Goal: Information Seeking & Learning: Learn about a topic

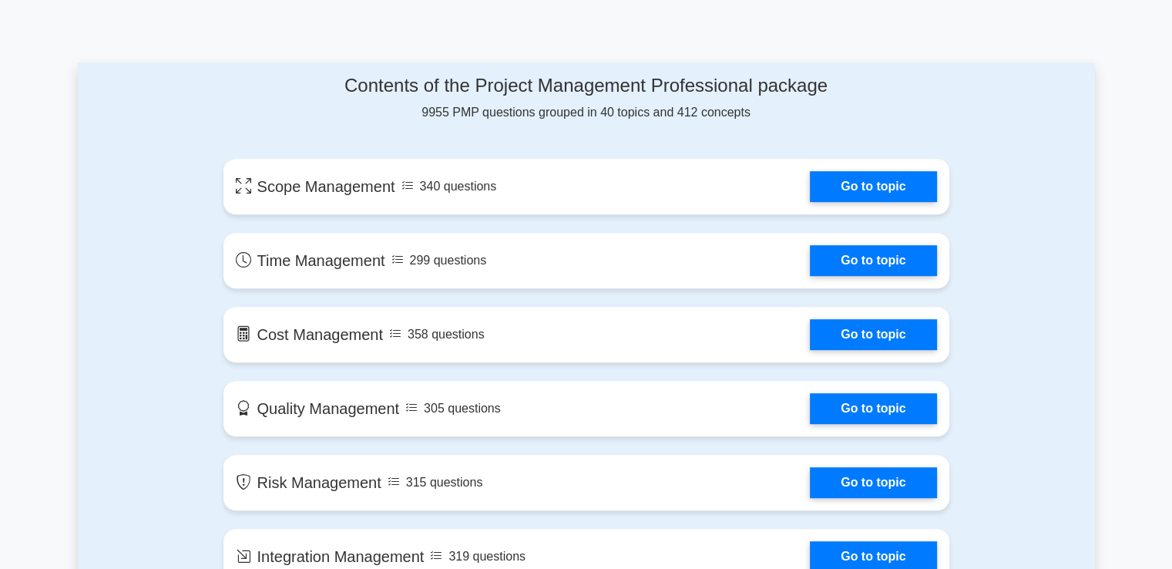
scroll to position [847, 0]
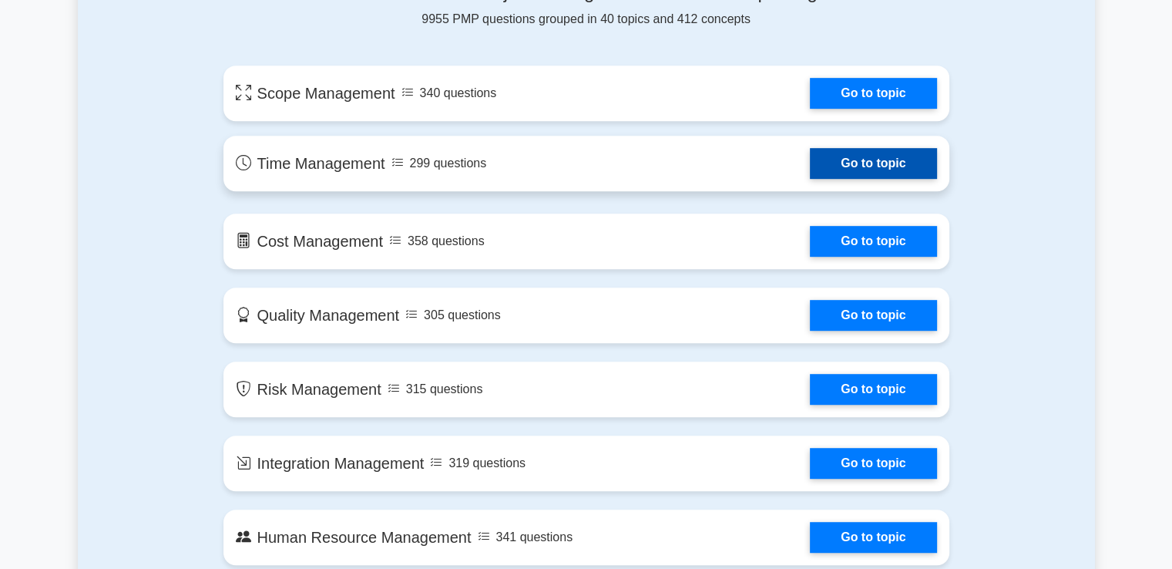
click at [874, 163] on link "Go to topic" at bounding box center [873, 163] width 126 height 31
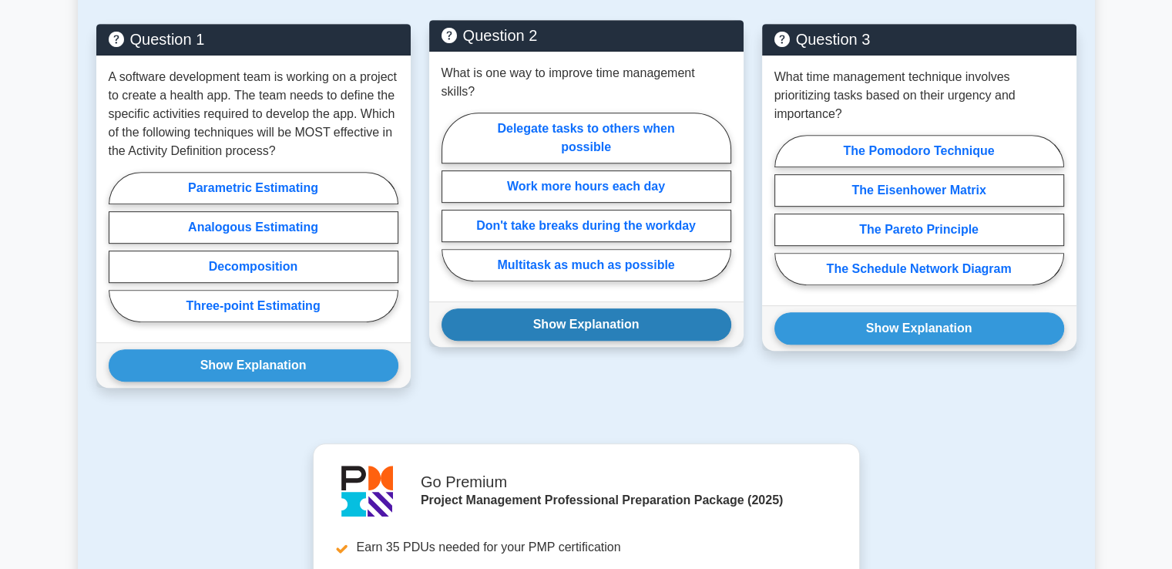
scroll to position [770, 0]
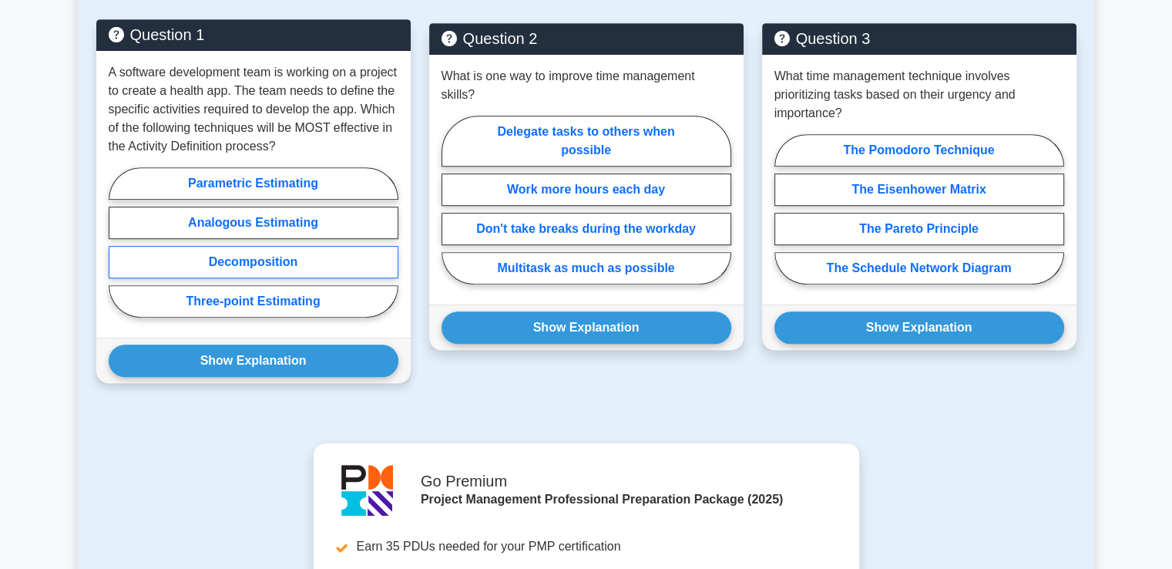
click at [262, 261] on label "Decomposition" at bounding box center [254, 262] width 290 height 32
click at [119, 252] on input "Decomposition" at bounding box center [114, 247] width 10 height 10
radio input "true"
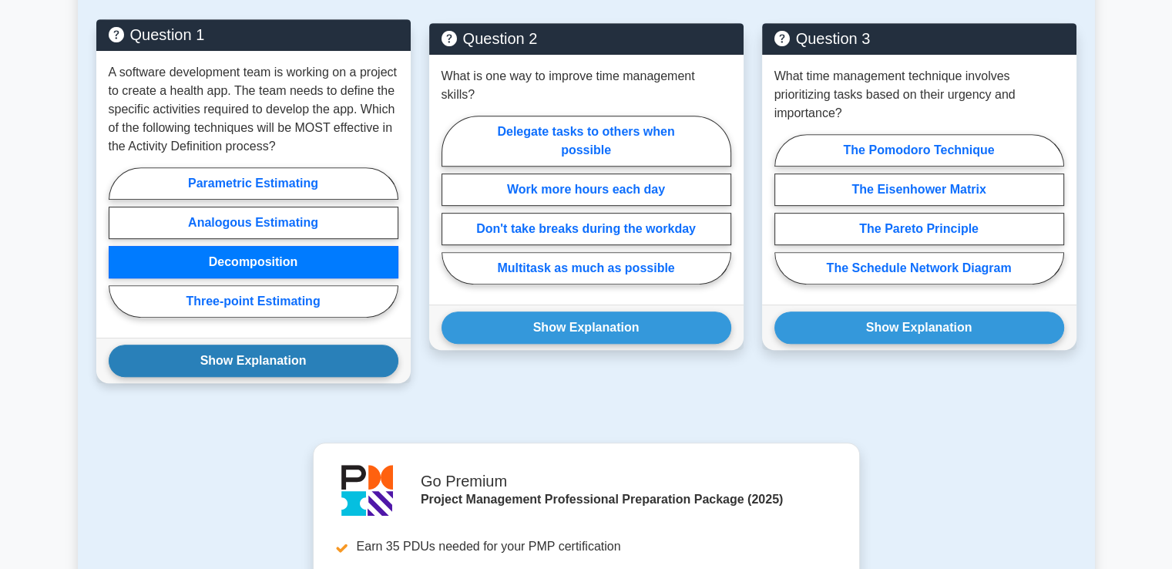
click at [261, 363] on button "Show Explanation" at bounding box center [254, 360] width 290 height 32
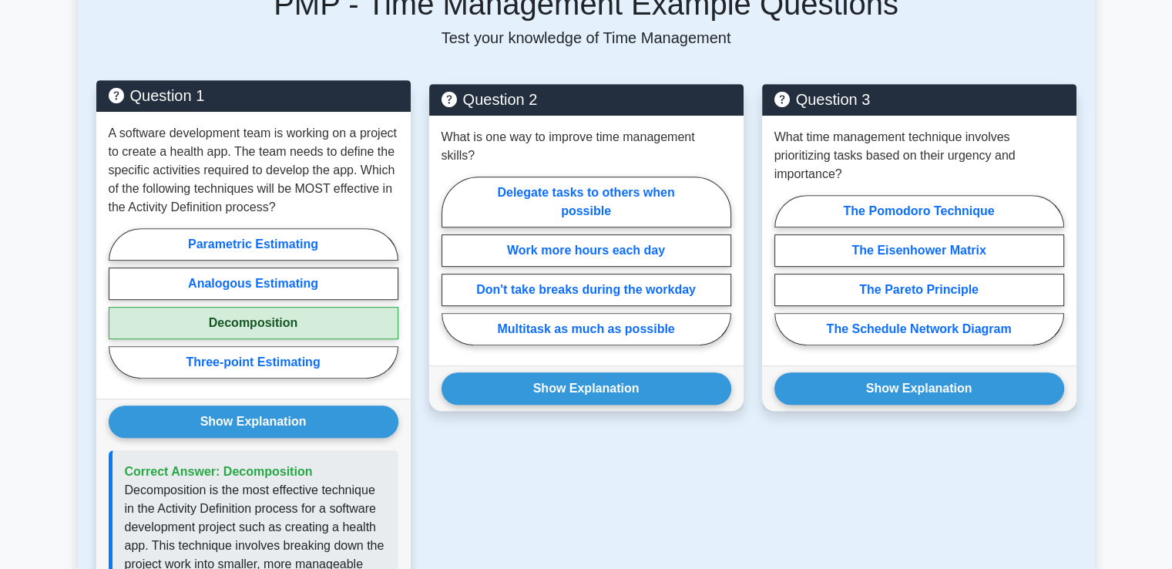
scroll to position [693, 0]
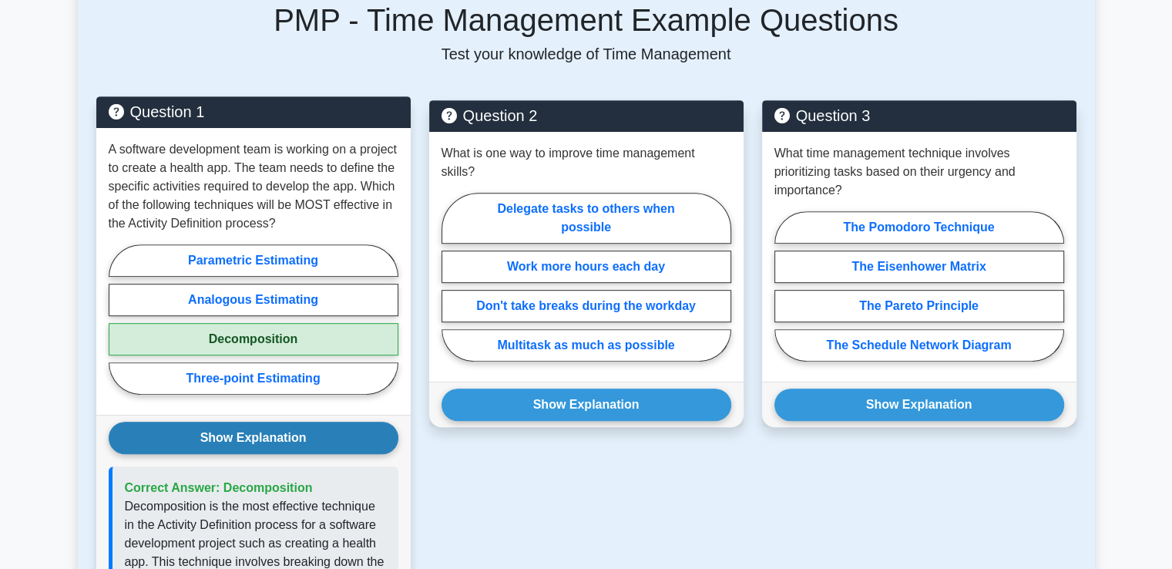
click at [267, 429] on button "Show Explanation" at bounding box center [254, 437] width 290 height 32
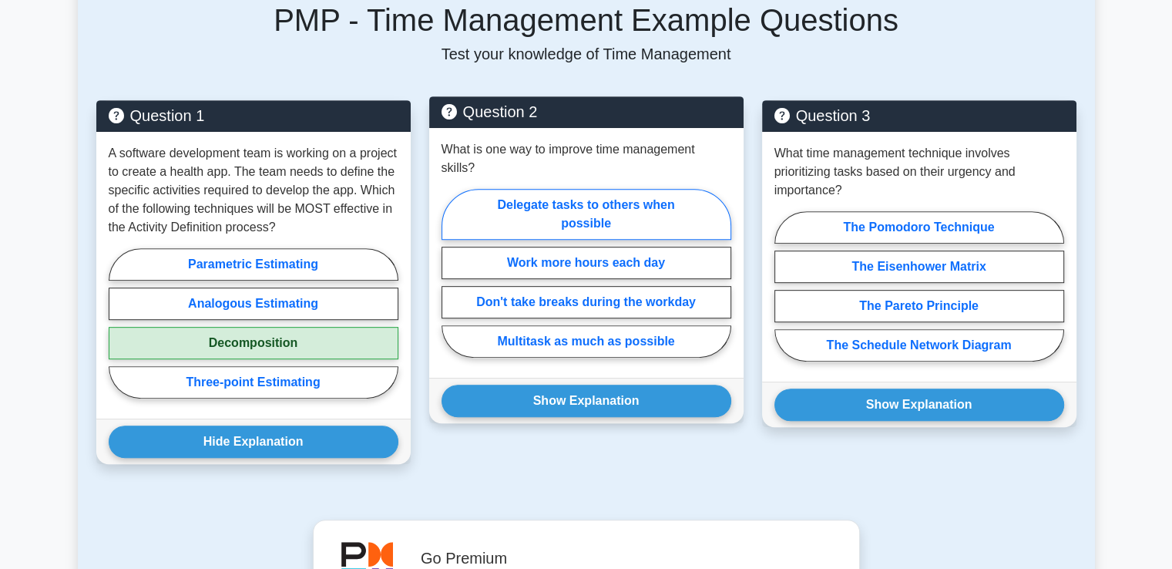
click at [544, 199] on label "Delegate tasks to others when possible" at bounding box center [586, 214] width 290 height 51
click at [451, 273] on input "Delegate tasks to others when possible" at bounding box center [446, 278] width 10 height 10
radio input "true"
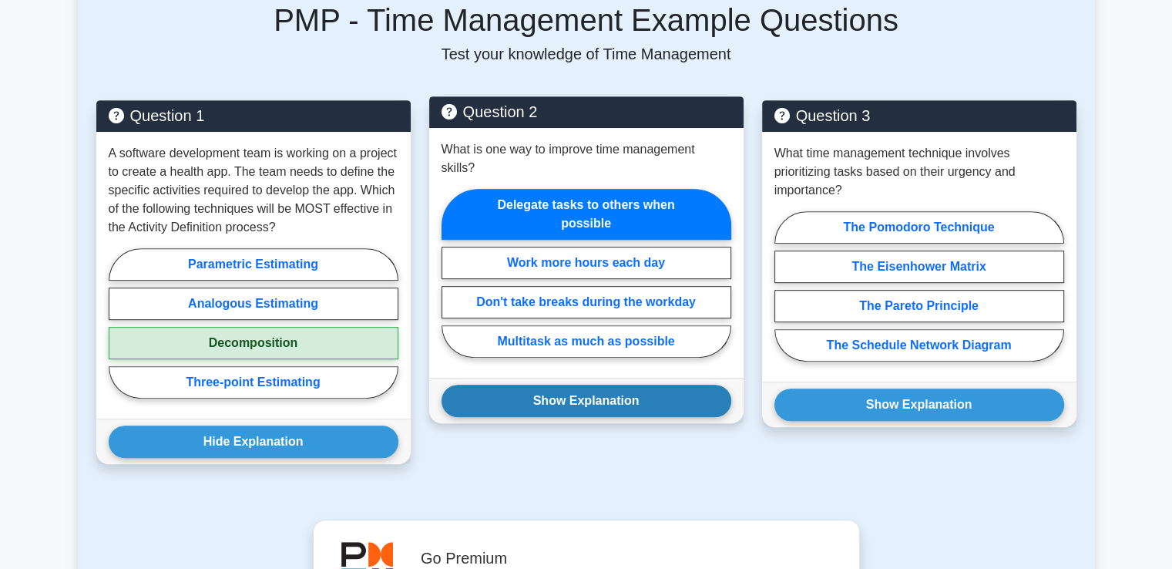
click at [582, 384] on button "Show Explanation" at bounding box center [586, 400] width 290 height 32
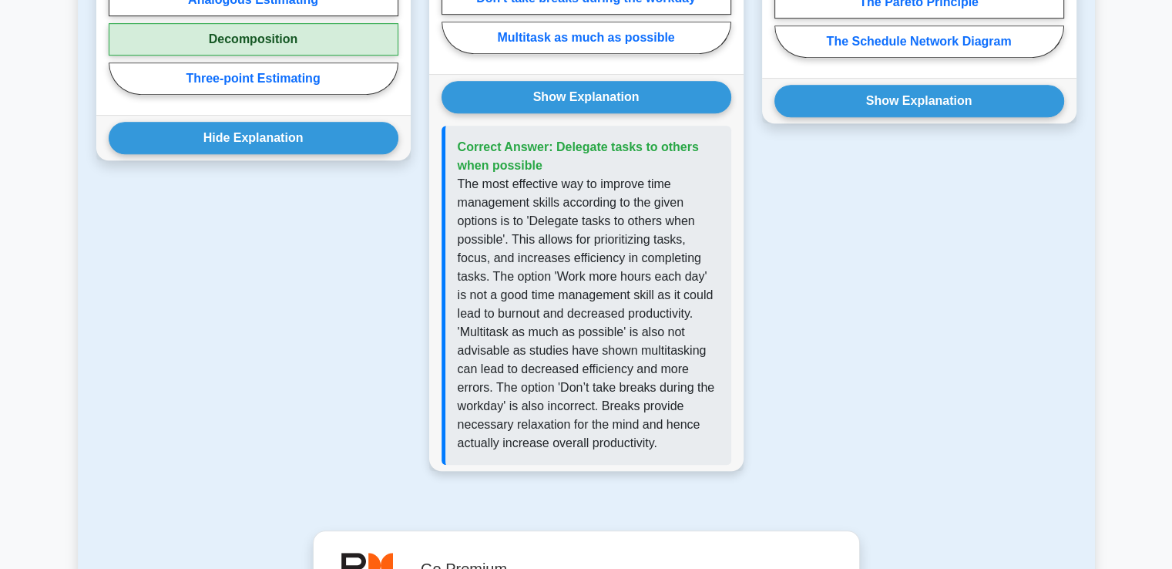
scroll to position [1002, 0]
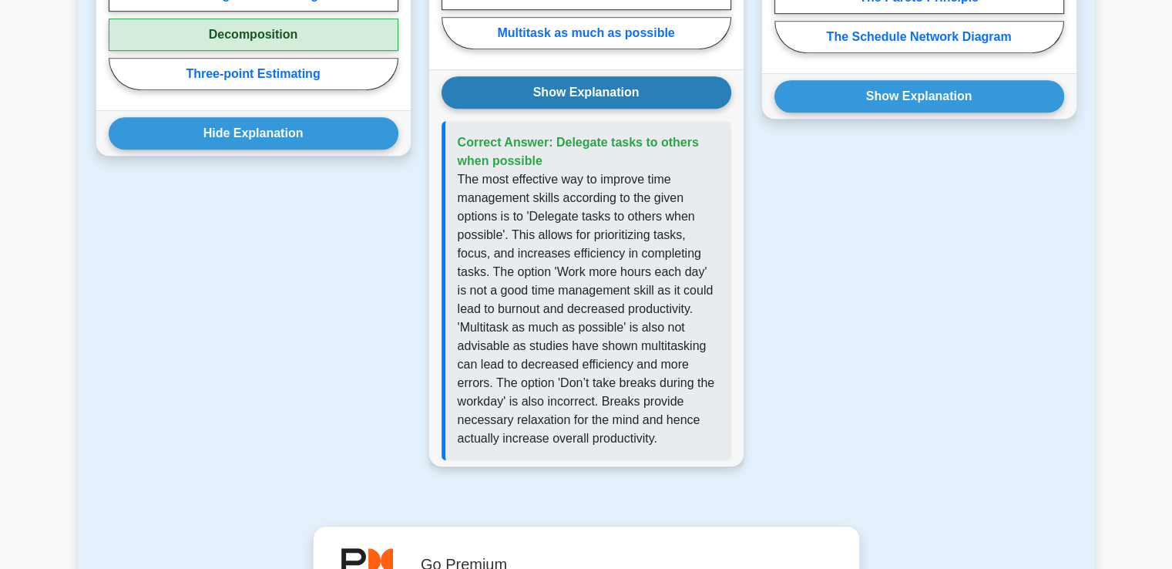
click at [575, 76] on button "Show Explanation" at bounding box center [586, 92] width 290 height 32
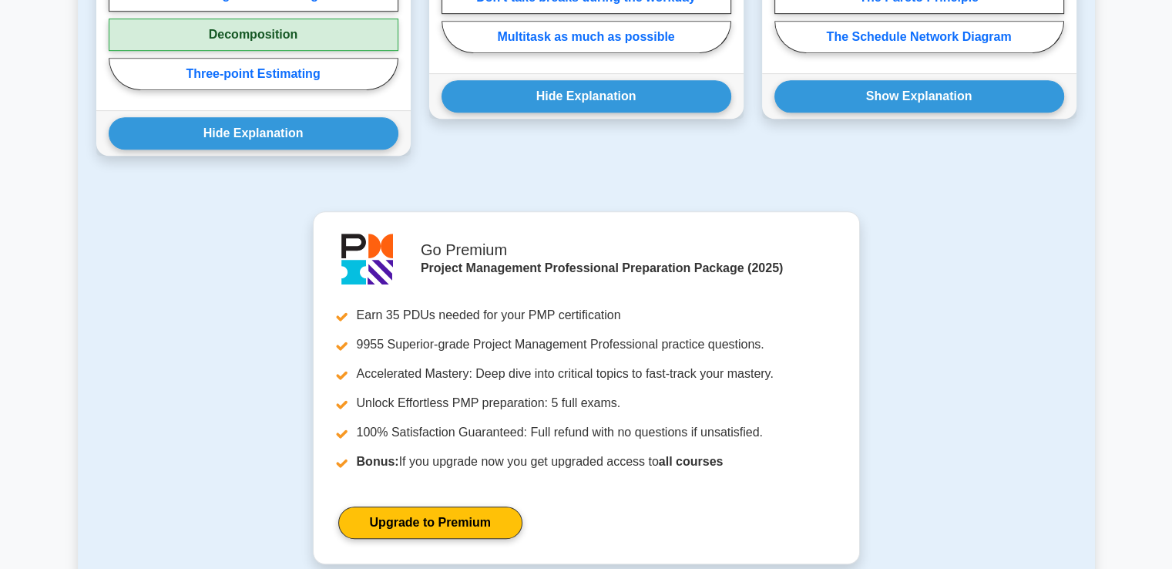
scroll to position [693, 0]
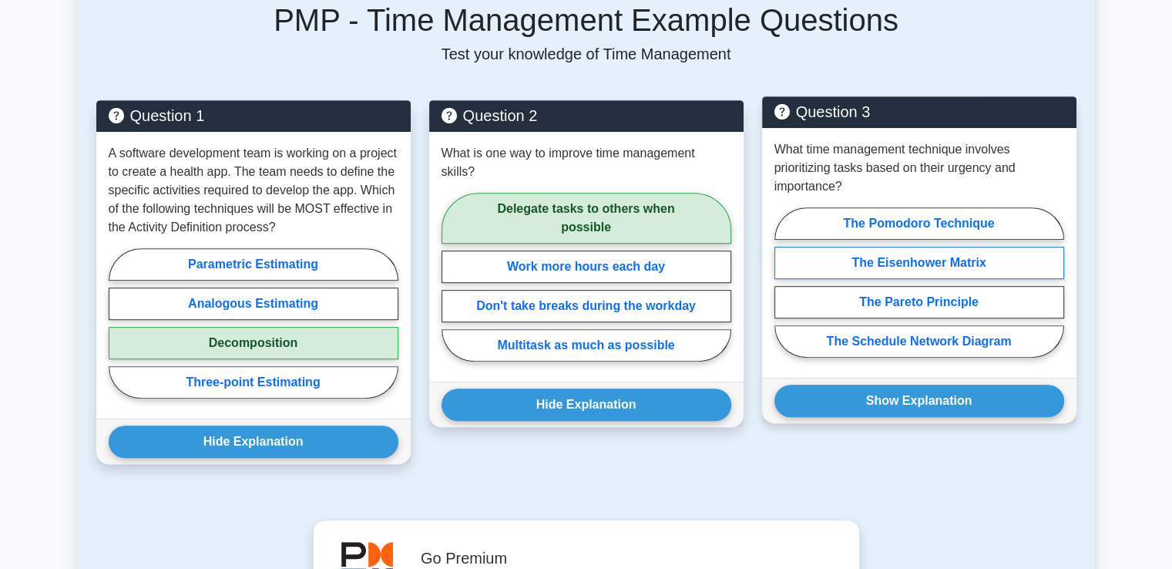
click at [891, 260] on label "The Eisenhower Matrix" at bounding box center [919, 263] width 290 height 32
click at [784, 282] on input "The Eisenhower Matrix" at bounding box center [779, 287] width 10 height 10
radio input "true"
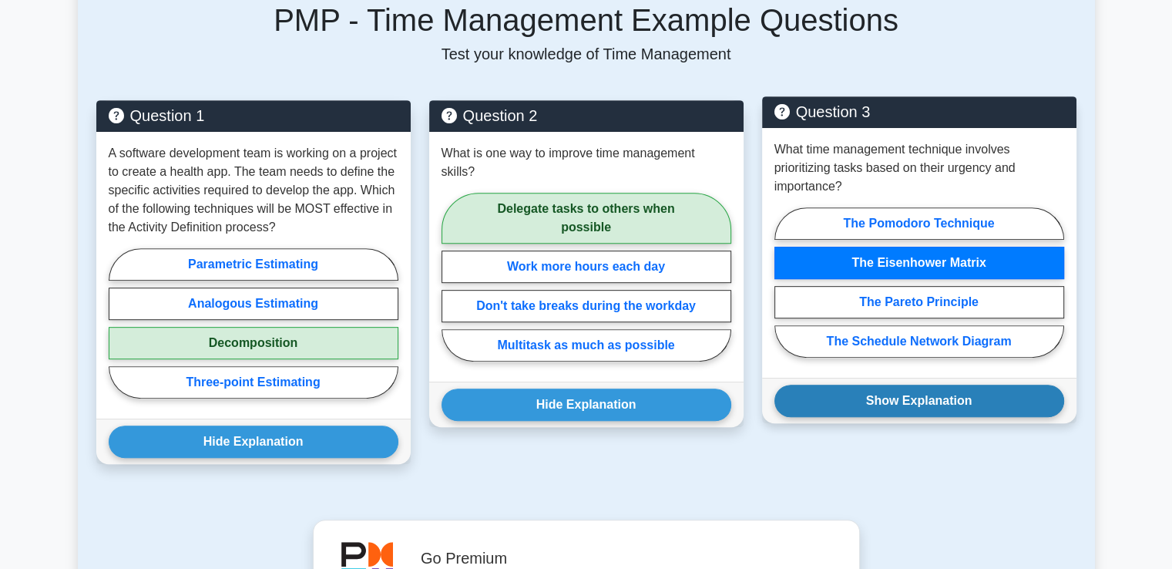
click at [968, 404] on button "Show Explanation" at bounding box center [919, 400] width 290 height 32
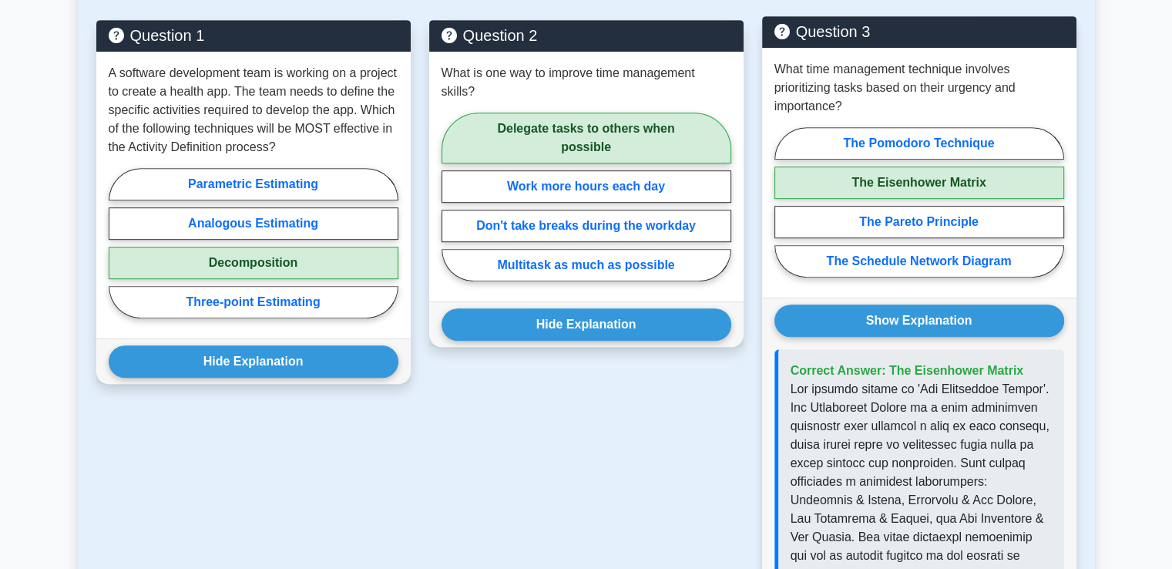
scroll to position [770, 0]
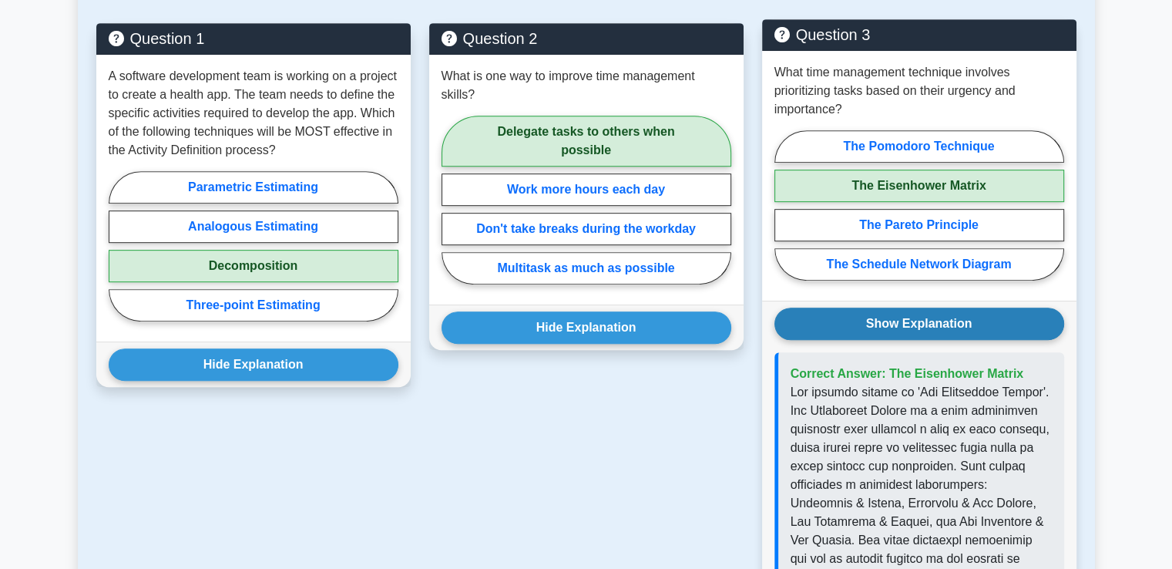
click at [881, 317] on button "Show Explanation" at bounding box center [919, 323] width 290 height 32
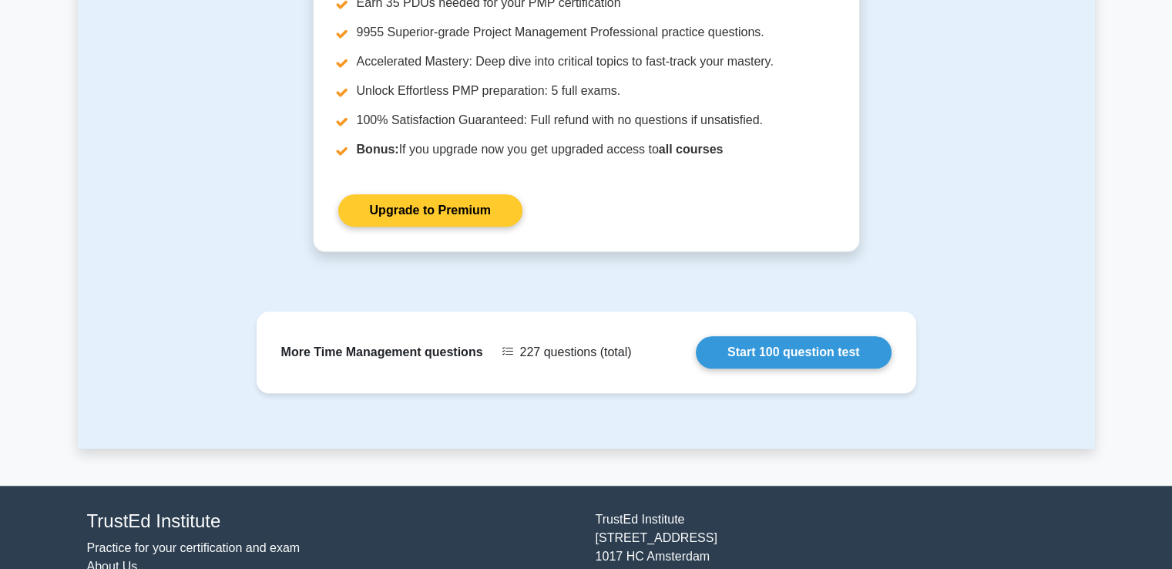
scroll to position [1394, 0]
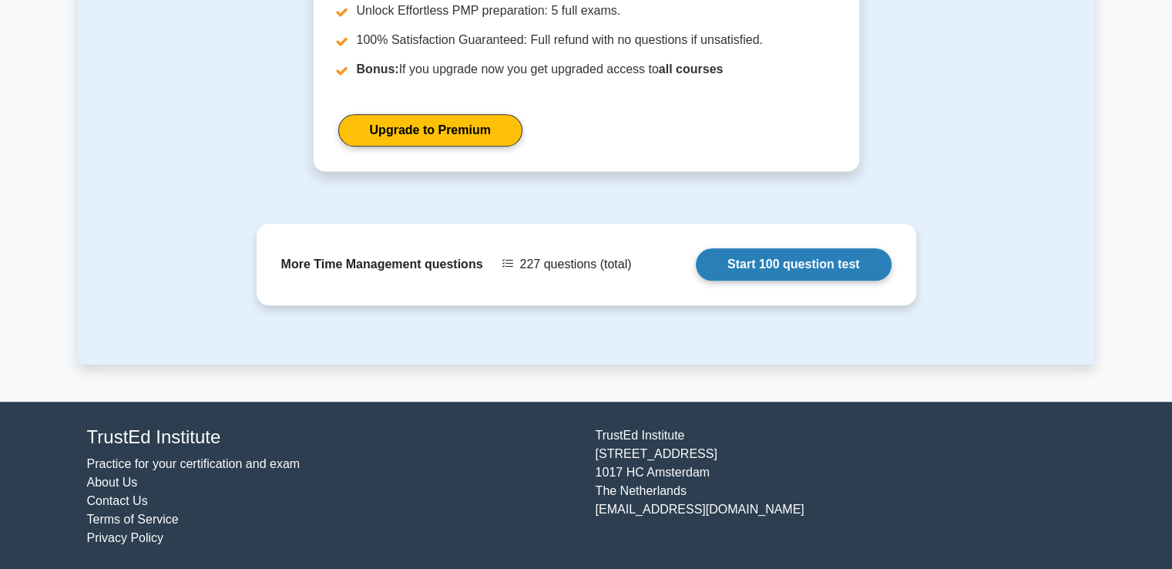
click at [827, 265] on link "Start 100 question test" at bounding box center [794, 264] width 196 height 32
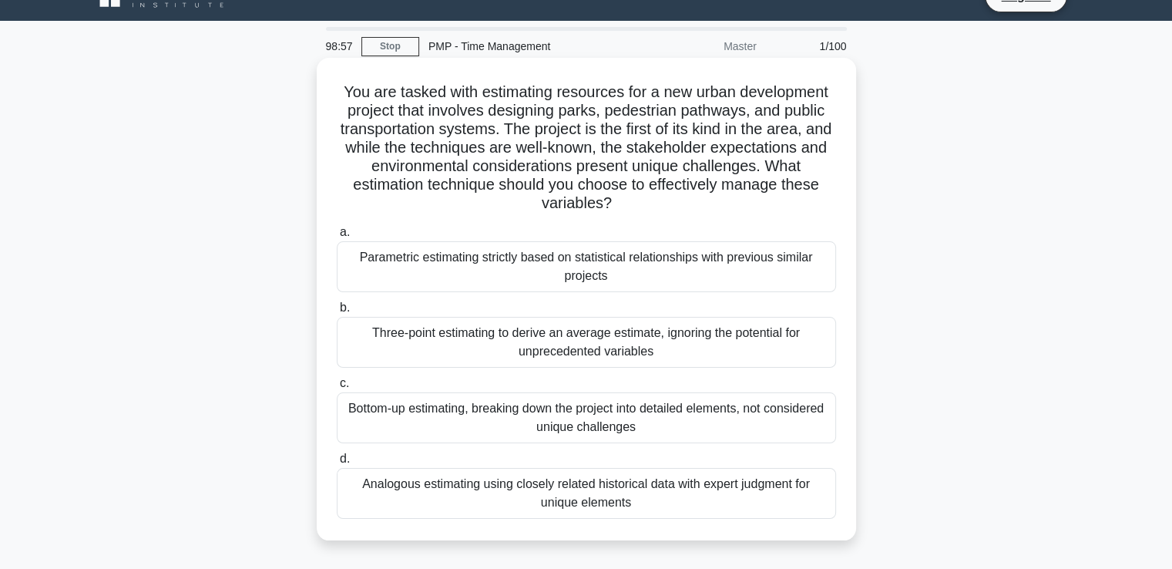
scroll to position [77, 0]
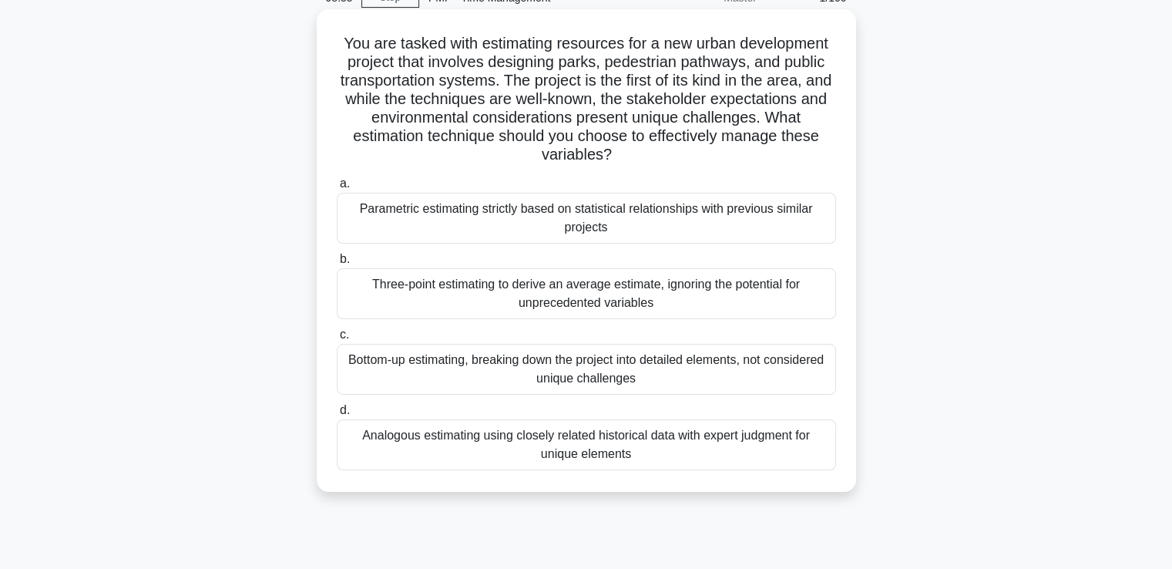
click at [569, 366] on div "Bottom-up estimating, breaking down the project into detailed elements, not con…" at bounding box center [586, 369] width 499 height 51
click at [337, 340] on input "c. Bottom-up estimating, breaking down the project into detailed elements, not …" at bounding box center [337, 335] width 0 height 10
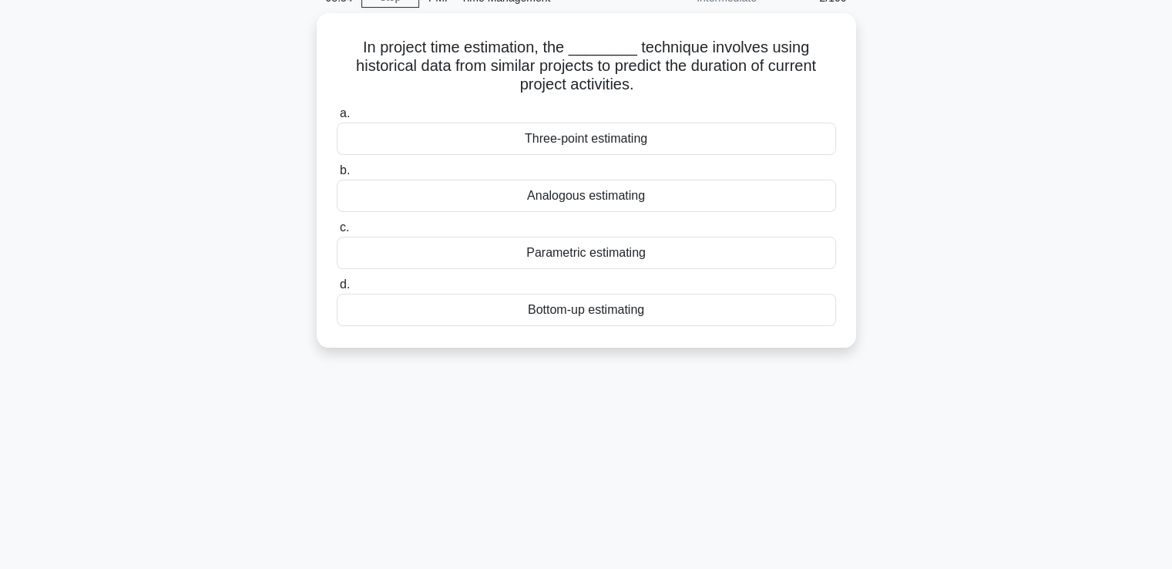
scroll to position [0, 0]
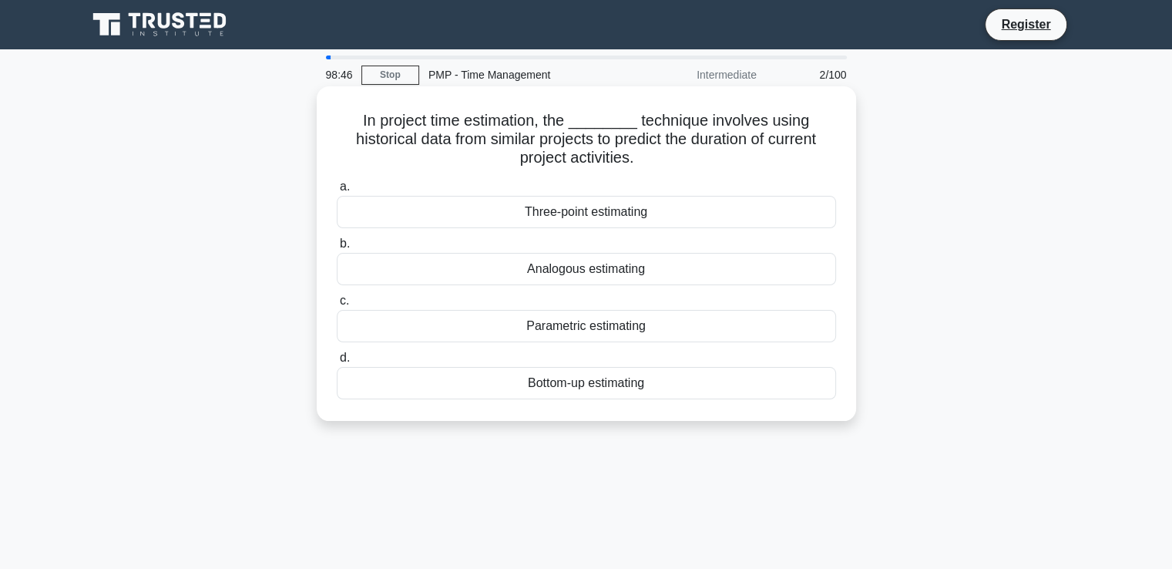
click at [616, 270] on div "Analogous estimating" at bounding box center [586, 269] width 499 height 32
click at [337, 249] on input "b. Analogous estimating" at bounding box center [337, 244] width 0 height 10
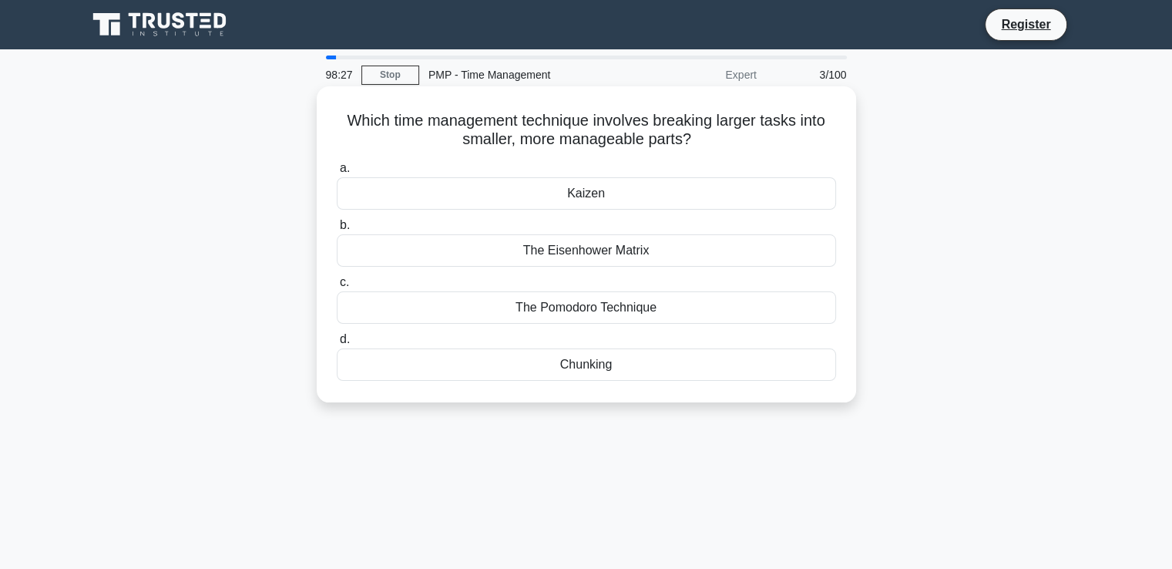
click at [616, 315] on div "The Pomodoro Technique" at bounding box center [586, 307] width 499 height 32
click at [337, 287] on input "c. The Pomodoro Technique" at bounding box center [337, 282] width 0 height 10
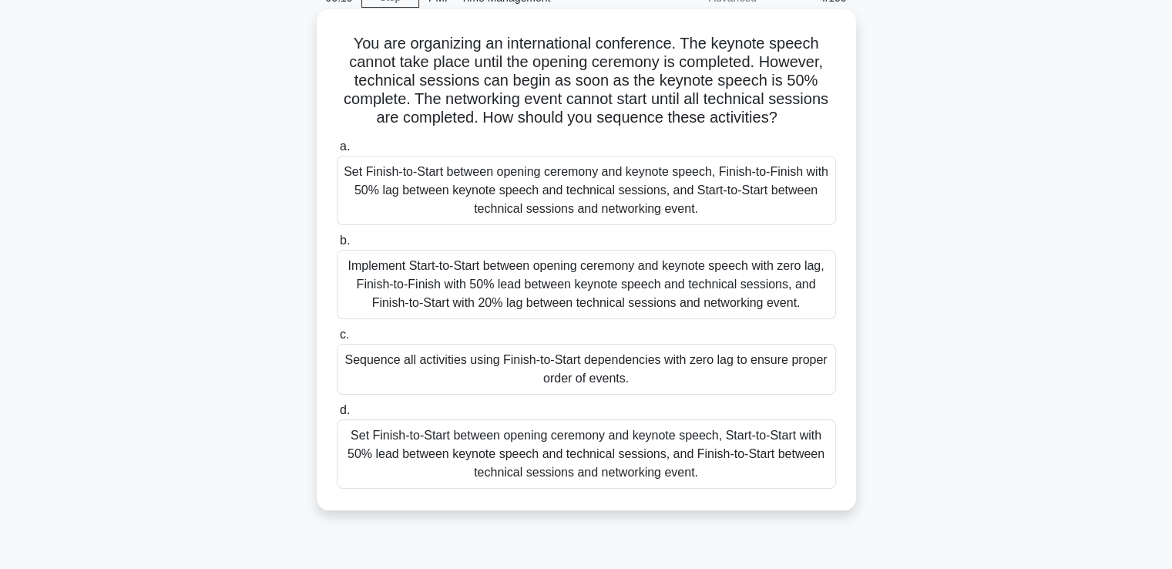
scroll to position [154, 0]
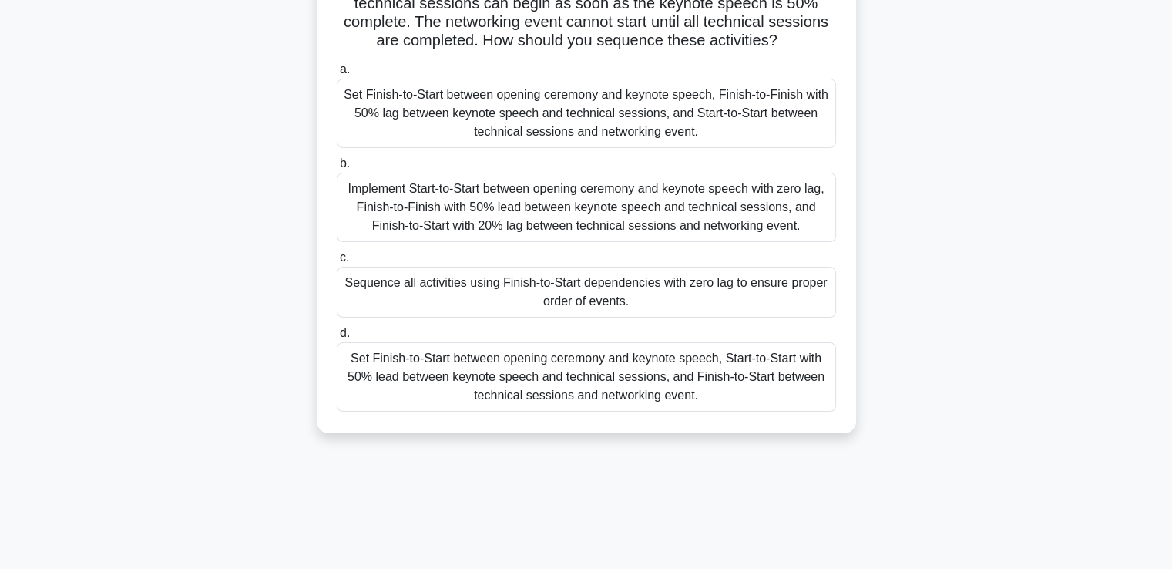
click at [425, 363] on div "Set Finish-to-Start between opening ceremony and keynote speech, Start-to-Start…" at bounding box center [586, 376] width 499 height 69
click at [337, 338] on input "d. Set Finish-to-Start between opening ceremony and keynote speech, Start-to-St…" at bounding box center [337, 333] width 0 height 10
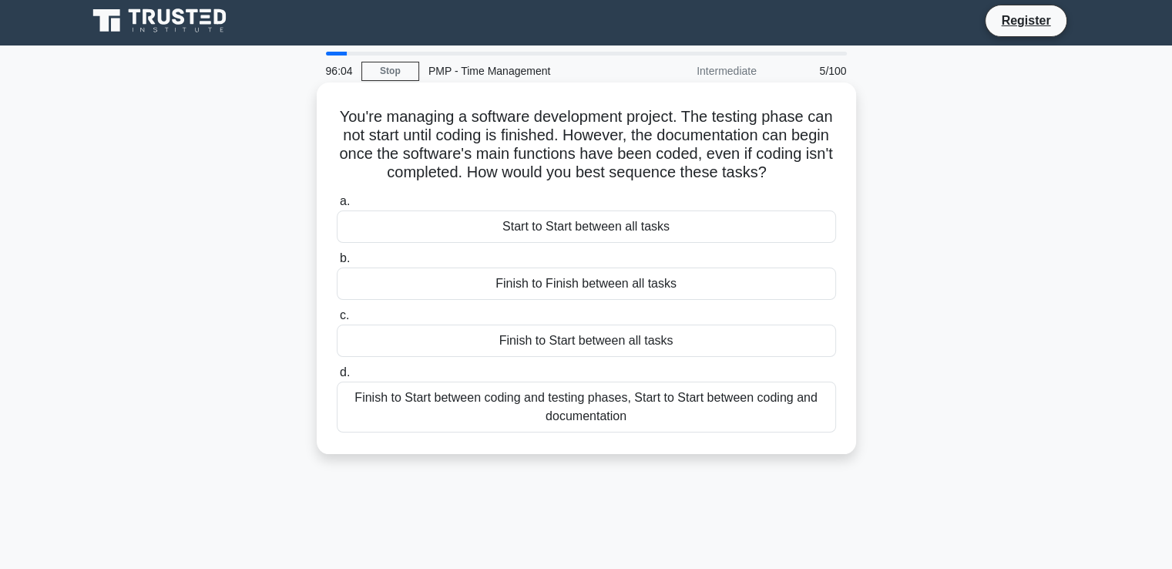
scroll to position [0, 0]
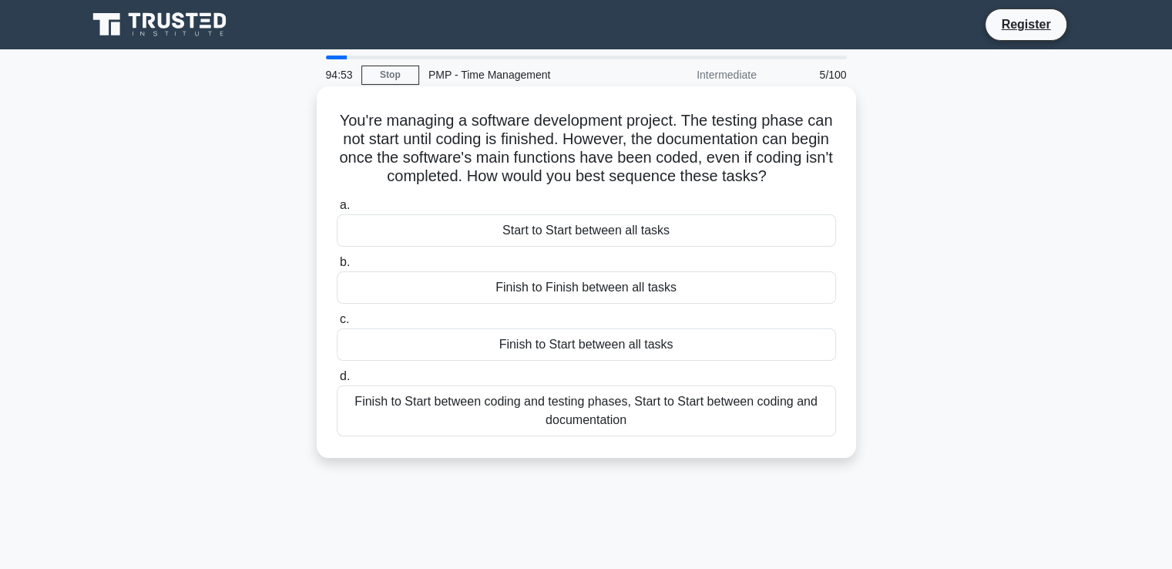
click at [579, 416] on div "Finish to Start between coding and testing phases, Start to Start between codin…" at bounding box center [586, 410] width 499 height 51
click at [337, 381] on input "d. Finish to Start between coding and testing phases, Start to Start between co…" at bounding box center [337, 376] width 0 height 10
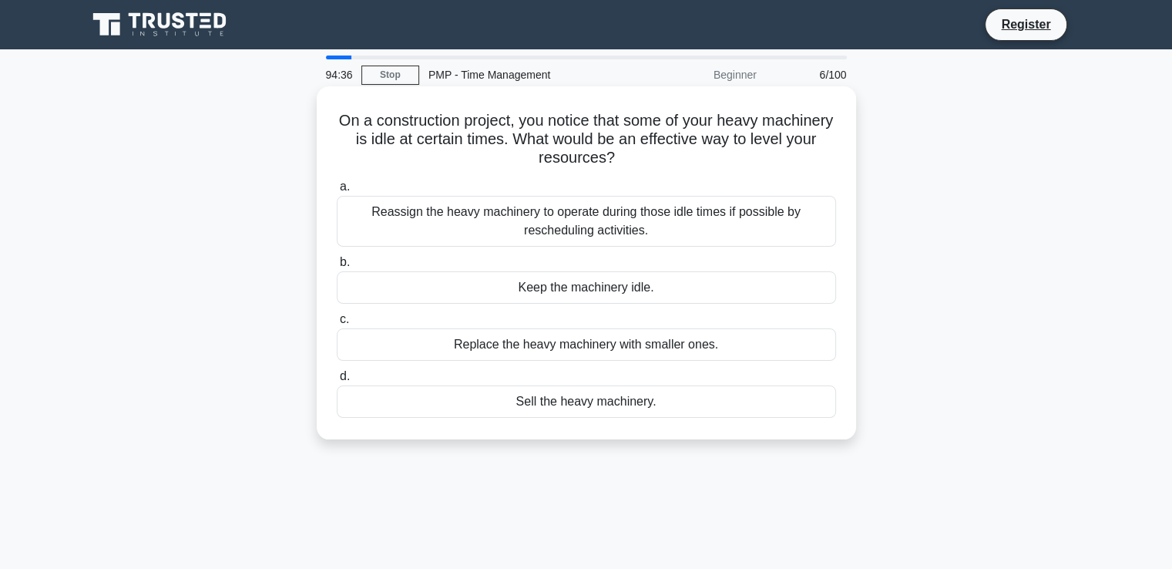
click at [588, 229] on div "Reassign the heavy machinery to operate during those idle times if possible by …" at bounding box center [586, 221] width 499 height 51
click at [337, 192] on input "a. Reassign the heavy machinery to operate during those idle times if possible …" at bounding box center [337, 187] width 0 height 10
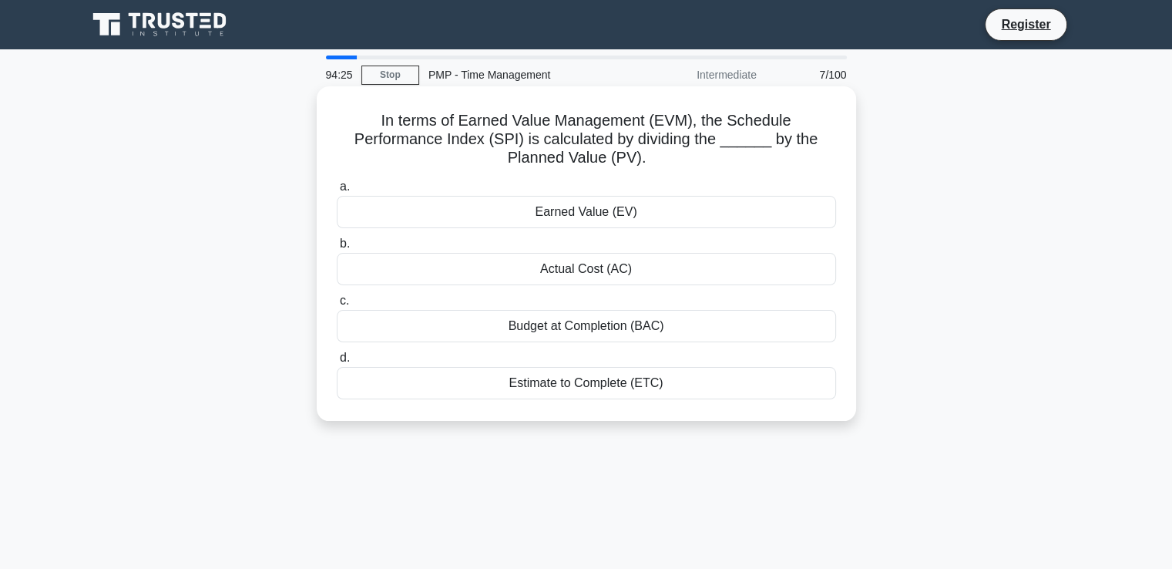
click at [589, 223] on div "Earned Value (EV)" at bounding box center [586, 212] width 499 height 32
click at [337, 192] on input "a. Earned Value (EV)" at bounding box center [337, 187] width 0 height 10
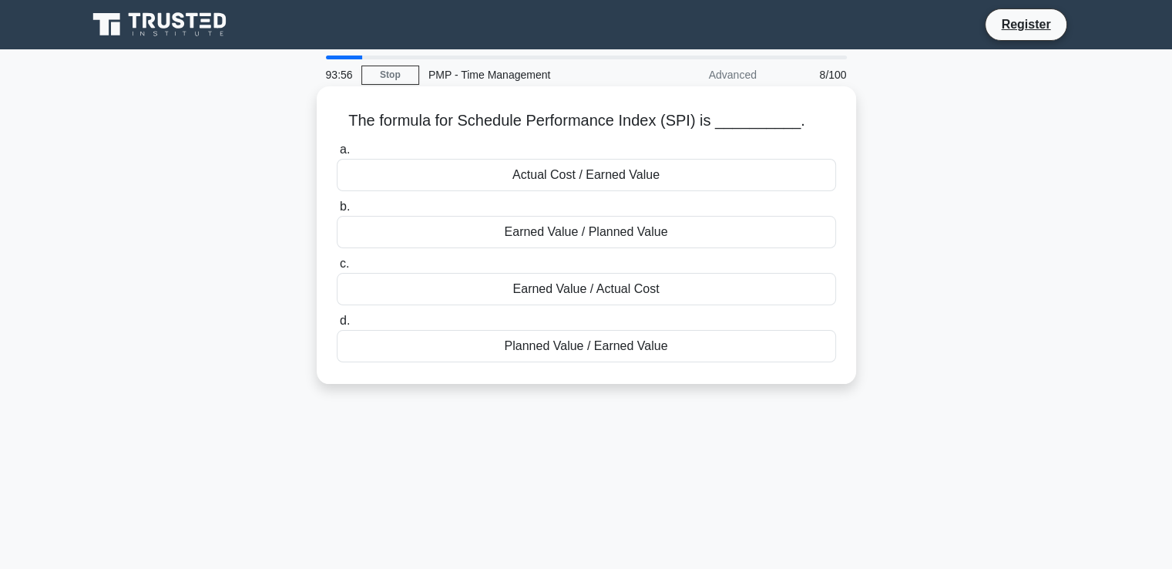
click at [589, 235] on div "Earned Value / Planned Value" at bounding box center [586, 232] width 499 height 32
click at [337, 212] on input "b. Earned Value / Planned Value" at bounding box center [337, 207] width 0 height 10
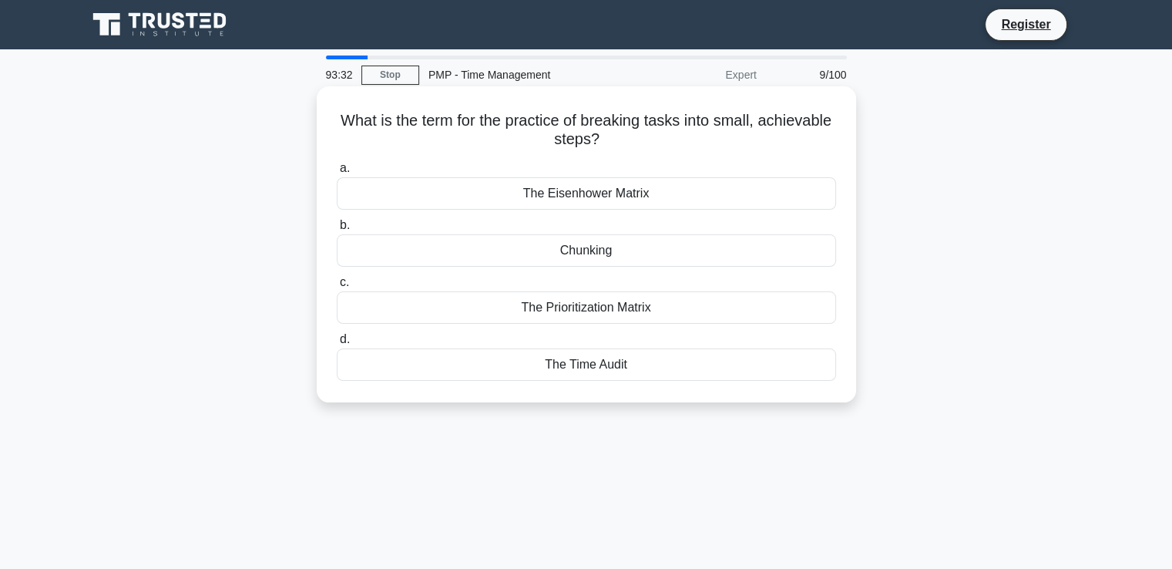
click at [600, 252] on div "Chunking" at bounding box center [586, 250] width 499 height 32
click at [337, 230] on input "b. Chunking" at bounding box center [337, 225] width 0 height 10
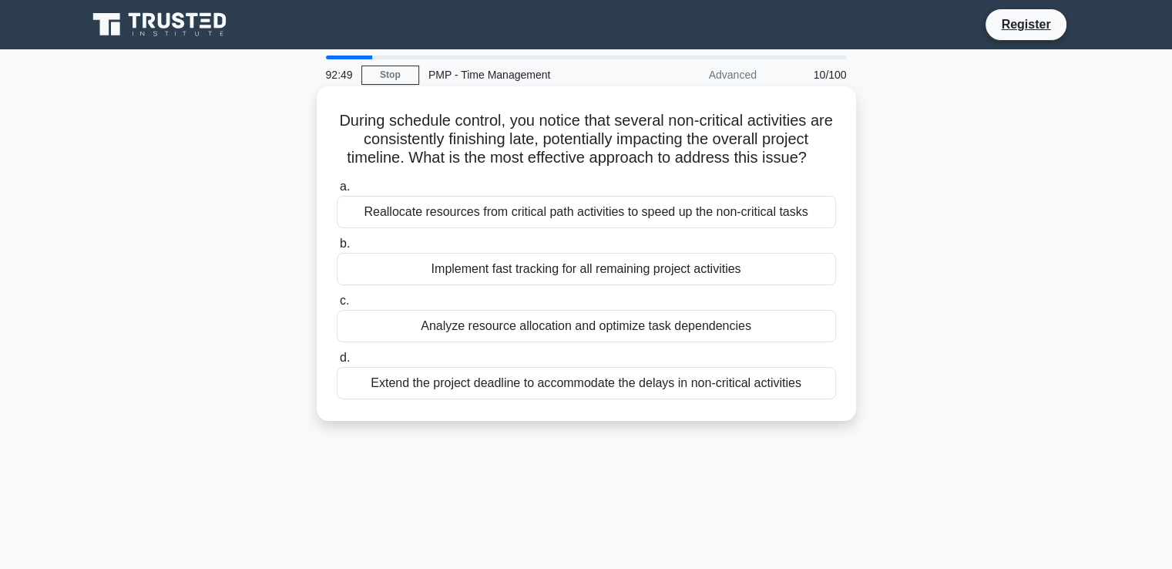
click at [629, 331] on div "Analyze resource allocation and optimize task dependencies" at bounding box center [586, 326] width 499 height 32
click at [337, 306] on input "c. Analyze resource allocation and optimize task dependencies" at bounding box center [337, 301] width 0 height 10
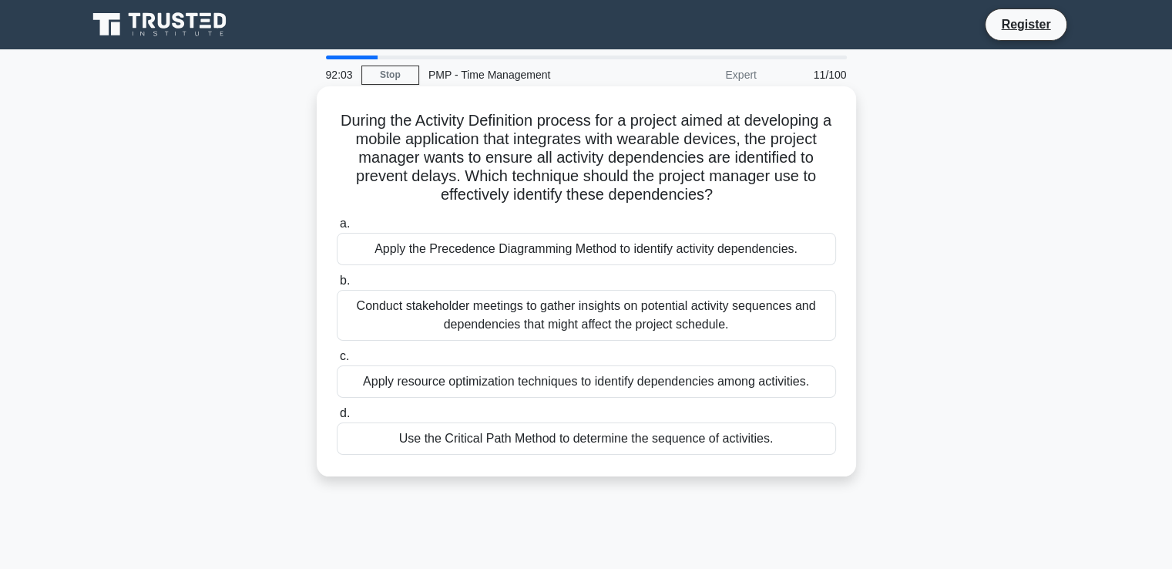
click at [641, 247] on div "Apply the Precedence Diagramming Method to identify activity dependencies." at bounding box center [586, 249] width 499 height 32
click at [337, 229] on input "a. Apply the Precedence Diagramming Method to identify activity dependencies." at bounding box center [337, 224] width 0 height 10
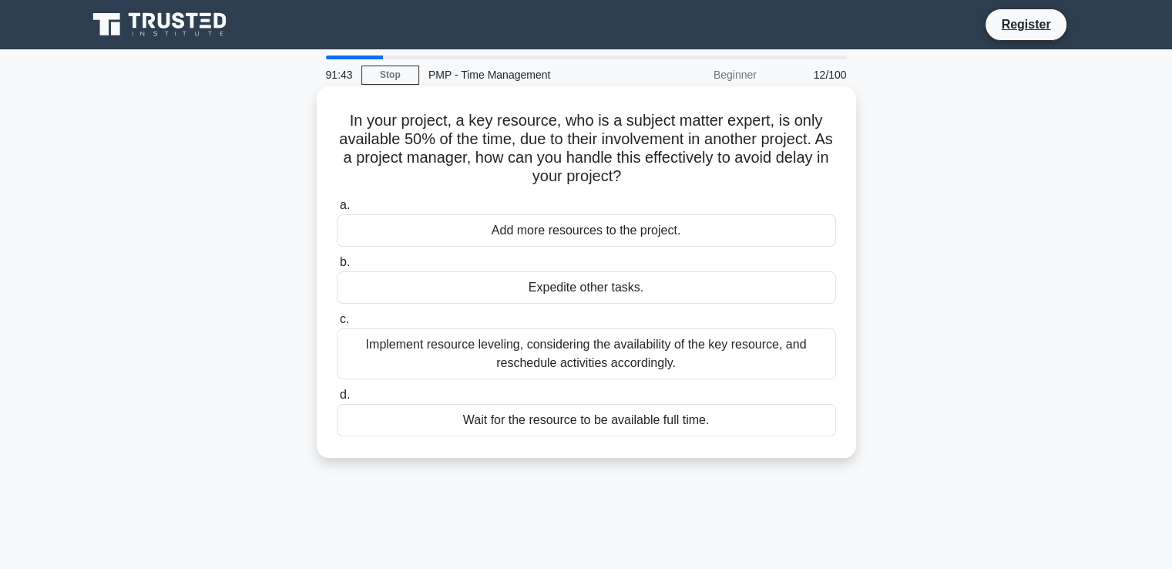
click at [612, 359] on div "Implement resource leveling, considering the availability of the key resource, …" at bounding box center [586, 353] width 499 height 51
click at [337, 324] on input "c. Implement resource leveling, considering the availability of the key resourc…" at bounding box center [337, 319] width 0 height 10
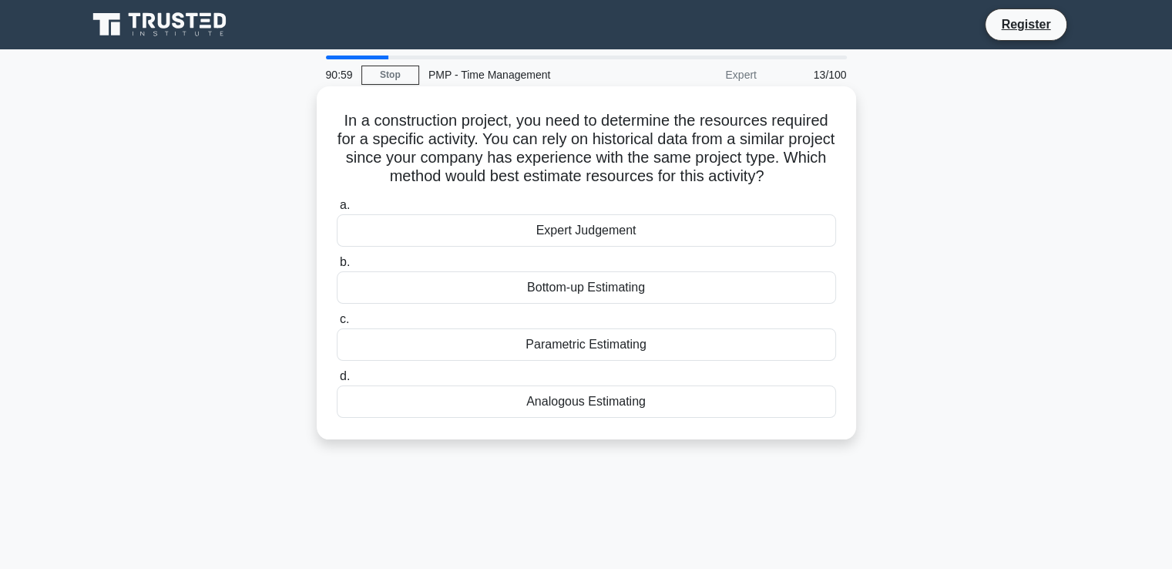
click at [598, 398] on div "Analogous Estimating" at bounding box center [586, 401] width 499 height 32
click at [337, 381] on input "d. Analogous Estimating" at bounding box center [337, 376] width 0 height 10
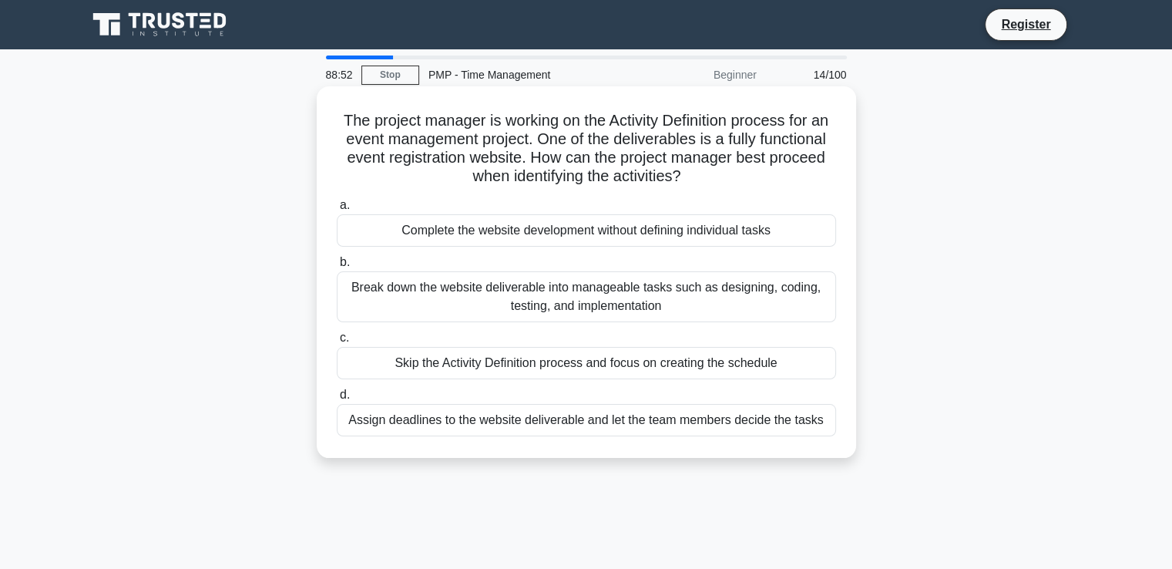
click at [602, 303] on div "Break down the website deliverable into manageable tasks such as designing, cod…" at bounding box center [586, 296] width 499 height 51
click at [337, 267] on input "b. Break down the website deliverable into manageable tasks such as designing, …" at bounding box center [337, 262] width 0 height 10
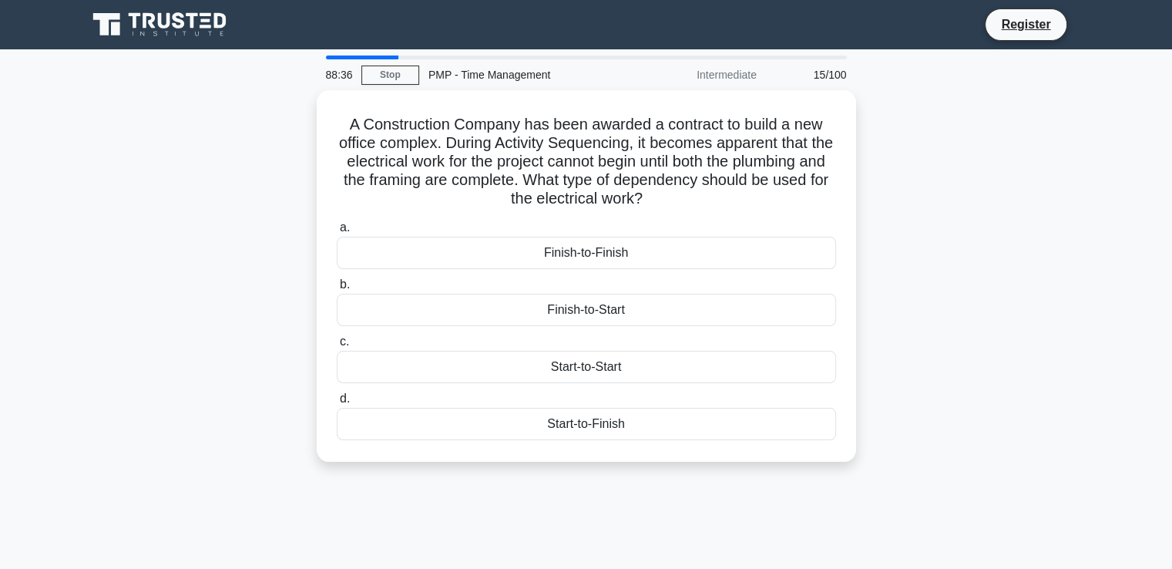
click at [602, 303] on div "Finish-to-Start" at bounding box center [586, 310] width 499 height 32
click at [337, 290] on input "b. Finish-to-Start" at bounding box center [337, 285] width 0 height 10
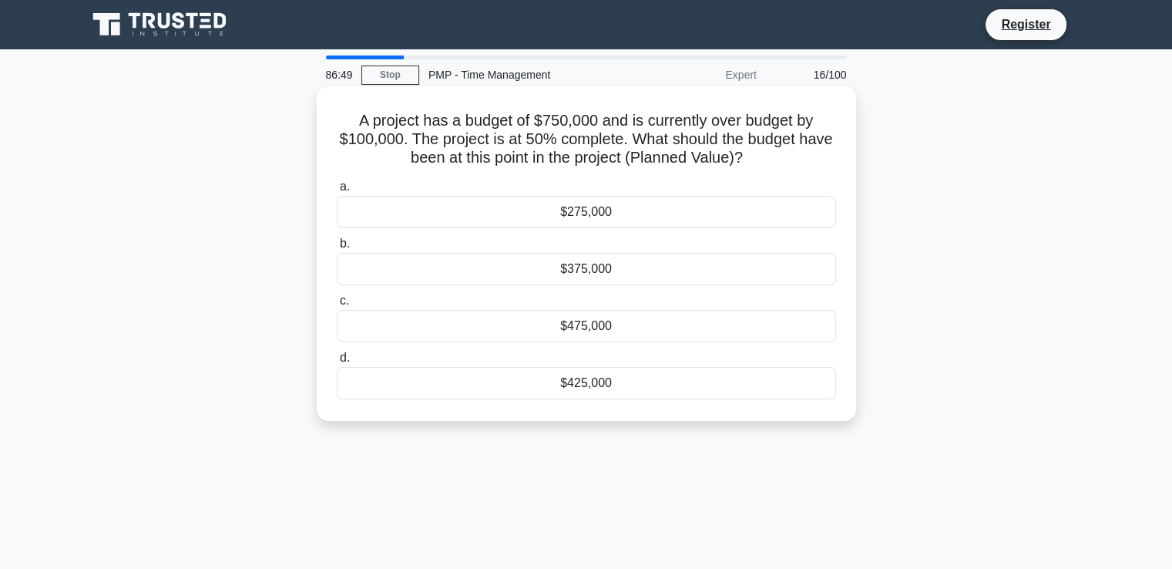
click at [607, 270] on div "$375,000" at bounding box center [586, 269] width 499 height 32
click at [337, 249] on input "b. $375,000" at bounding box center [337, 244] width 0 height 10
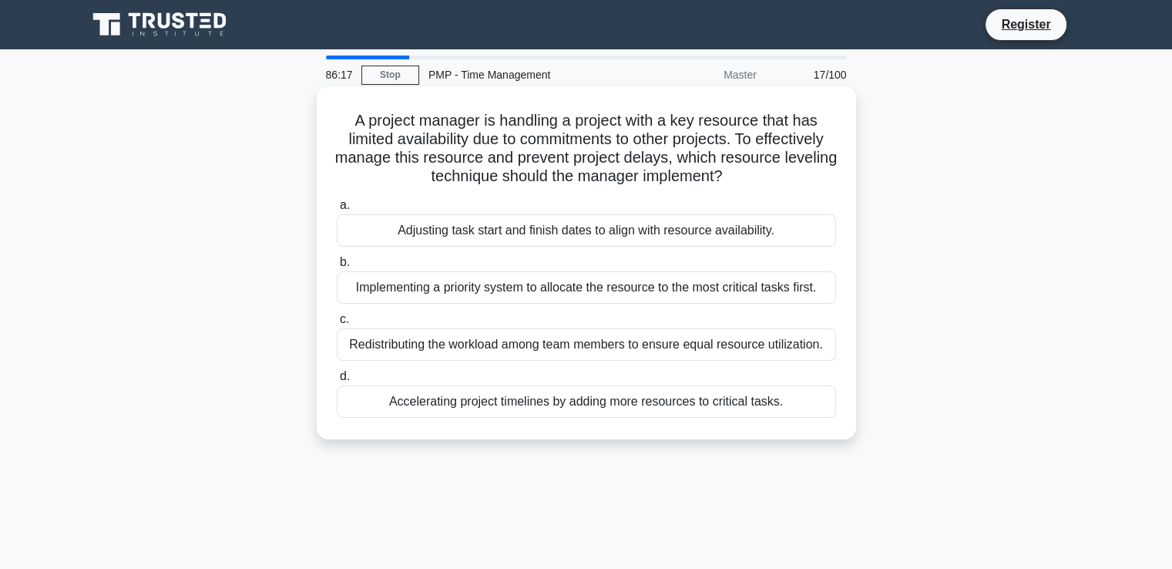
click at [619, 227] on div "Adjusting task start and finish dates to align with resource availability." at bounding box center [586, 230] width 499 height 32
click at [337, 210] on input "a. Adjusting task start and finish dates to align with resource availability." at bounding box center [337, 205] width 0 height 10
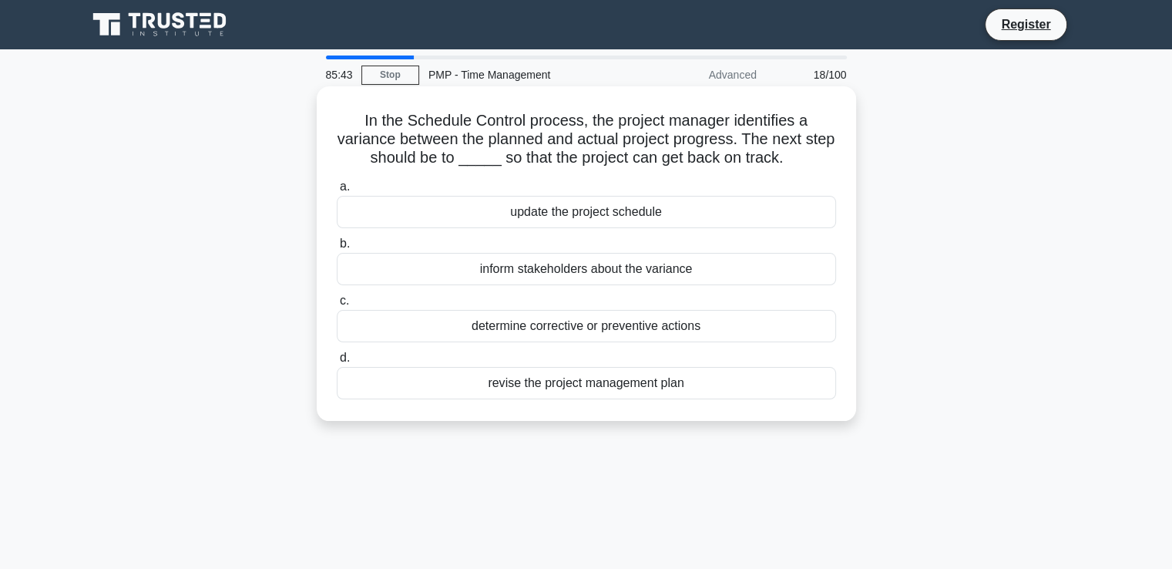
click at [598, 327] on div "determine corrective or preventive actions" at bounding box center [586, 326] width 499 height 32
click at [337, 306] on input "c. determine corrective or preventive actions" at bounding box center [337, 301] width 0 height 10
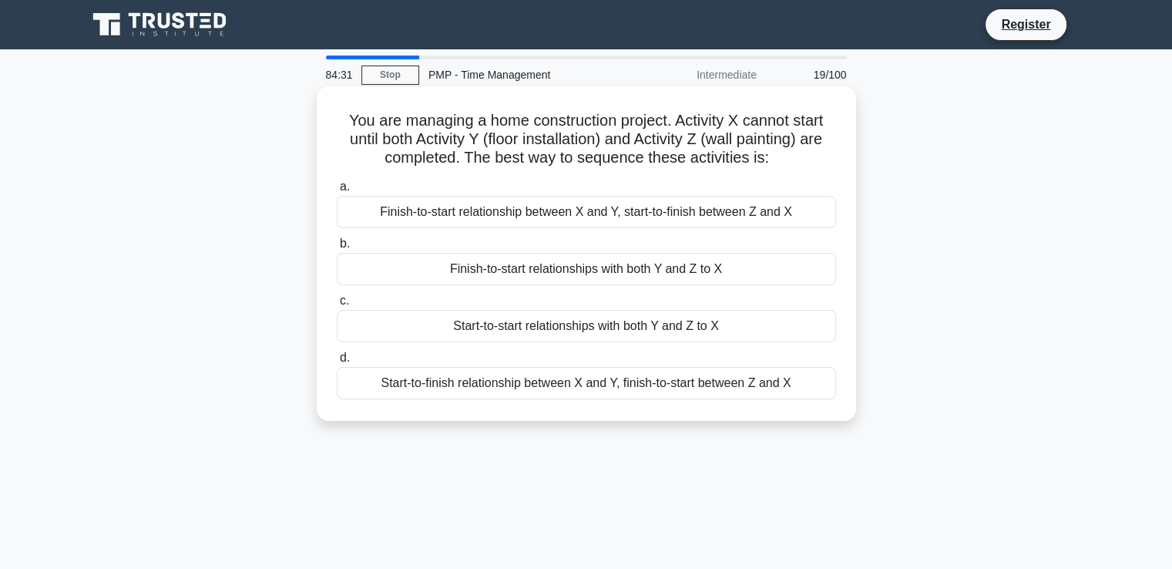
click at [656, 263] on div "Finish-to-start relationships with both Y and Z to X" at bounding box center [586, 269] width 499 height 32
click at [337, 249] on input "b. Finish-to-start relationships with both Y and Z to X" at bounding box center [337, 244] width 0 height 10
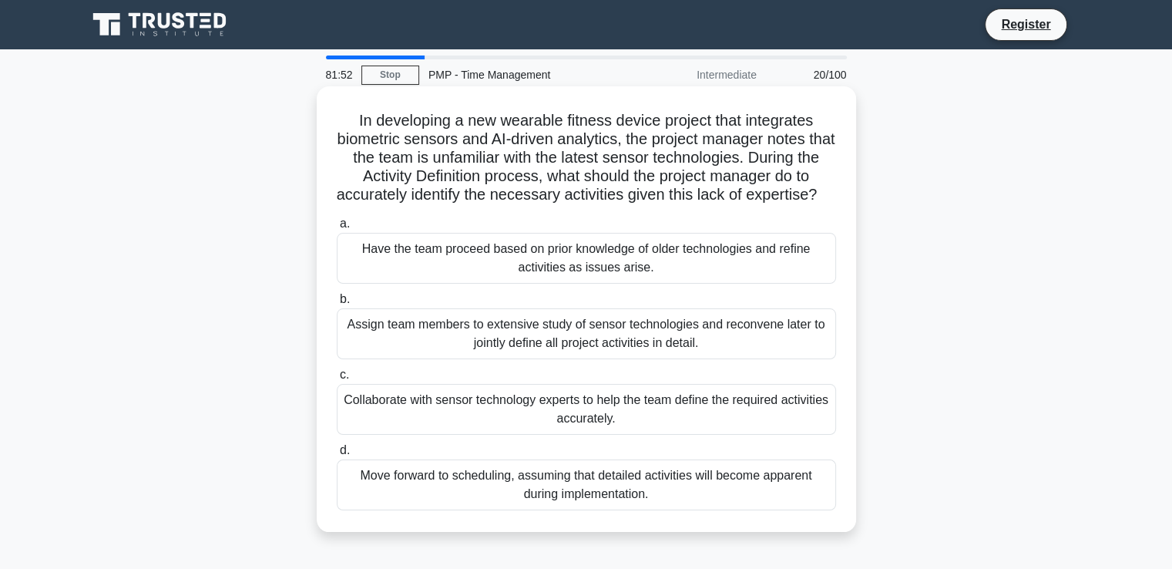
click at [610, 421] on div "Collaborate with sensor technology experts to help the team define the required…" at bounding box center [586, 409] width 499 height 51
click at [337, 380] on input "c. Collaborate with sensor technology experts to help the team define the requi…" at bounding box center [337, 375] width 0 height 10
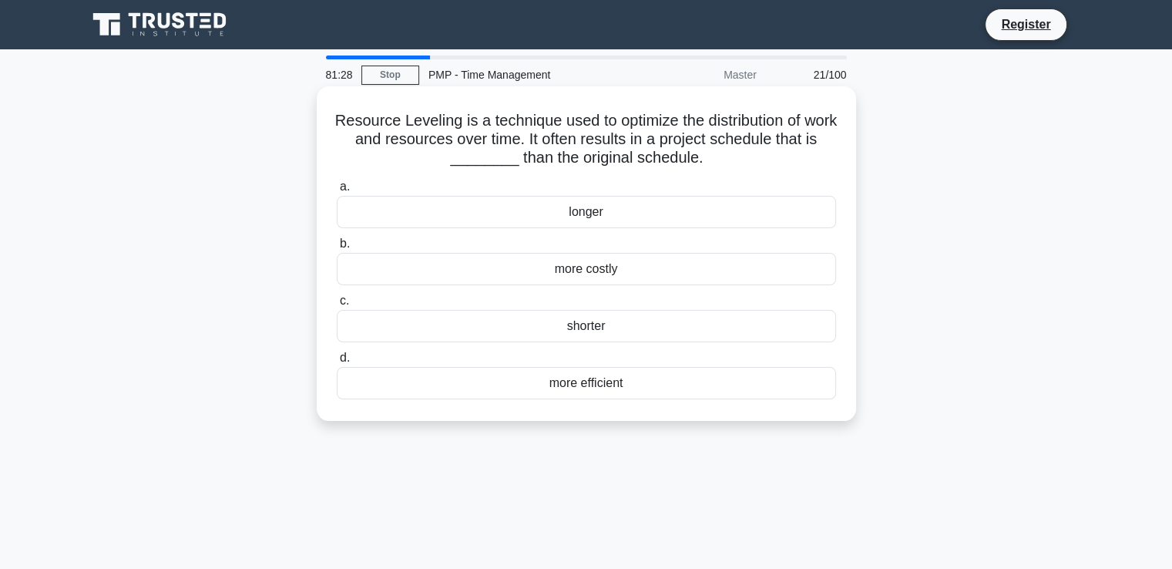
click at [593, 220] on div "longer" at bounding box center [586, 212] width 499 height 32
click at [337, 192] on input "a. longer" at bounding box center [337, 187] width 0 height 10
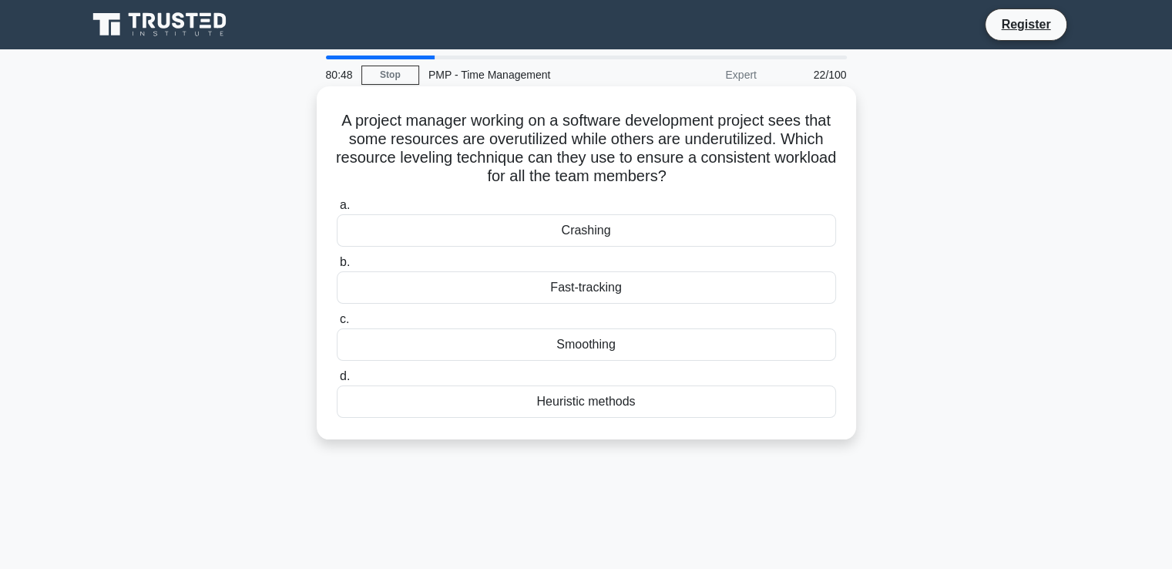
click at [604, 349] on div "Smoothing" at bounding box center [586, 344] width 499 height 32
click at [337, 324] on input "c. Smoothing" at bounding box center [337, 319] width 0 height 10
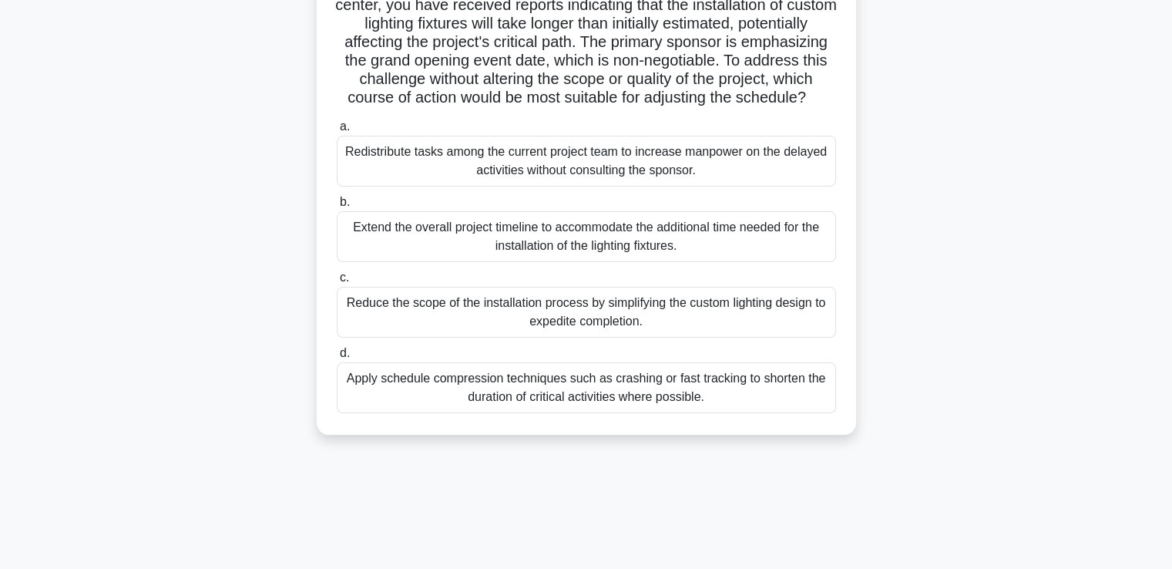
scroll to position [154, 0]
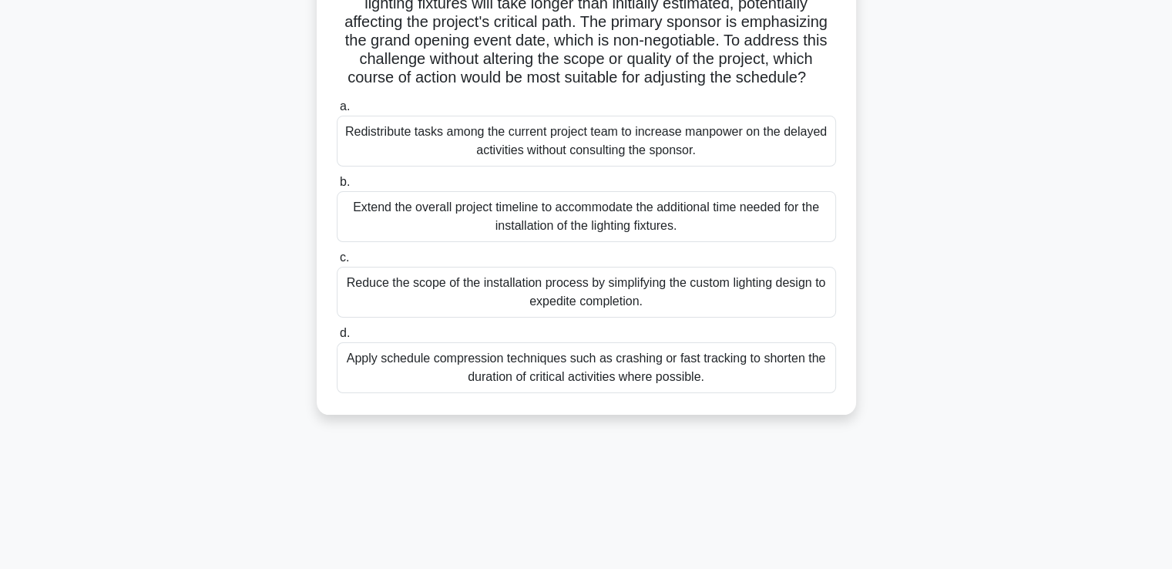
click at [587, 393] on div "Apply schedule compression techniques such as crashing or fast tracking to shor…" at bounding box center [586, 367] width 499 height 51
click at [337, 338] on input "d. Apply schedule compression techniques such as crashing or fast tracking to s…" at bounding box center [337, 333] width 0 height 10
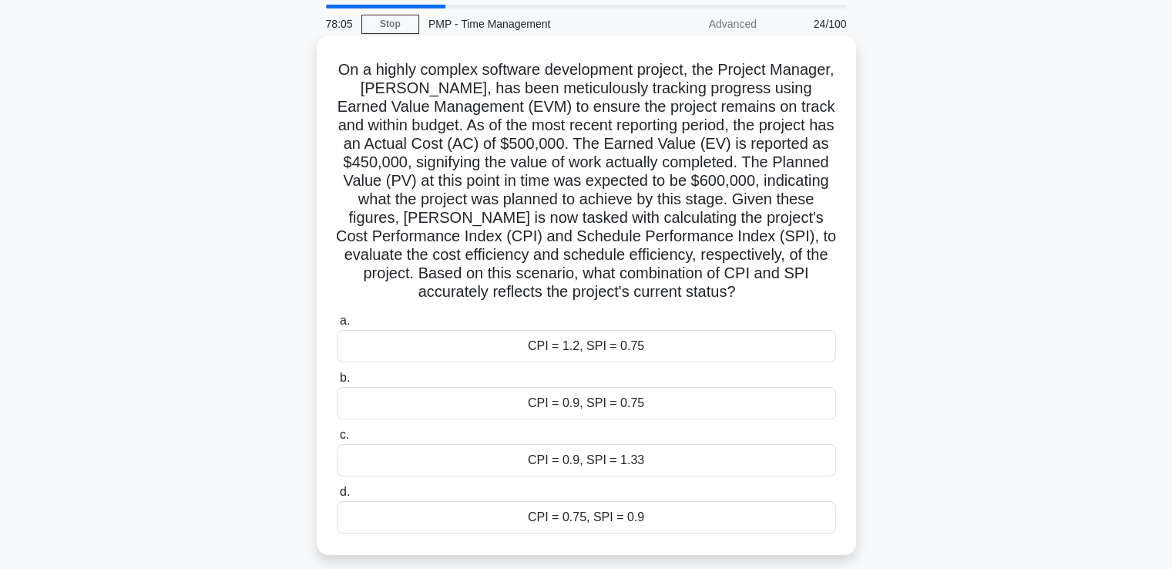
scroll to position [77, 0]
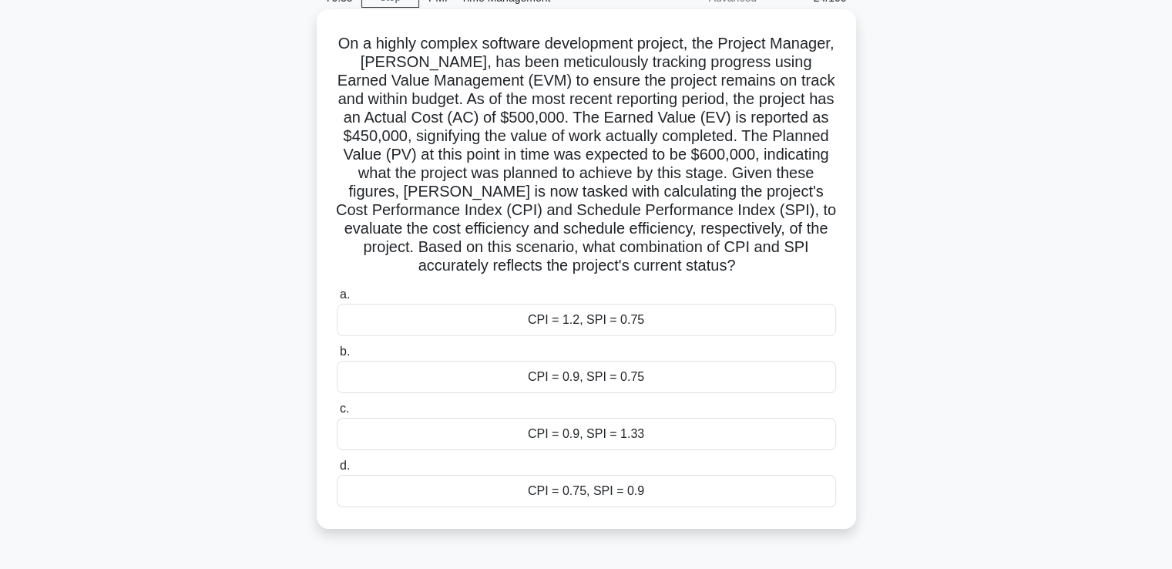
click at [604, 374] on div "CPI = 0.9, SPI = 0.75" at bounding box center [586, 377] width 499 height 32
click at [337, 357] on input "b. CPI = 0.9, SPI = 0.75" at bounding box center [337, 352] width 0 height 10
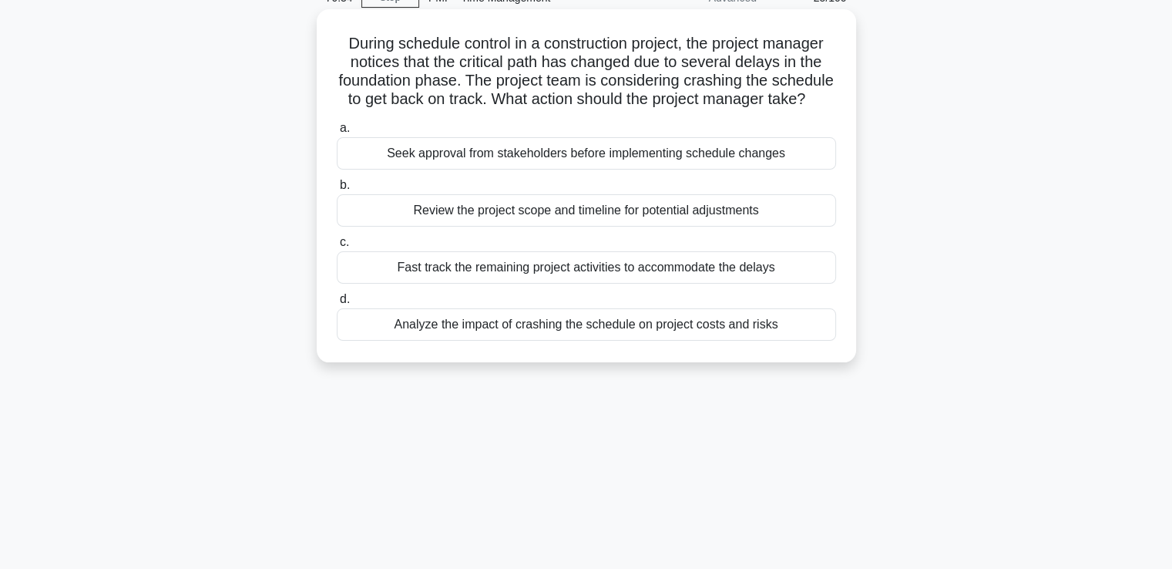
scroll to position [0, 0]
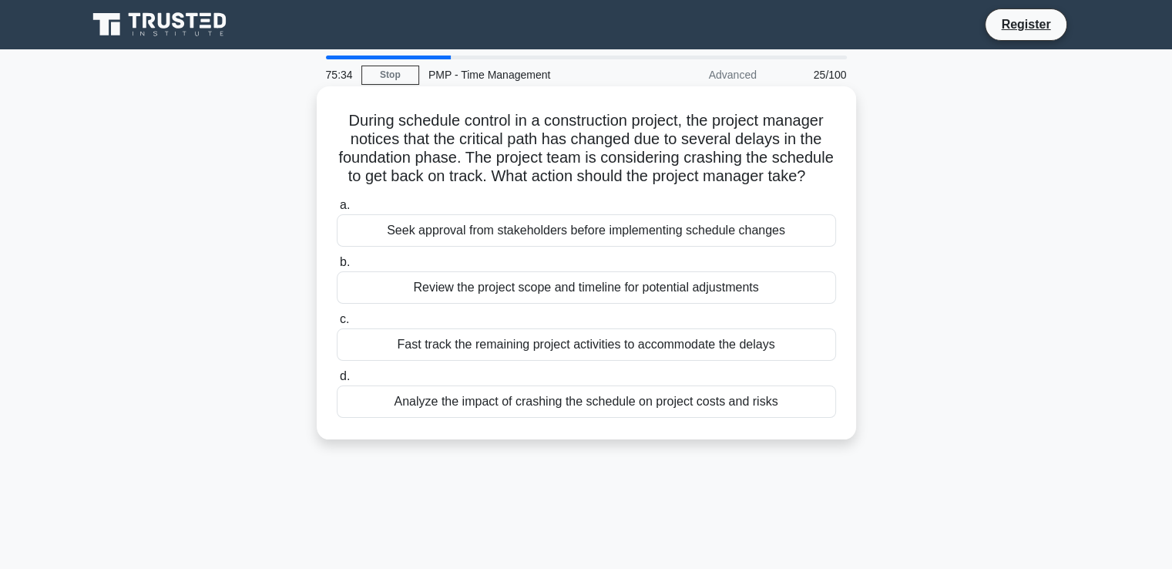
click at [593, 418] on div "Analyze the impact of crashing the schedule on project costs and risks" at bounding box center [586, 401] width 499 height 32
click at [337, 381] on input "d. Analyze the impact of crashing the schedule on project costs and risks" at bounding box center [337, 376] width 0 height 10
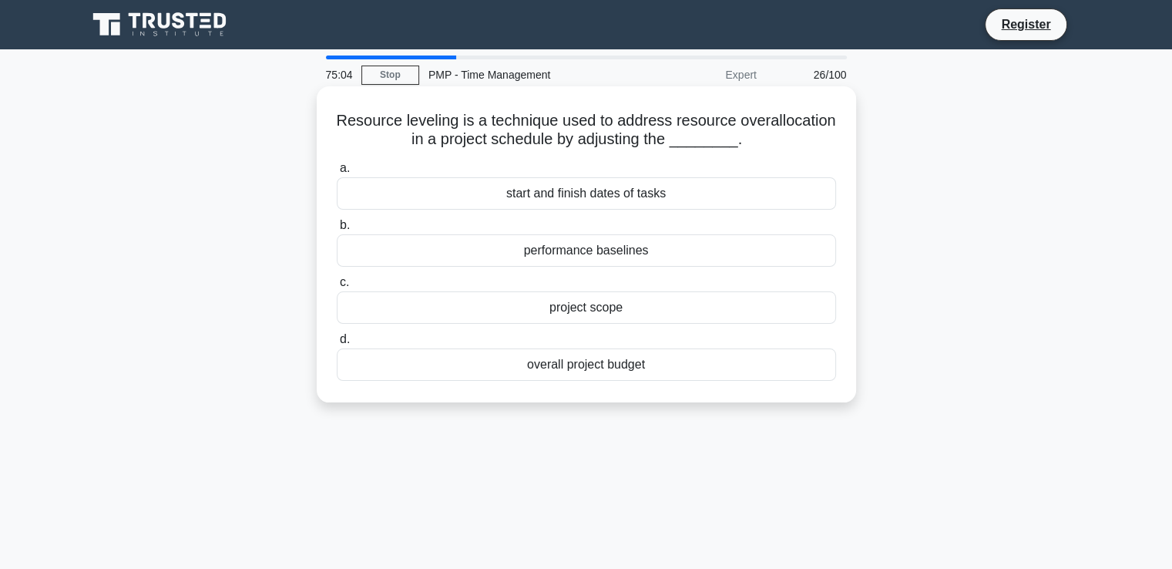
click at [661, 196] on div "start and finish dates of tasks" at bounding box center [586, 193] width 499 height 32
click at [337, 173] on input "a. start and finish dates of tasks" at bounding box center [337, 168] width 0 height 10
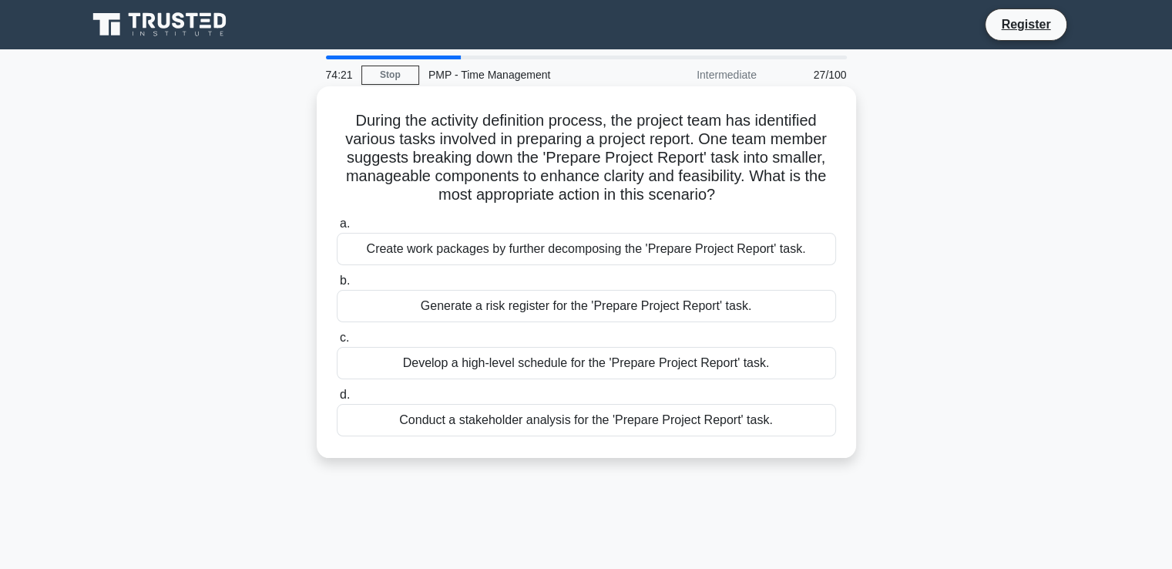
click at [667, 240] on div "Create work packages by further decomposing the 'Prepare Project Report' task." at bounding box center [586, 249] width 499 height 32
click at [337, 229] on input "a. Create work packages by further decomposing the 'Prepare Project Report' tas…" at bounding box center [337, 224] width 0 height 10
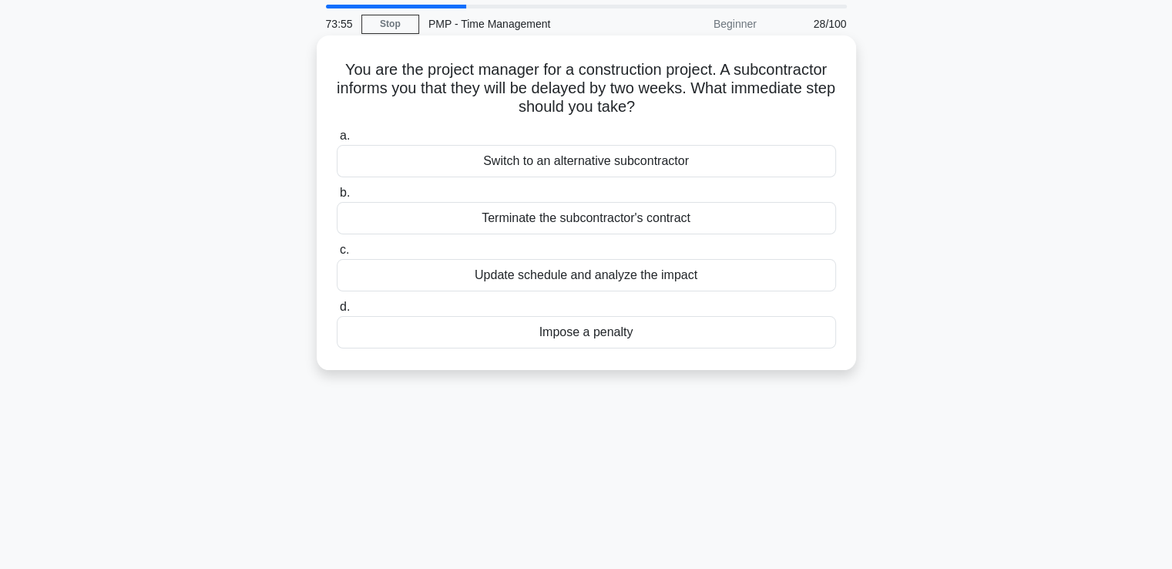
scroll to position [77, 0]
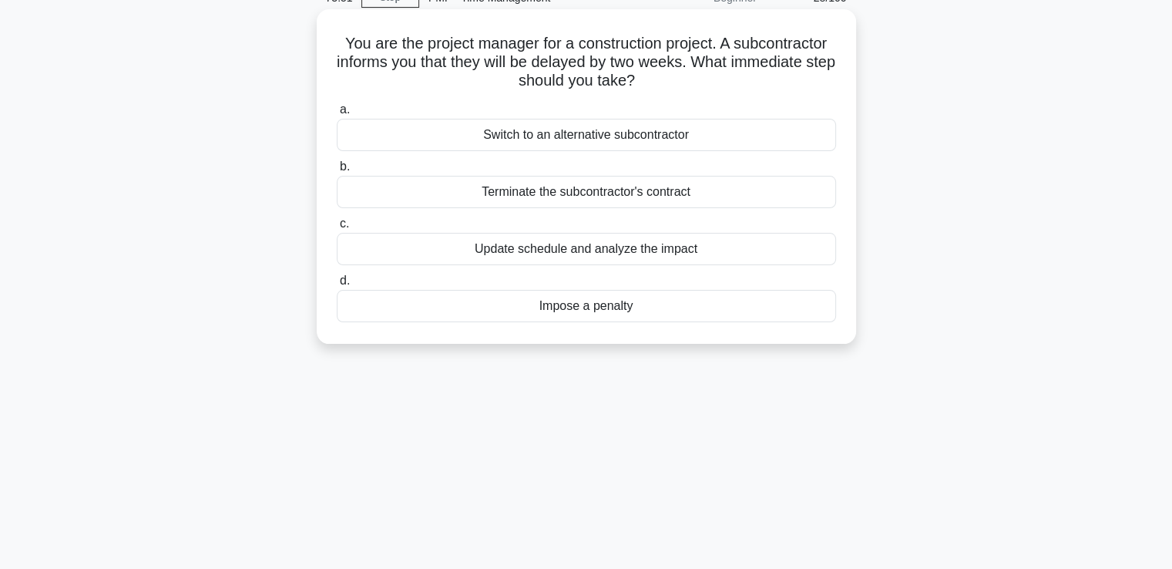
click at [654, 257] on div "Update schedule and analyze the impact" at bounding box center [586, 249] width 499 height 32
click at [337, 229] on input "c. Update schedule and analyze the impact" at bounding box center [337, 224] width 0 height 10
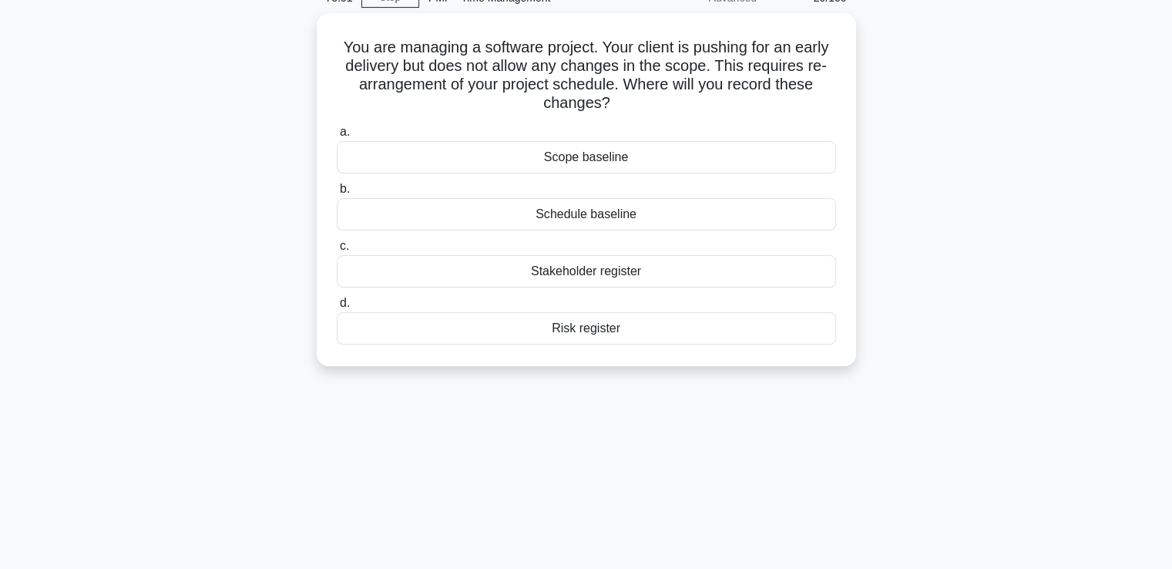
scroll to position [0, 0]
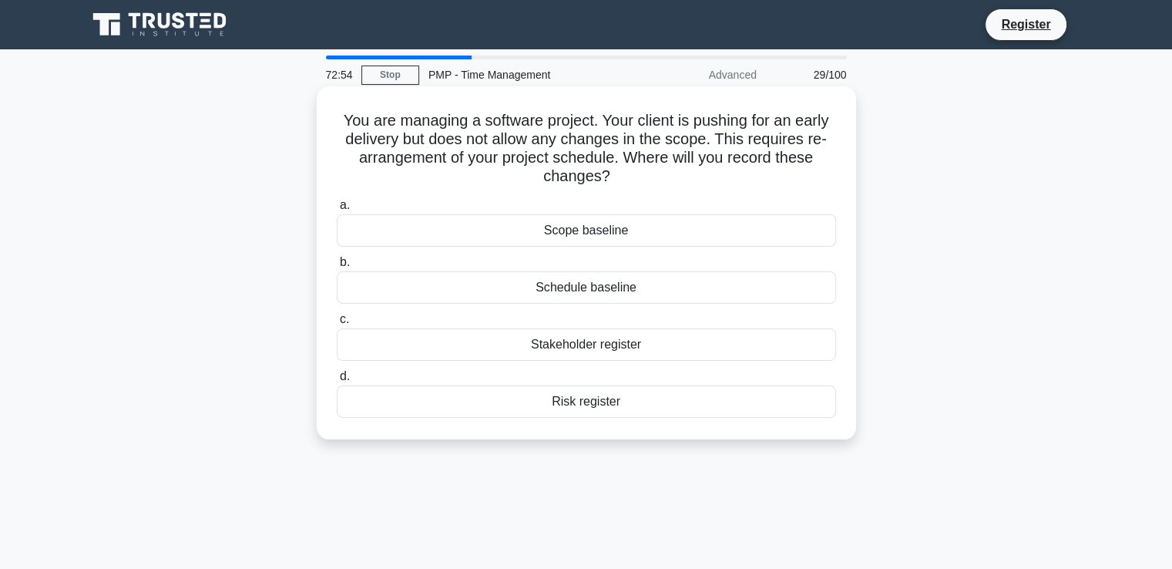
click at [625, 287] on div "Schedule baseline" at bounding box center [586, 287] width 499 height 32
click at [337, 267] on input "b. Schedule baseline" at bounding box center [337, 262] width 0 height 10
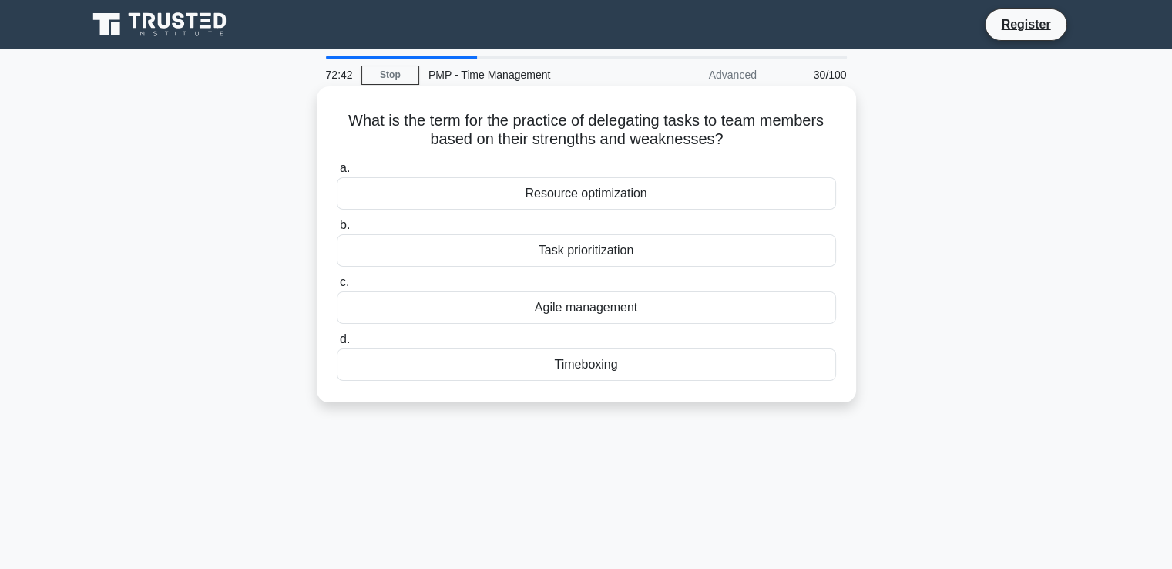
click at [687, 201] on div "Resource optimization" at bounding box center [586, 193] width 499 height 32
click at [337, 173] on input "a. Resource optimization" at bounding box center [337, 168] width 0 height 10
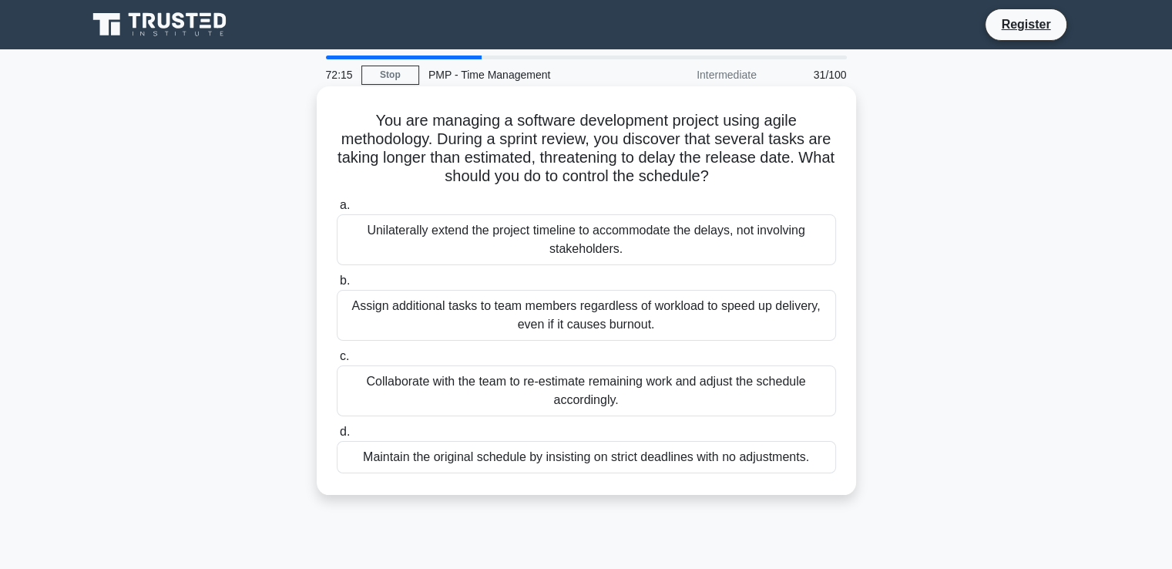
scroll to position [77, 0]
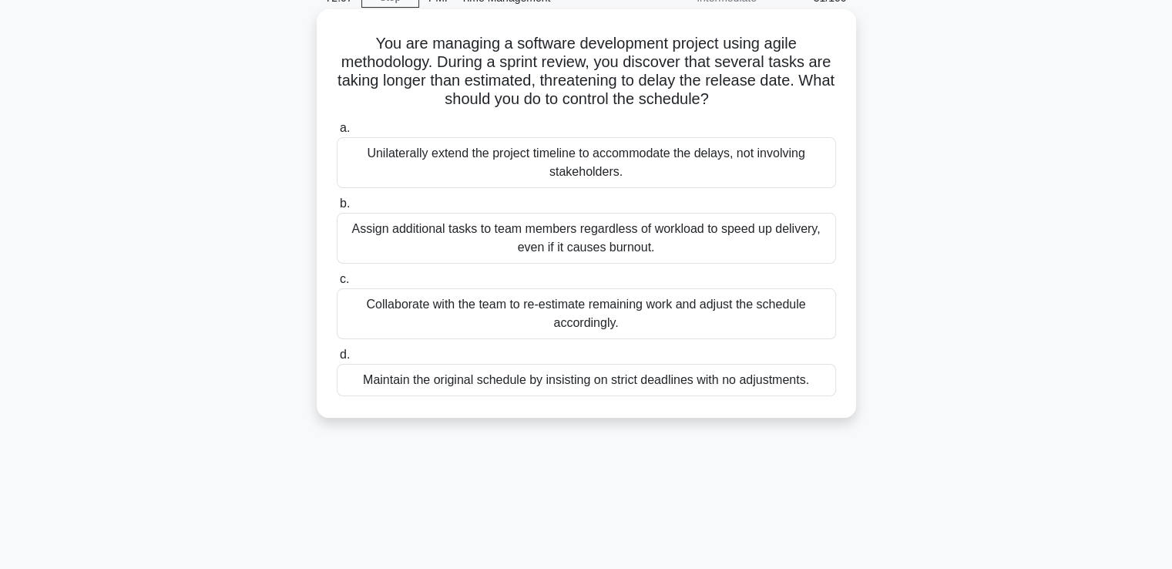
click at [530, 319] on div "Collaborate with the team to re-estimate remaining work and adjust the schedule…" at bounding box center [586, 313] width 499 height 51
click at [337, 284] on input "c. Collaborate with the team to re-estimate remaining work and adjust the sched…" at bounding box center [337, 279] width 0 height 10
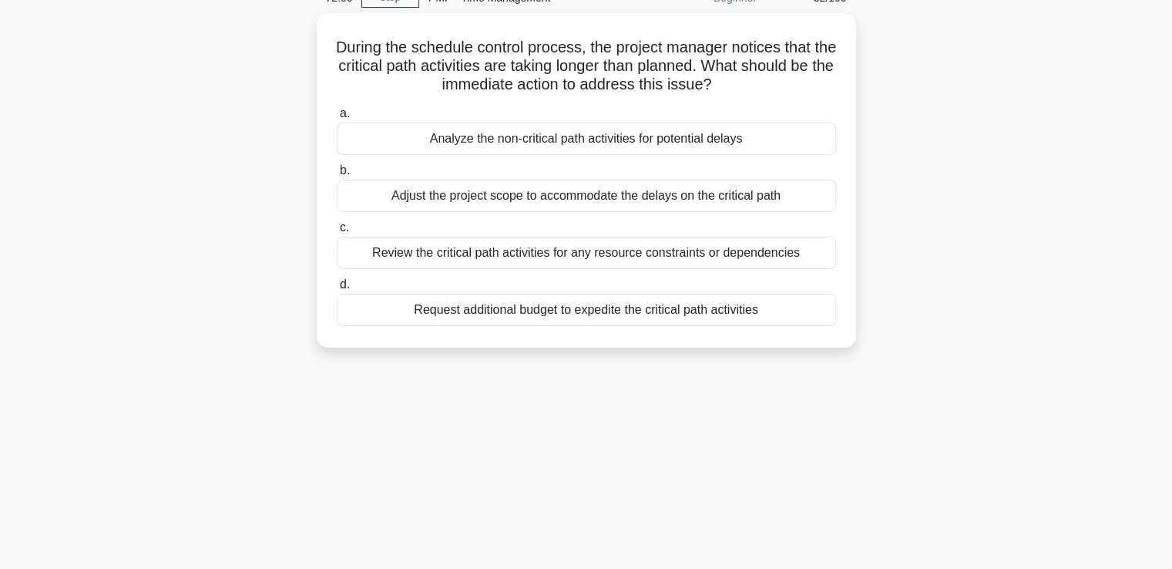
scroll to position [0, 0]
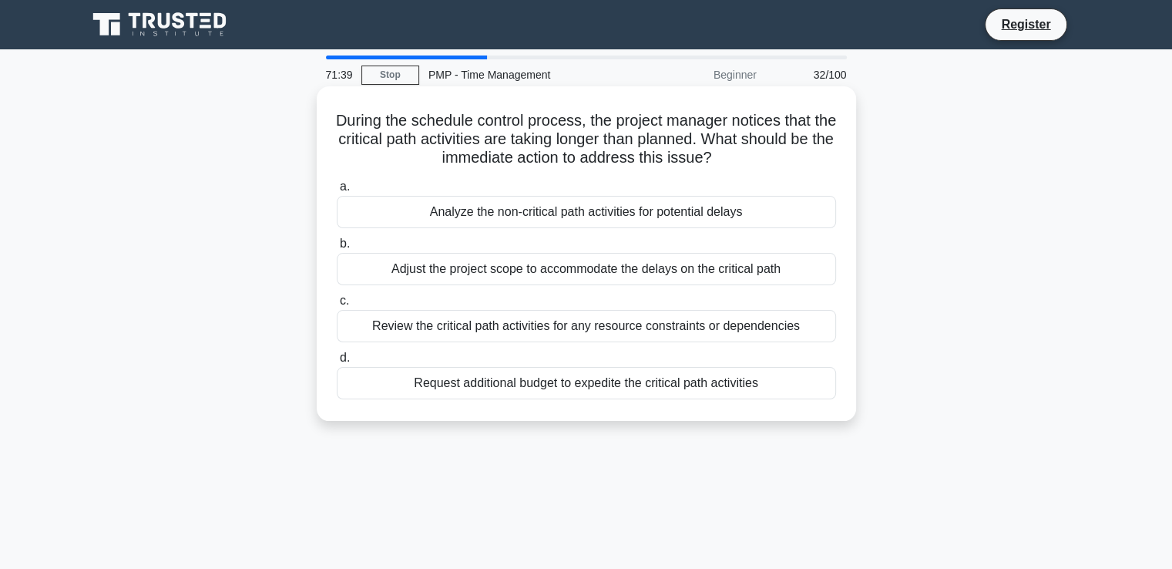
click at [524, 333] on div "Review the critical path activities for any resource constraints or dependencies" at bounding box center [586, 326] width 499 height 32
click at [337, 306] on input "c. Review the critical path activities for any resource constraints or dependen…" at bounding box center [337, 301] width 0 height 10
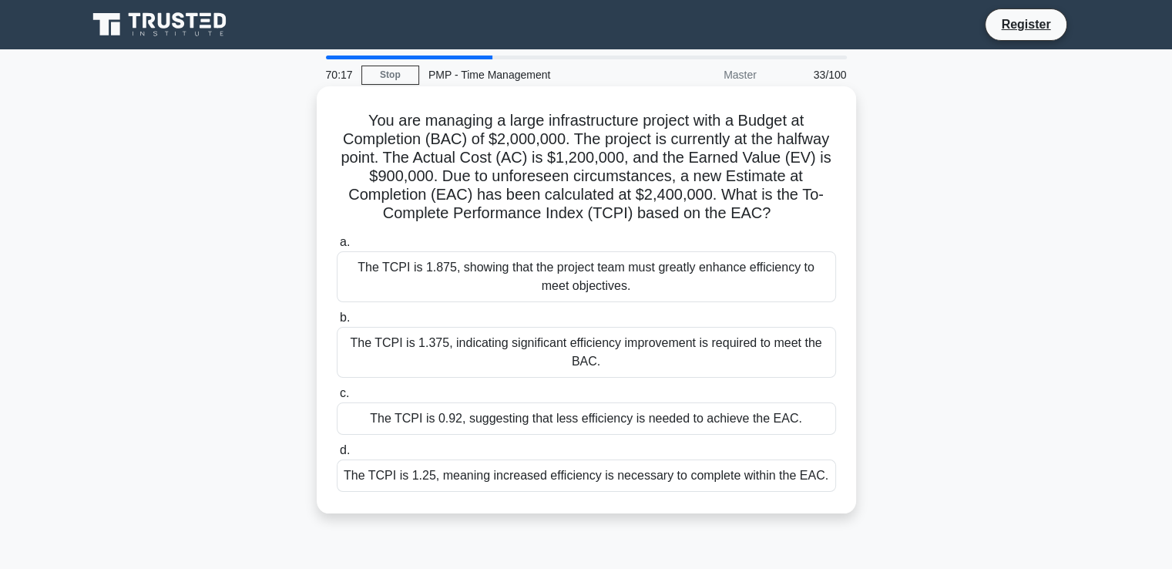
click at [636, 421] on div "The TCPI is 0.92, suggesting that less efficiency is needed to achieve the EAC." at bounding box center [586, 418] width 499 height 32
click at [337, 398] on input "c. The TCPI is 0.92, suggesting that less efficiency is needed to achieve the E…" at bounding box center [337, 393] width 0 height 10
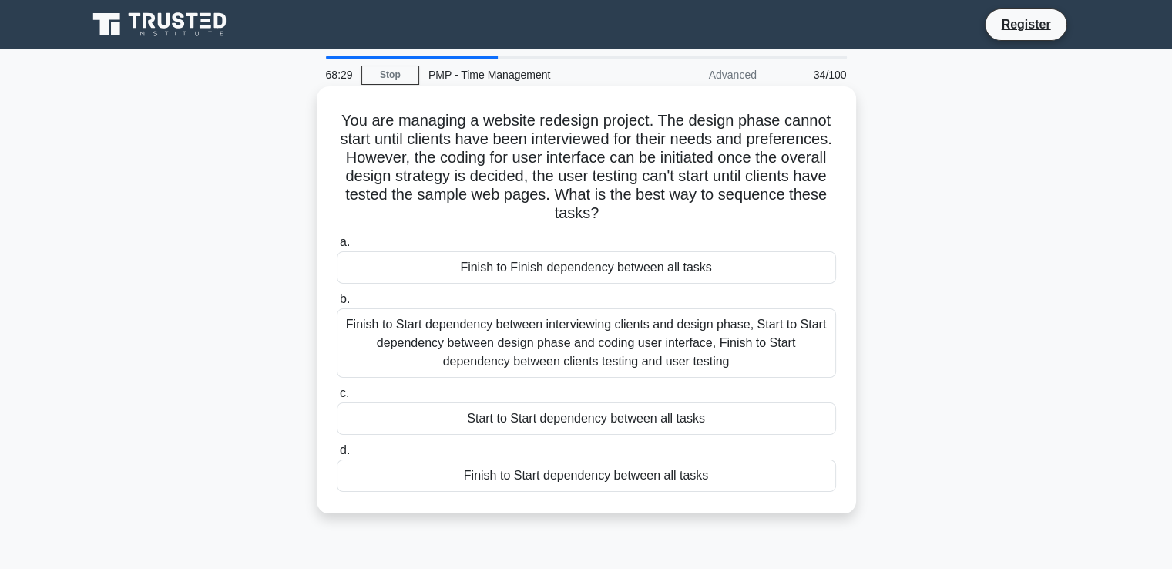
click at [623, 362] on div "Finish to Start dependency between interviewing clients and design phase, Start…" at bounding box center [586, 342] width 499 height 69
click at [337, 304] on input "b. Finish to Start dependency between interviewing clients and design phase, St…" at bounding box center [337, 299] width 0 height 10
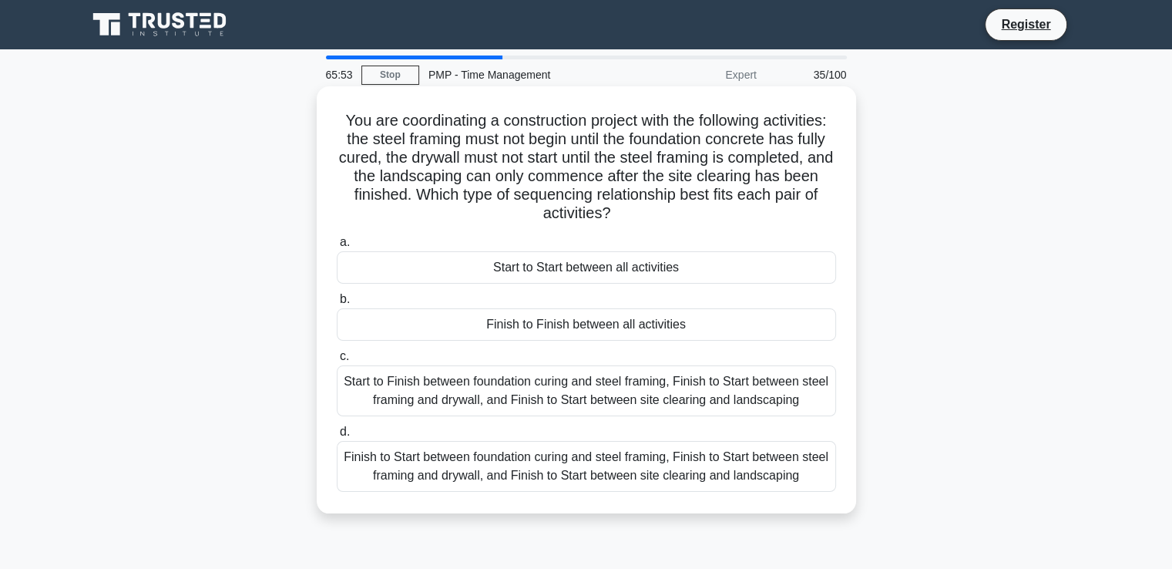
click at [650, 476] on div "Finish to Start between foundation curing and steel framing, Finish to Start be…" at bounding box center [586, 466] width 499 height 51
click at [337, 437] on input "d. Finish to Start between foundation curing and steel framing, Finish to Start…" at bounding box center [337, 432] width 0 height 10
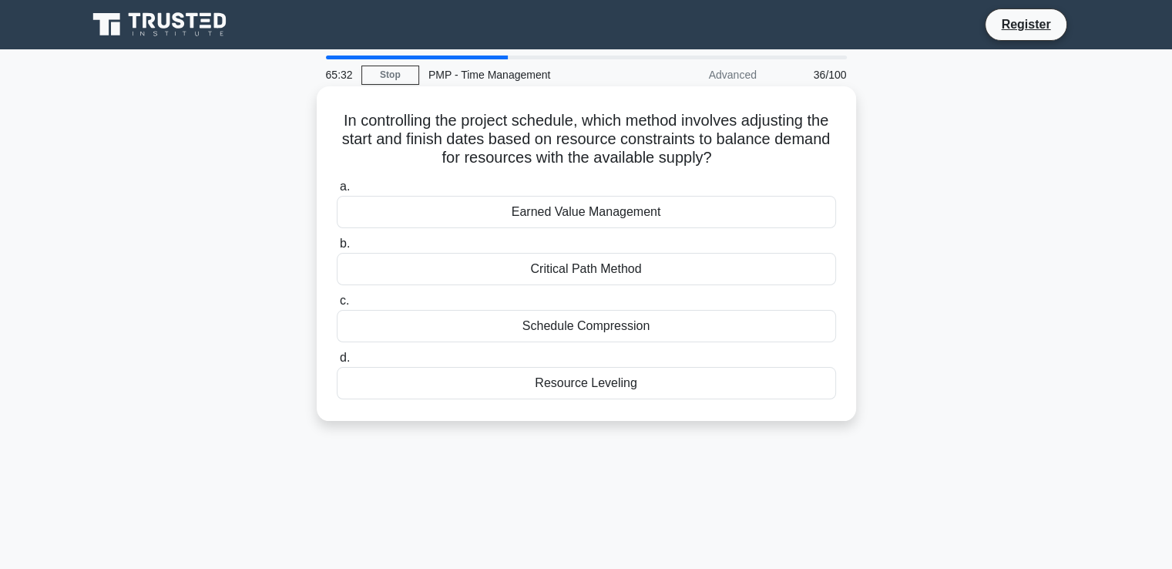
click at [616, 390] on div "Resource Leveling" at bounding box center [586, 383] width 499 height 32
click at [337, 363] on input "d. Resource Leveling" at bounding box center [337, 358] width 0 height 10
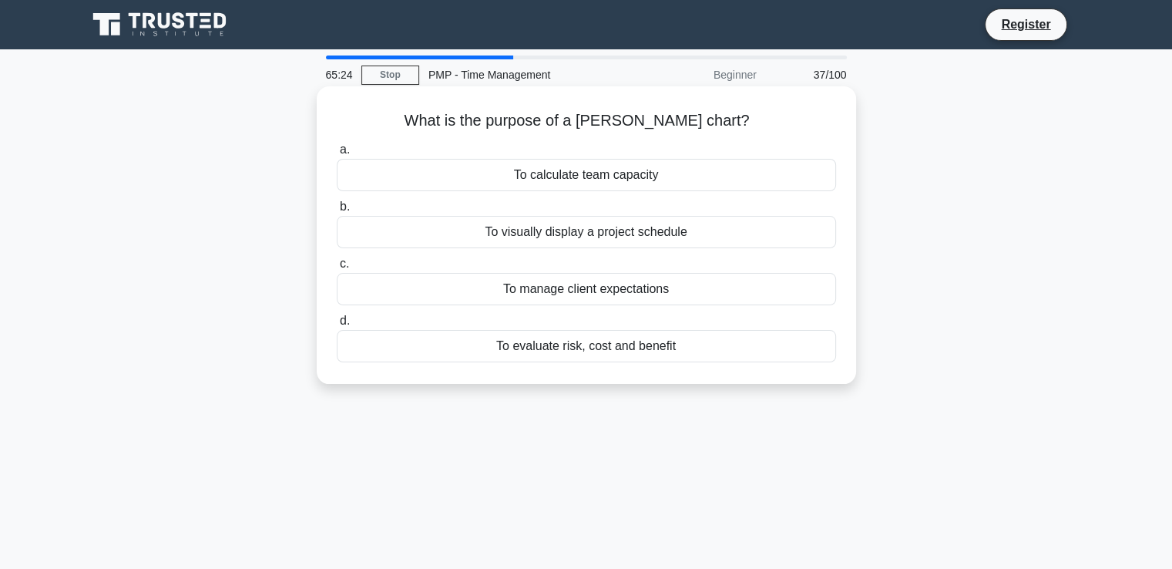
click at [596, 241] on div "To visually display a project schedule" at bounding box center [586, 232] width 499 height 32
click at [337, 212] on input "b. To visually display a project schedule" at bounding box center [337, 207] width 0 height 10
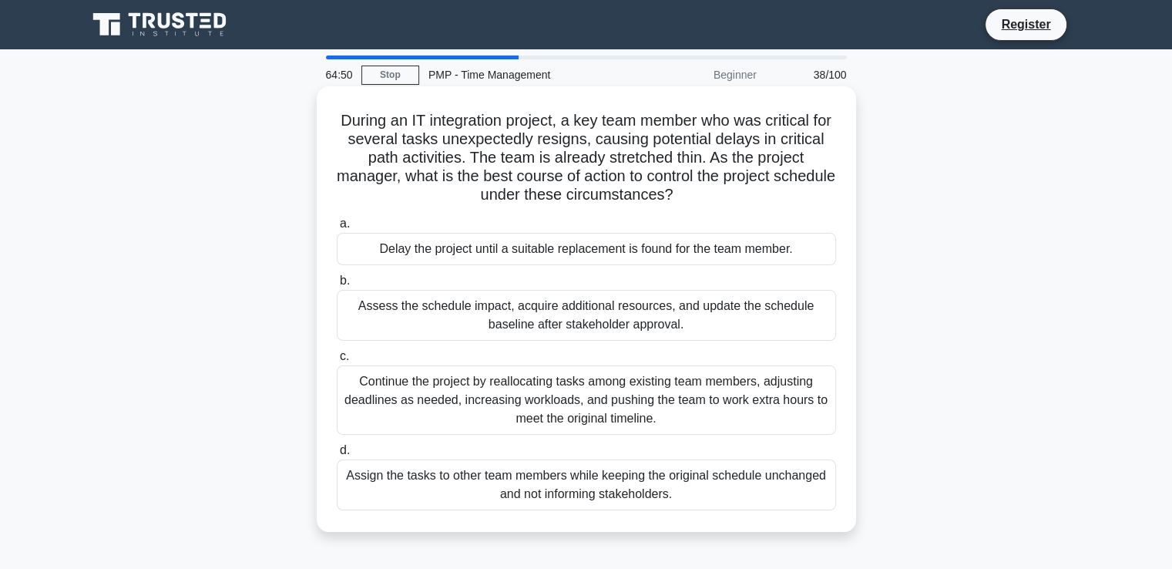
click at [615, 312] on div "Assess the schedule impact, acquire additional resources, and update the schedu…" at bounding box center [586, 315] width 499 height 51
click at [337, 286] on input "b. Assess the schedule impact, acquire additional resources, and update the sch…" at bounding box center [337, 281] width 0 height 10
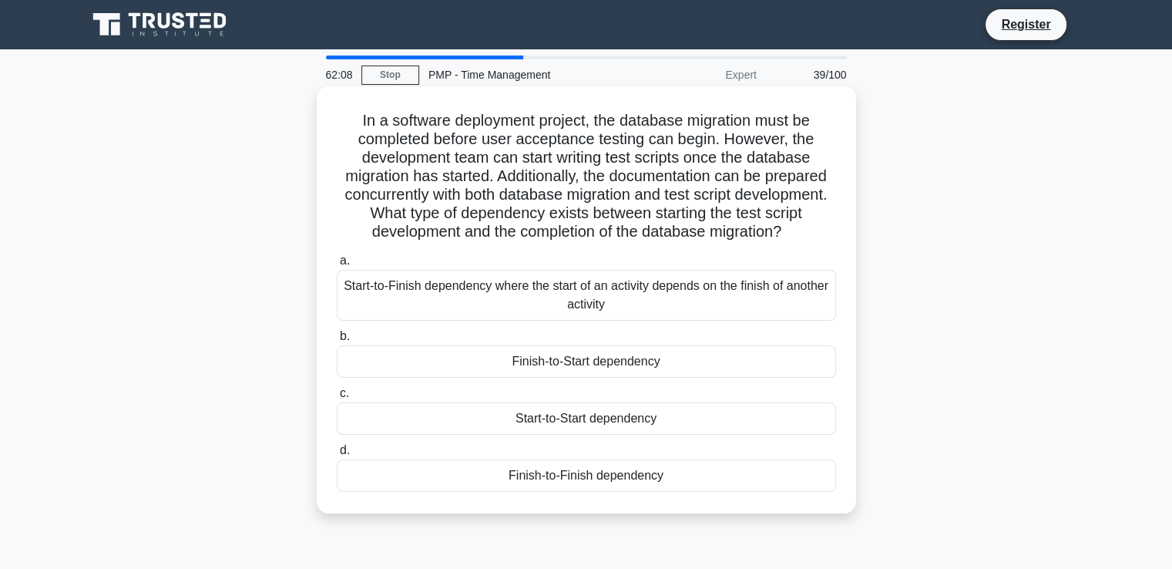
click at [649, 435] on div "Start-to-Start dependency" at bounding box center [586, 418] width 499 height 32
click at [337, 398] on input "c. Start-to-Start dependency" at bounding box center [337, 393] width 0 height 10
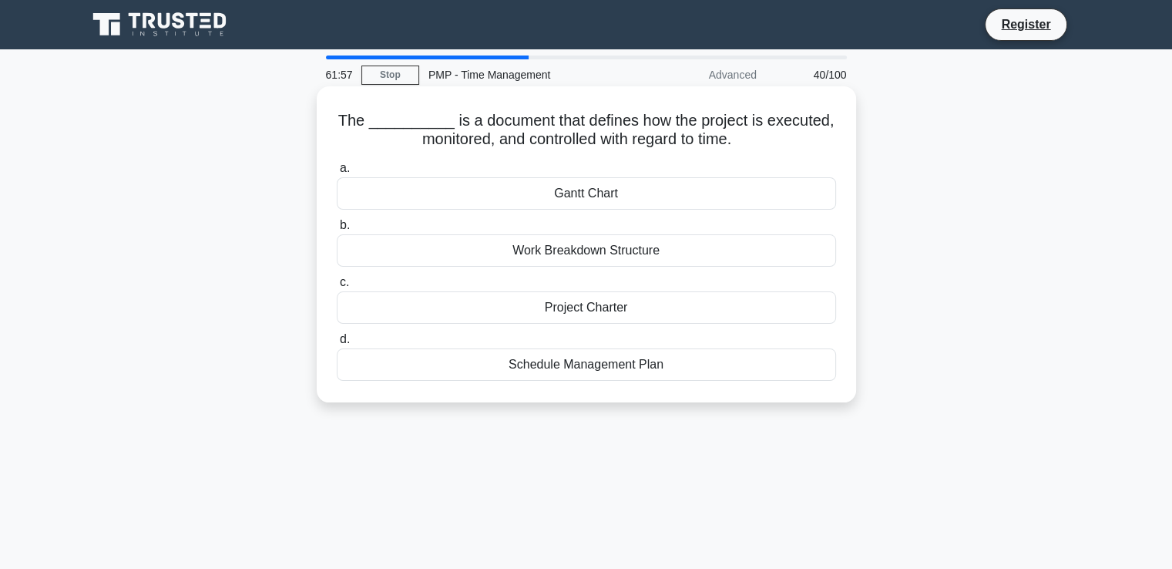
click at [624, 364] on div "Schedule Management Plan" at bounding box center [586, 364] width 499 height 32
click at [337, 344] on input "d. Schedule Management Plan" at bounding box center [337, 339] width 0 height 10
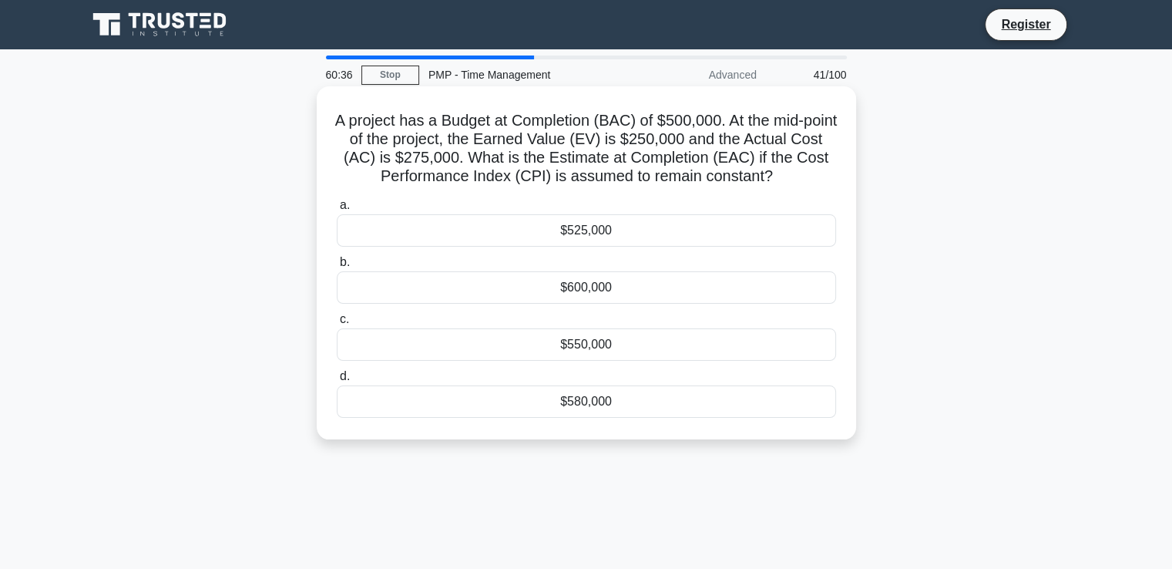
click at [625, 349] on div "$550,000" at bounding box center [586, 344] width 499 height 32
click at [337, 324] on input "c. $550,000" at bounding box center [337, 319] width 0 height 10
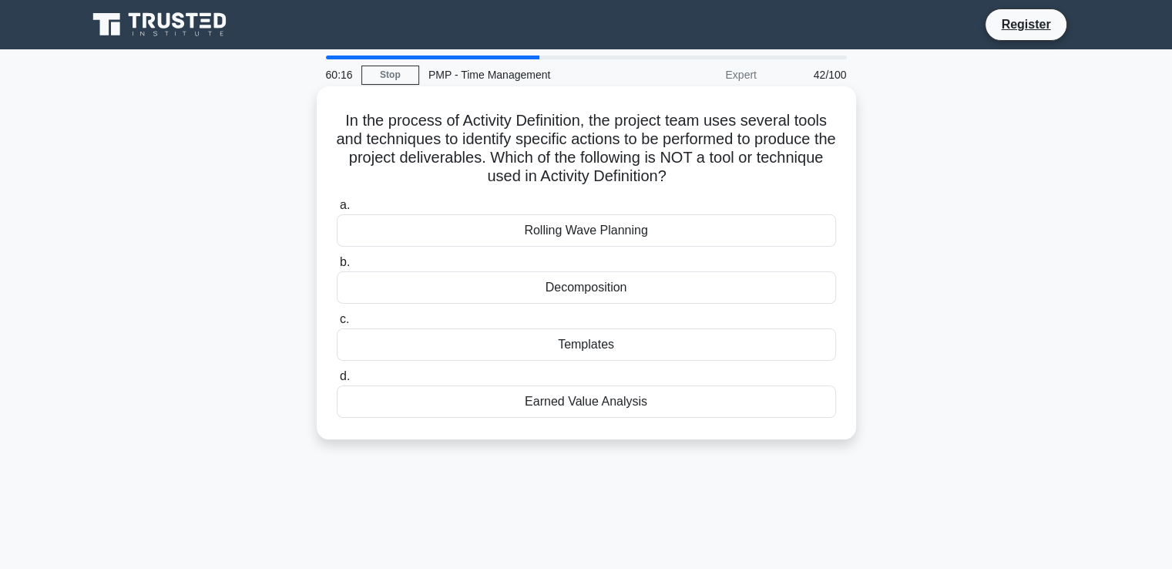
click at [614, 409] on div "Earned Value Analysis" at bounding box center [586, 401] width 499 height 32
click at [337, 381] on input "d. Earned Value Analysis" at bounding box center [337, 376] width 0 height 10
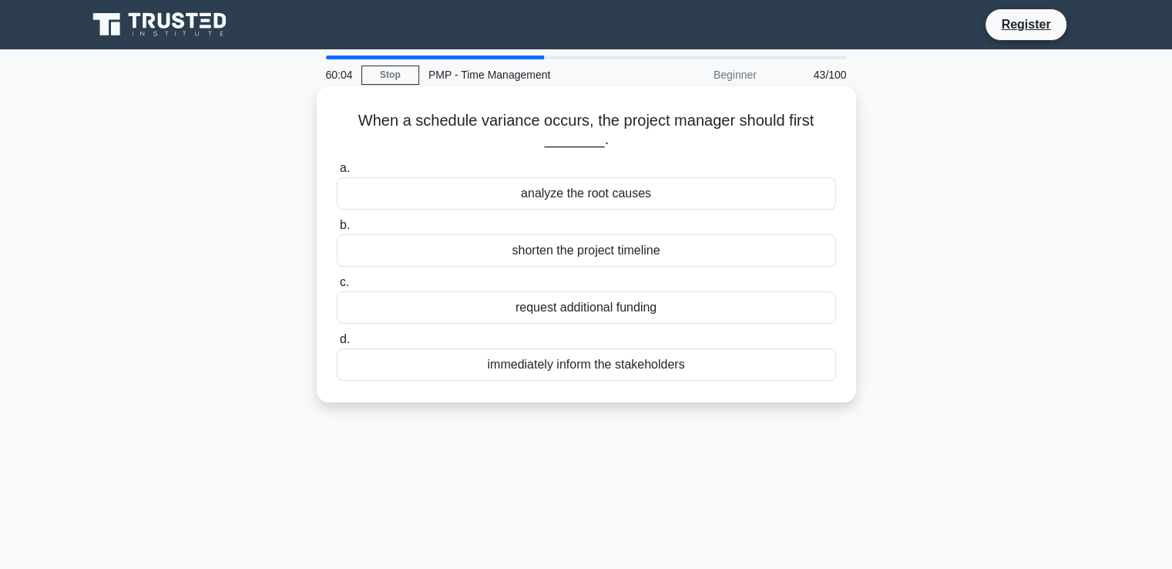
click at [565, 195] on div "analyze the root causes" at bounding box center [586, 193] width 499 height 32
click at [337, 173] on input "a. analyze the root causes" at bounding box center [337, 168] width 0 height 10
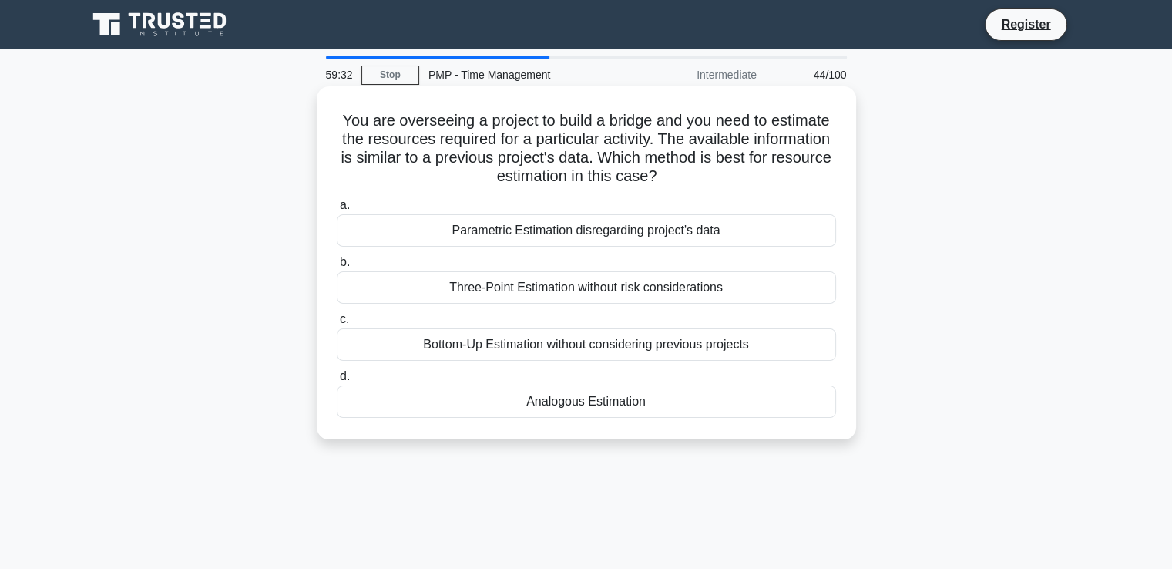
click at [585, 412] on div "Analogous Estimation" at bounding box center [586, 401] width 499 height 32
click at [337, 381] on input "d. Analogous Estimation" at bounding box center [337, 376] width 0 height 10
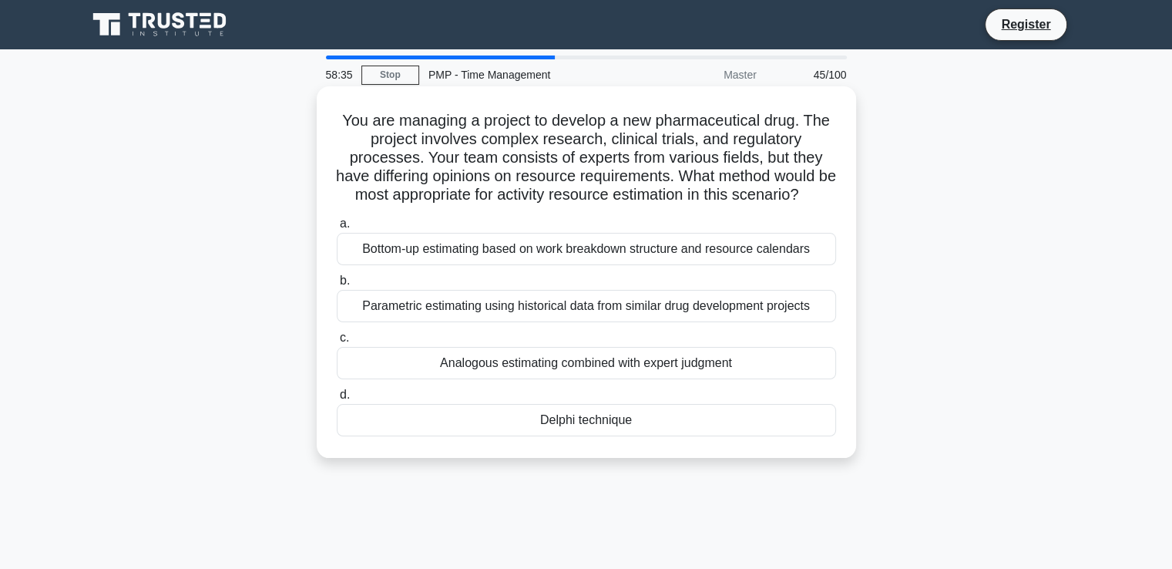
click at [502, 322] on div "Parametric estimating using historical data from similar drug development proje…" at bounding box center [586, 306] width 499 height 32
click at [337, 286] on input "b. Parametric estimating using historical data from similar drug development pr…" at bounding box center [337, 281] width 0 height 10
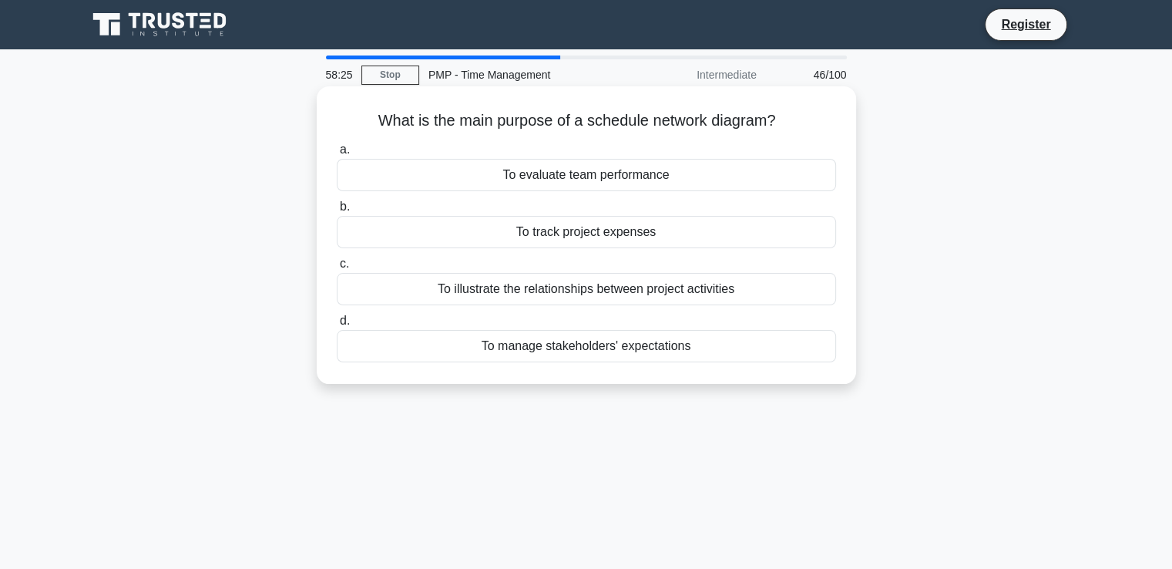
click at [545, 284] on div "To illustrate the relationships between project activities" at bounding box center [586, 289] width 499 height 32
click at [337, 269] on input "c. To illustrate the relationships between project activities" at bounding box center [337, 264] width 0 height 10
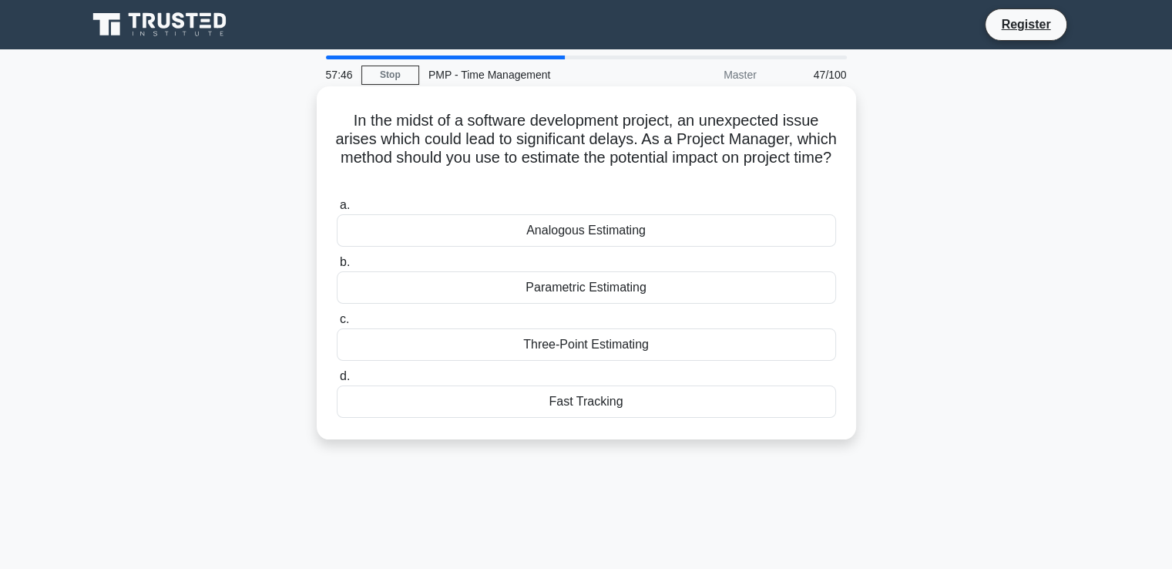
click at [574, 346] on div "Three-Point Estimating" at bounding box center [586, 344] width 499 height 32
click at [337, 324] on input "c. Three-Point Estimating" at bounding box center [337, 319] width 0 height 10
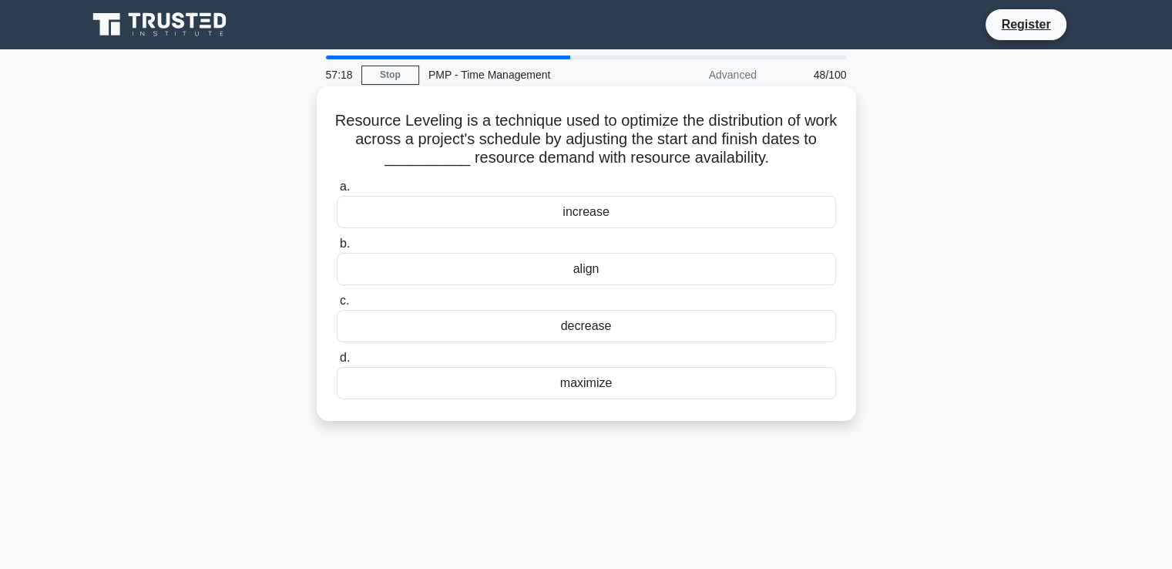
click at [609, 383] on div "maximize" at bounding box center [586, 383] width 499 height 32
click at [337, 363] on input "d. maximize" at bounding box center [337, 358] width 0 height 10
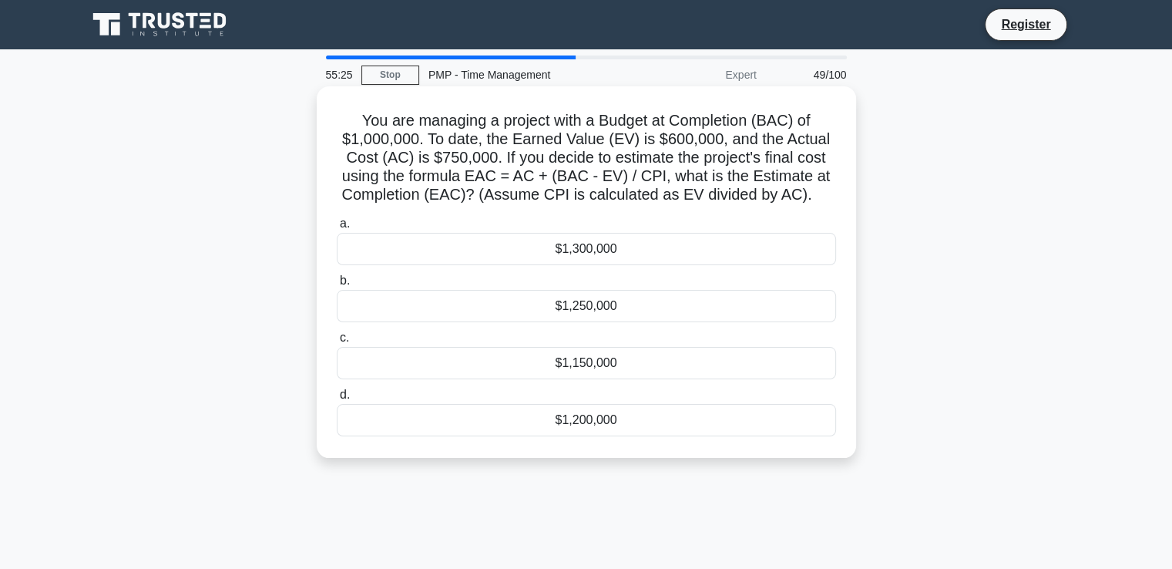
click at [612, 310] on div "$1,250,000" at bounding box center [586, 306] width 499 height 32
click at [337, 286] on input "b. $1,250,000" at bounding box center [337, 281] width 0 height 10
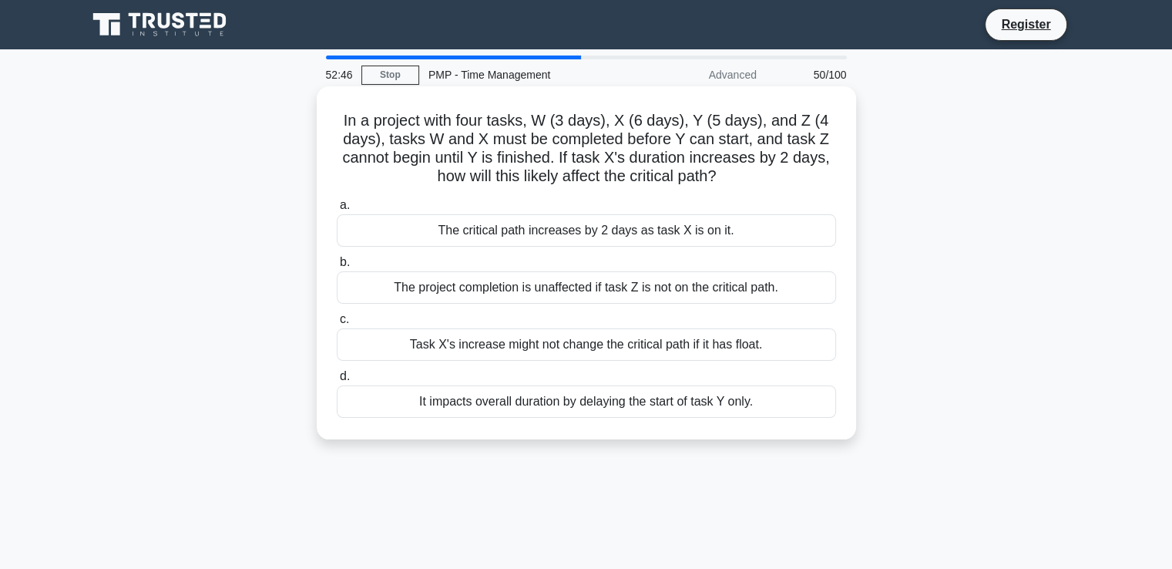
click at [567, 237] on div "The critical path increases by 2 days as task X is on it." at bounding box center [586, 230] width 499 height 32
click at [337, 210] on input "a. The critical path increases by 2 days as task X is on it." at bounding box center [337, 205] width 0 height 10
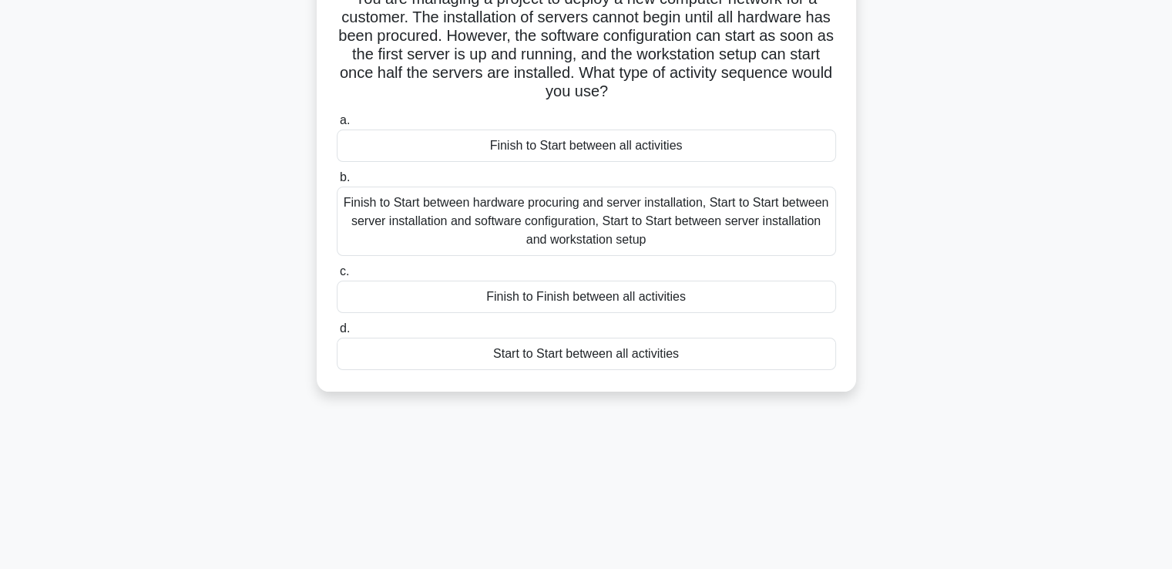
scroll to position [154, 0]
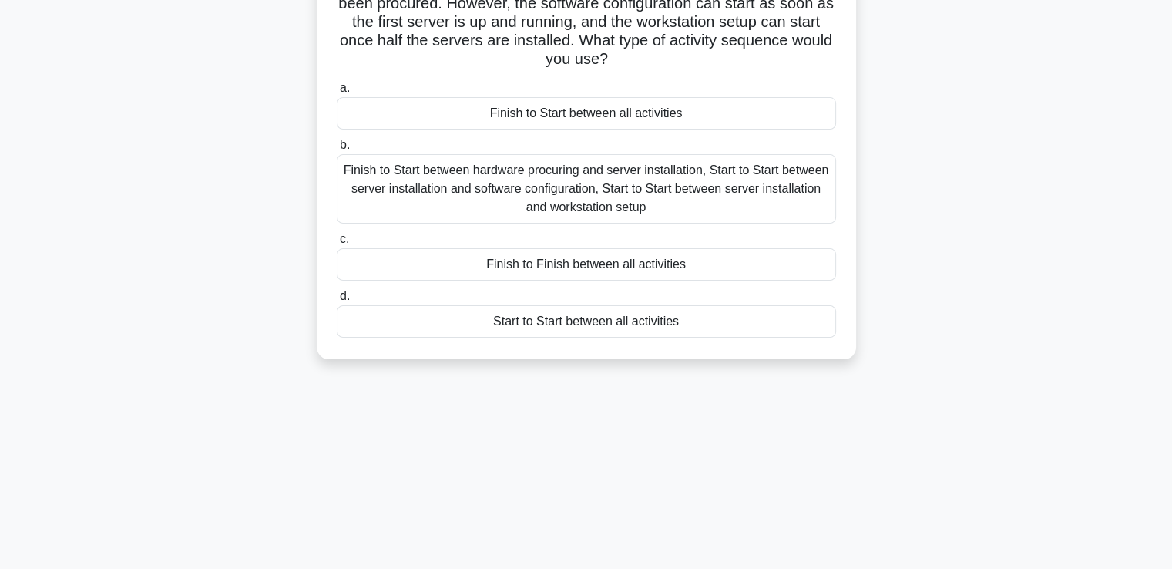
click at [587, 186] on div "Finish to Start between hardware procuring and server installation, Start to St…" at bounding box center [586, 188] width 499 height 69
click at [337, 150] on input "b. Finish to Start between hardware procuring and server installation, Start to…" at bounding box center [337, 145] width 0 height 10
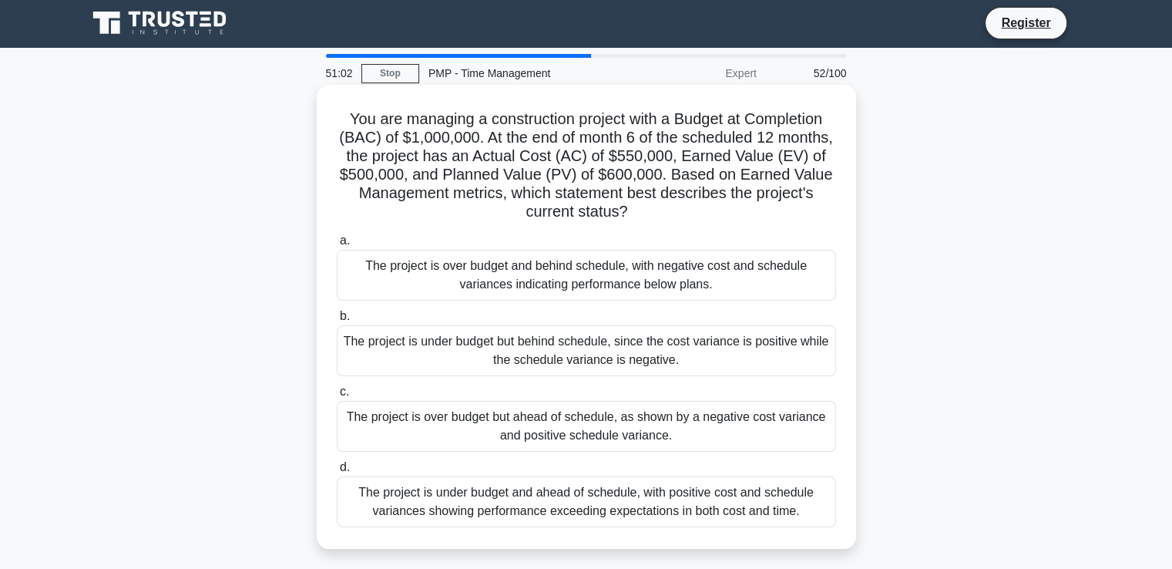
scroll to position [0, 0]
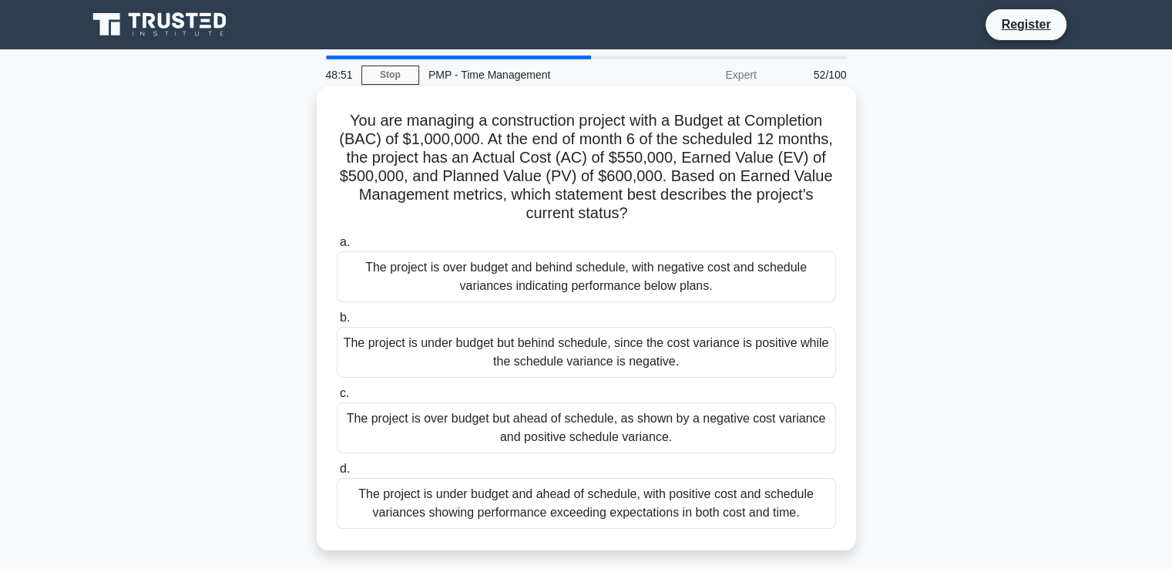
click at [587, 266] on div "The project is over budget and behind schedule, with negative cost and schedule…" at bounding box center [586, 276] width 499 height 51
click at [337, 247] on input "a. The project is over budget and behind schedule, with negative cost and sched…" at bounding box center [337, 242] width 0 height 10
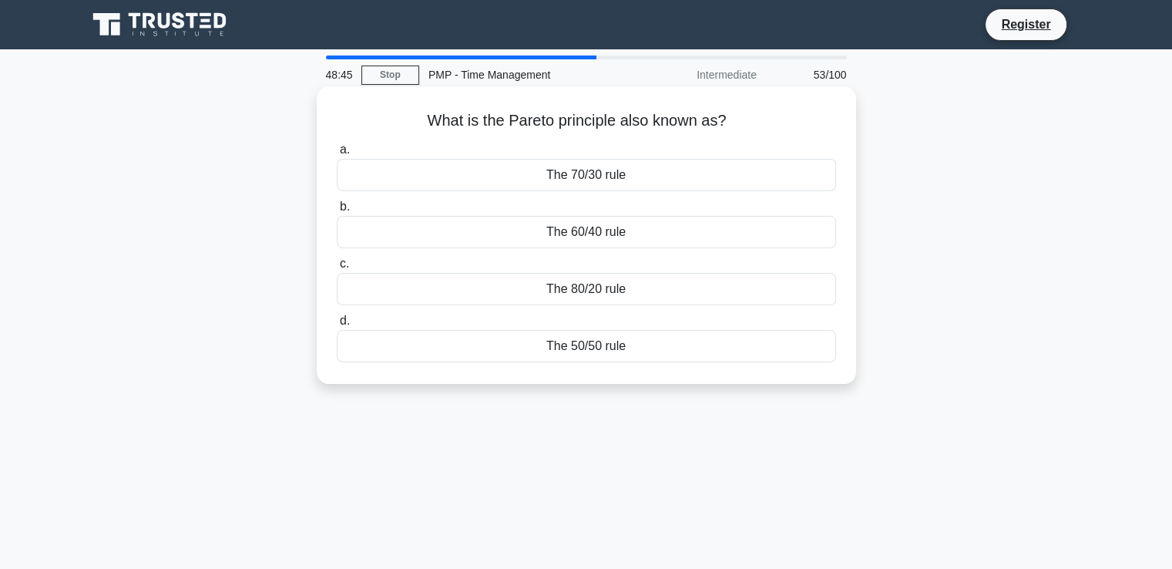
click at [593, 290] on div "The 80/20 rule" at bounding box center [586, 289] width 499 height 32
click at [337, 269] on input "c. The 80/20 rule" at bounding box center [337, 264] width 0 height 10
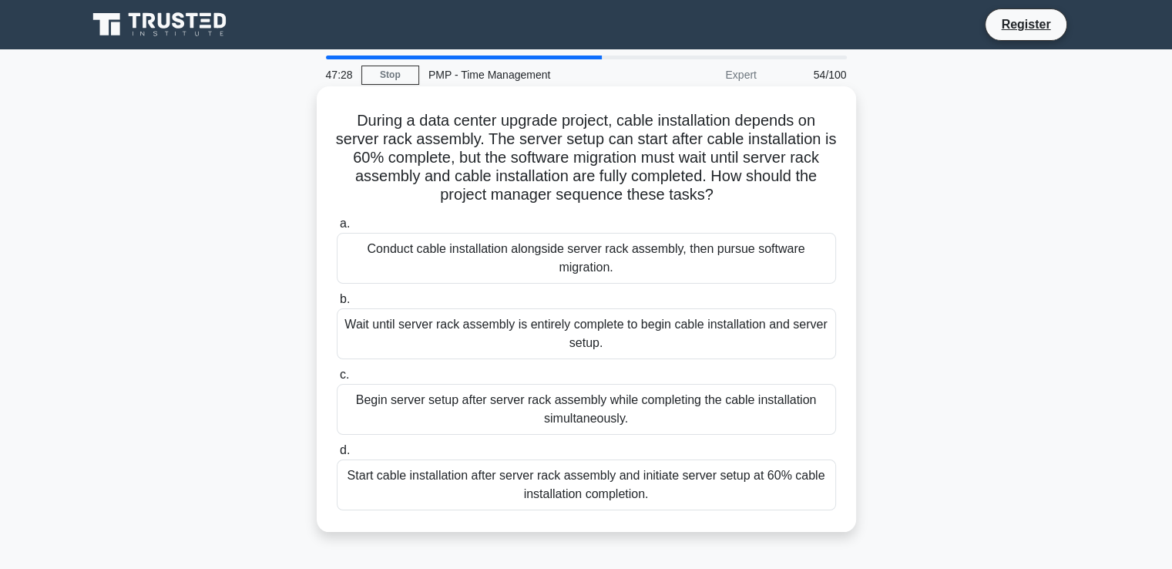
click at [625, 253] on div "Conduct cable installation alongside server rack assembly, then pursue software…" at bounding box center [586, 258] width 499 height 51
click at [337, 229] on input "a. Conduct cable installation alongside server rack assembly, then pursue softw…" at bounding box center [337, 224] width 0 height 10
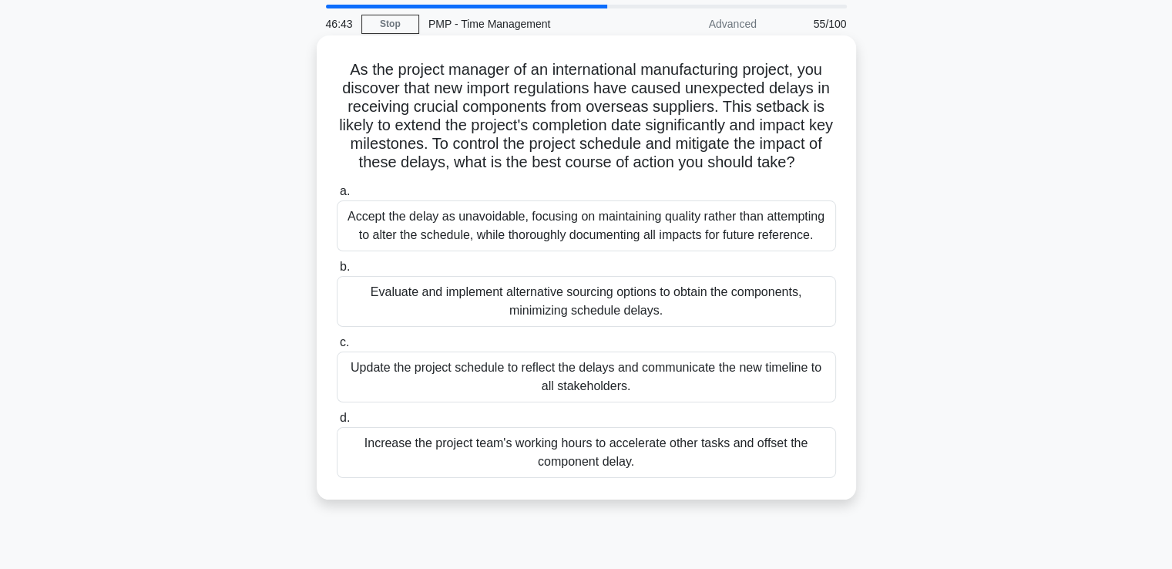
scroll to position [77, 0]
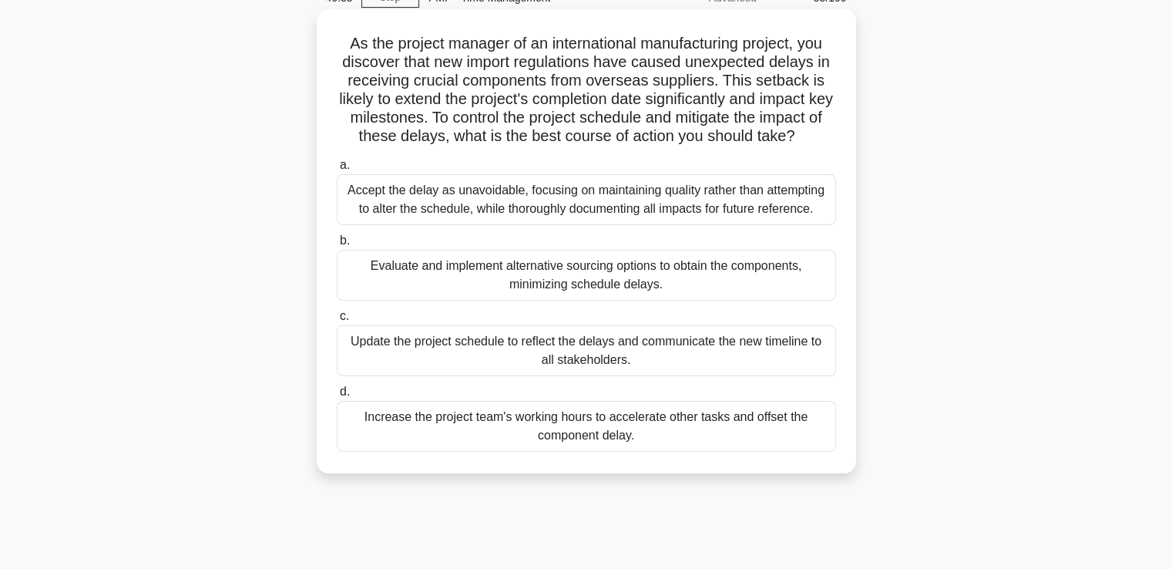
click at [512, 273] on div "Evaluate and implement alternative sourcing options to obtain the components, m…" at bounding box center [586, 275] width 499 height 51
click at [337, 246] on input "b. Evaluate and implement alternative sourcing options to obtain the components…" at bounding box center [337, 241] width 0 height 10
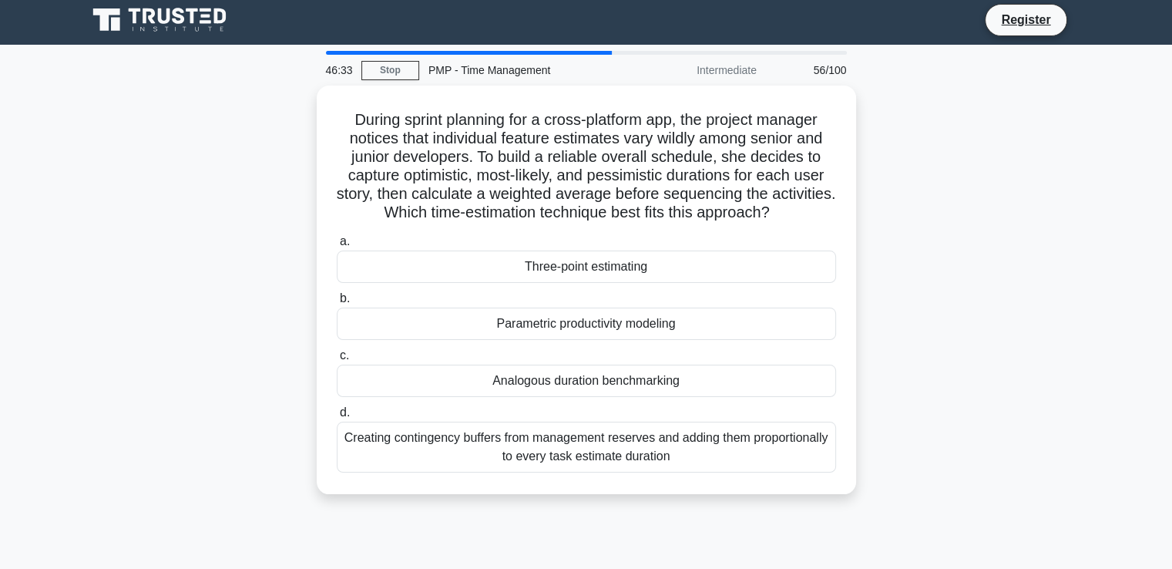
scroll to position [0, 0]
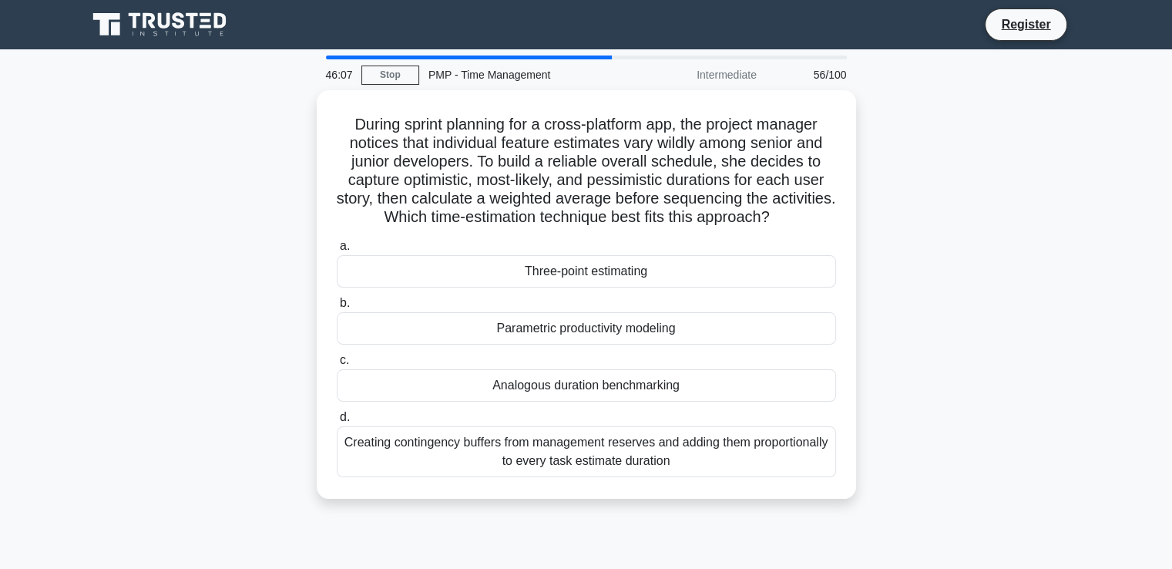
click at [512, 273] on div "Three-point estimating" at bounding box center [586, 271] width 499 height 32
click at [337, 251] on input "a. Three-point estimating" at bounding box center [337, 246] width 0 height 10
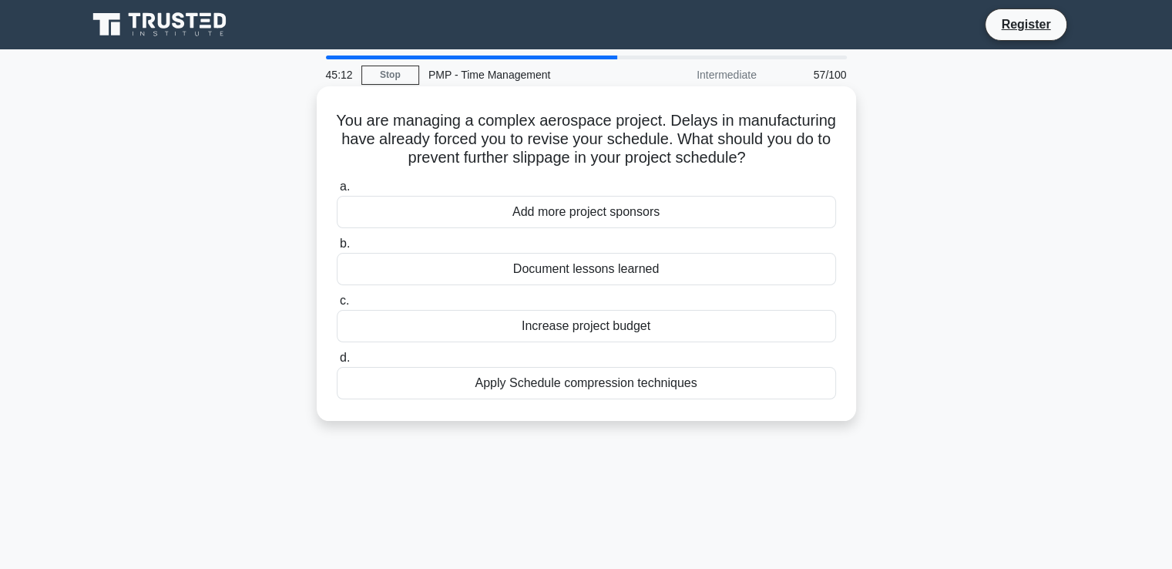
click at [539, 389] on div "Apply Schedule compression techniques" at bounding box center [586, 383] width 499 height 32
click at [337, 363] on input "d. Apply Schedule compression techniques" at bounding box center [337, 358] width 0 height 10
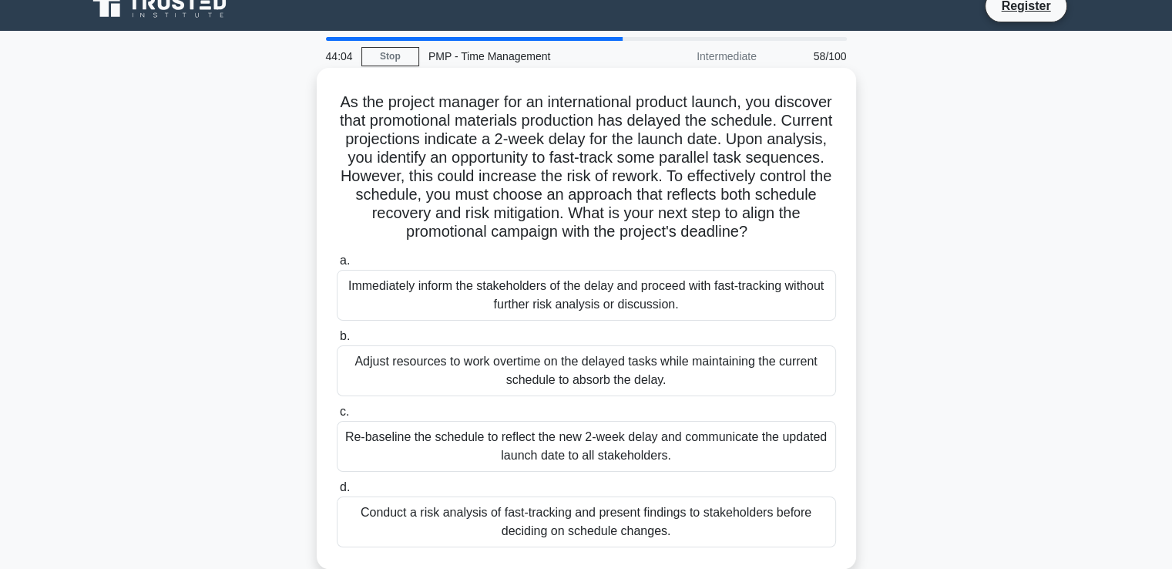
scroll to position [77, 0]
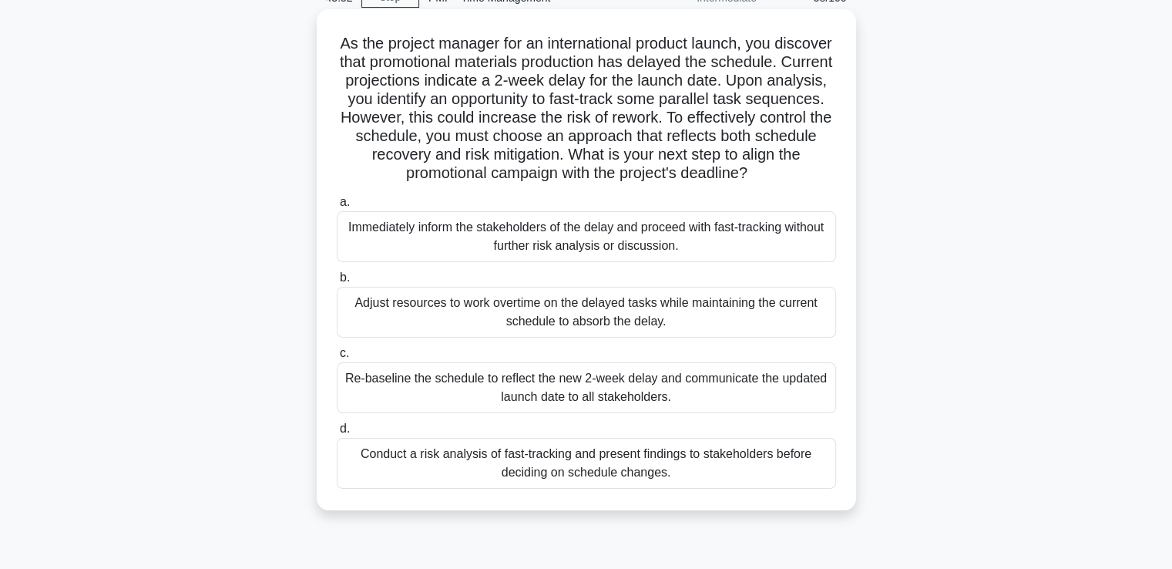
click at [534, 477] on div "Conduct a risk analysis of fast-tracking and present findings to stakeholders b…" at bounding box center [586, 463] width 499 height 51
click at [337, 434] on input "d. Conduct a risk analysis of fast-tracking and present findings to stakeholder…" at bounding box center [337, 429] width 0 height 10
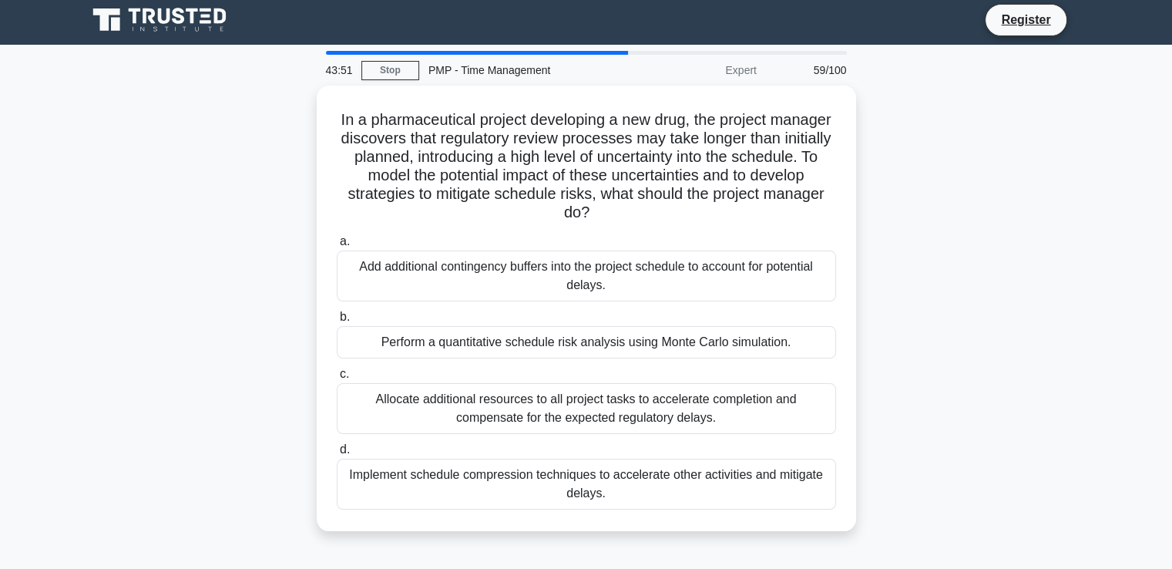
scroll to position [0, 0]
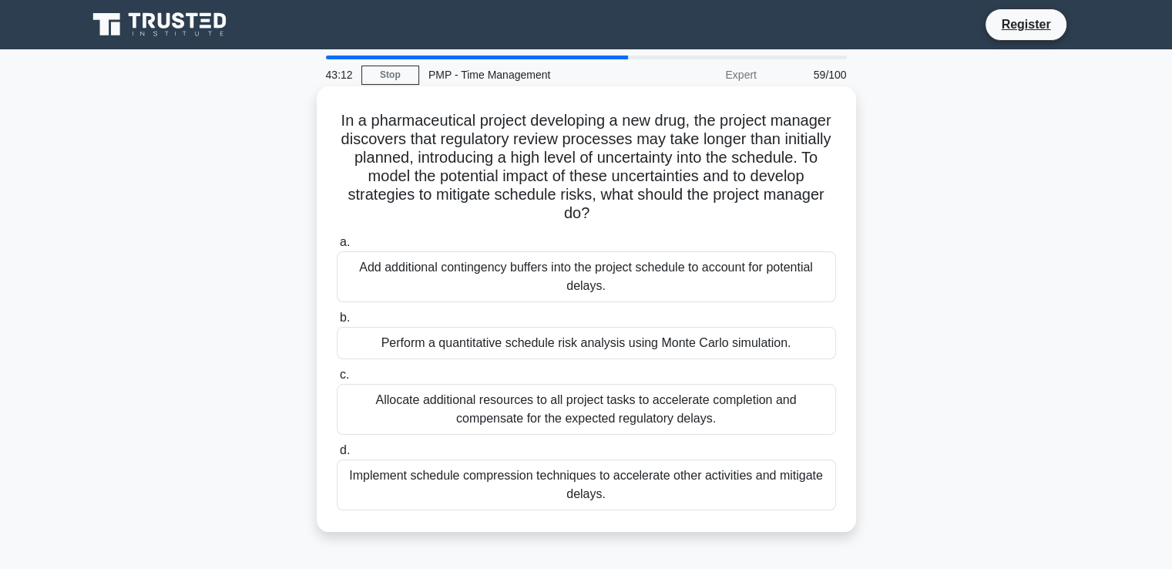
click at [611, 346] on div "Perform a quantitative schedule risk analysis using Monte Carlo simulation." at bounding box center [586, 343] width 499 height 32
click at [337, 323] on input "b. Perform a quantitative schedule risk analysis using Monte Carlo simulation." at bounding box center [337, 318] width 0 height 10
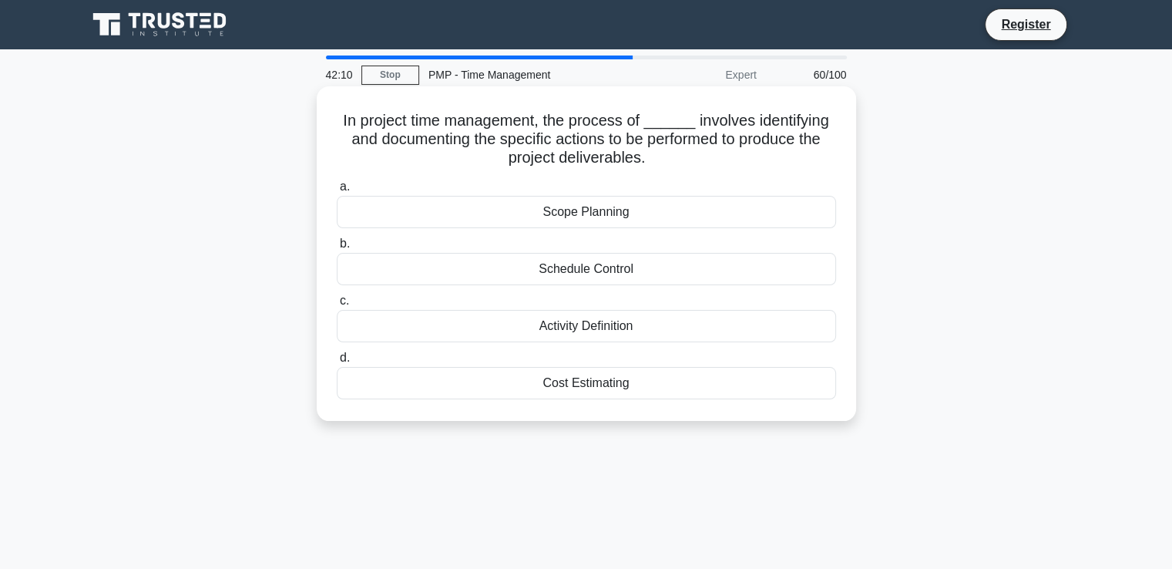
click at [609, 323] on div "Activity Definition" at bounding box center [586, 326] width 499 height 32
click at [337, 306] on input "c. Activity Definition" at bounding box center [337, 301] width 0 height 10
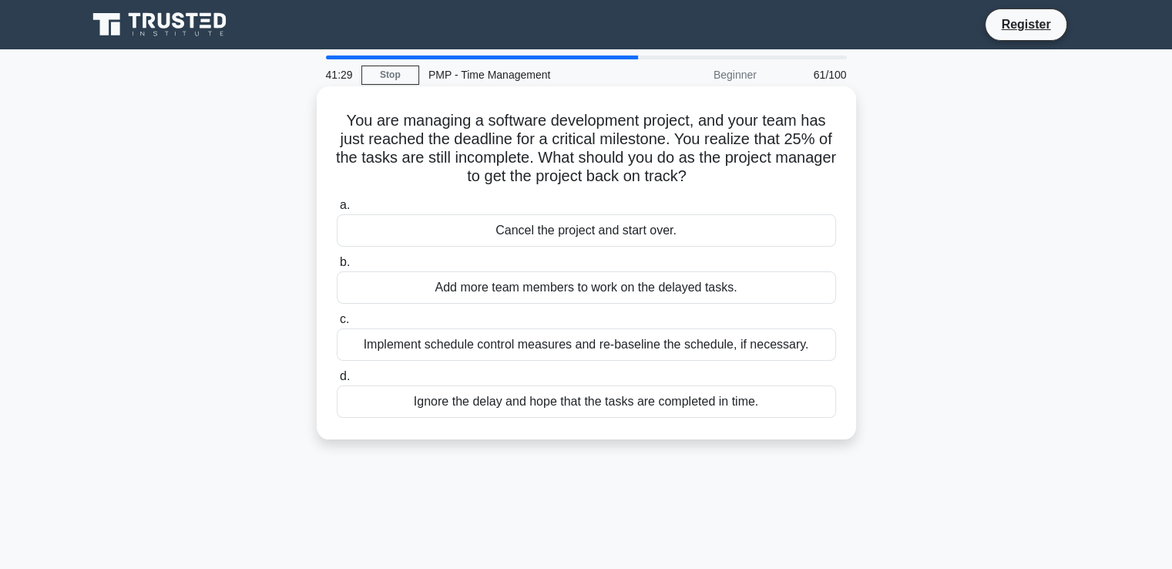
click at [605, 341] on div "Implement schedule control measures and re-baseline the schedule, if necessary." at bounding box center [586, 344] width 499 height 32
click at [337, 324] on input "c. Implement schedule control measures and re-baseline the schedule, if necessa…" at bounding box center [337, 319] width 0 height 10
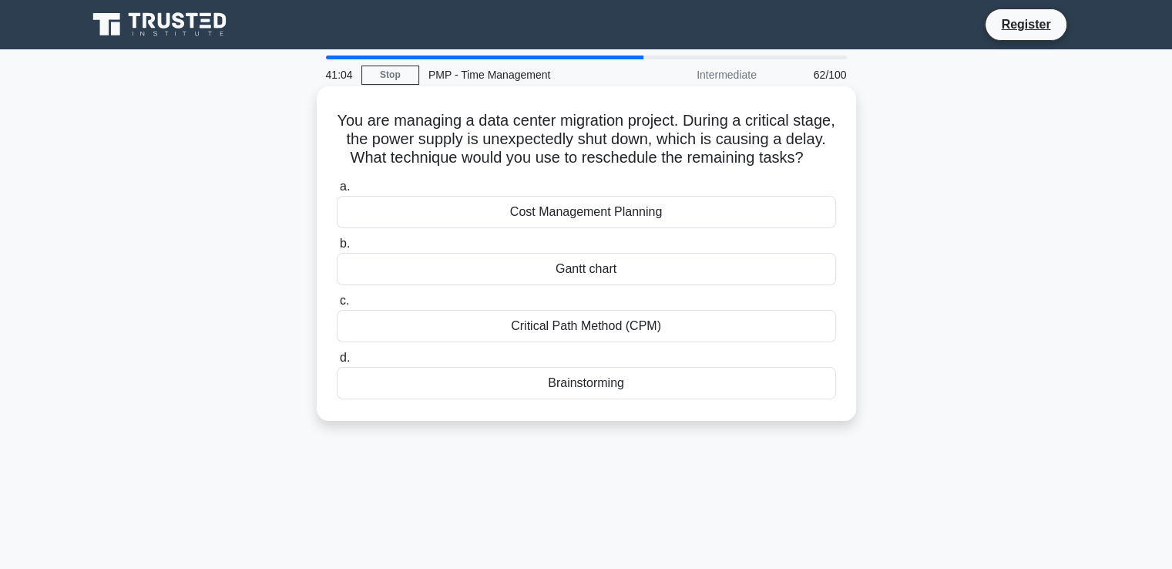
click at [606, 342] on div "Critical Path Method (CPM)" at bounding box center [586, 326] width 499 height 32
click at [337, 306] on input "c. Critical Path Method (CPM)" at bounding box center [337, 301] width 0 height 10
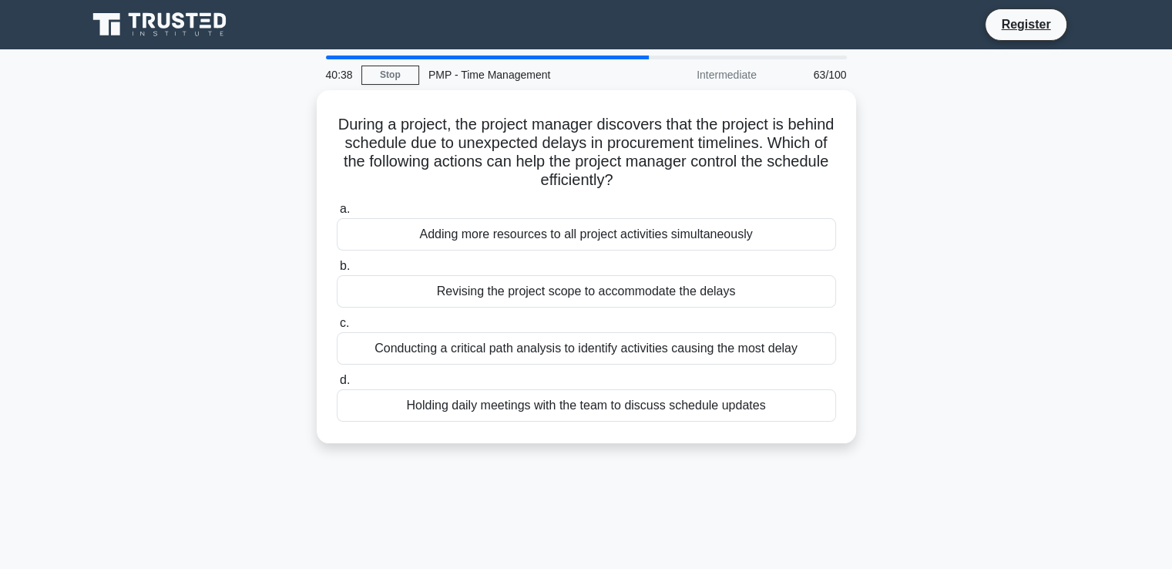
click at [606, 348] on div "Conducting a critical path analysis to identify activities causing the most del…" at bounding box center [586, 348] width 499 height 32
click at [337, 328] on input "c. Conducting a critical path analysis to identify activities causing the most …" at bounding box center [337, 323] width 0 height 10
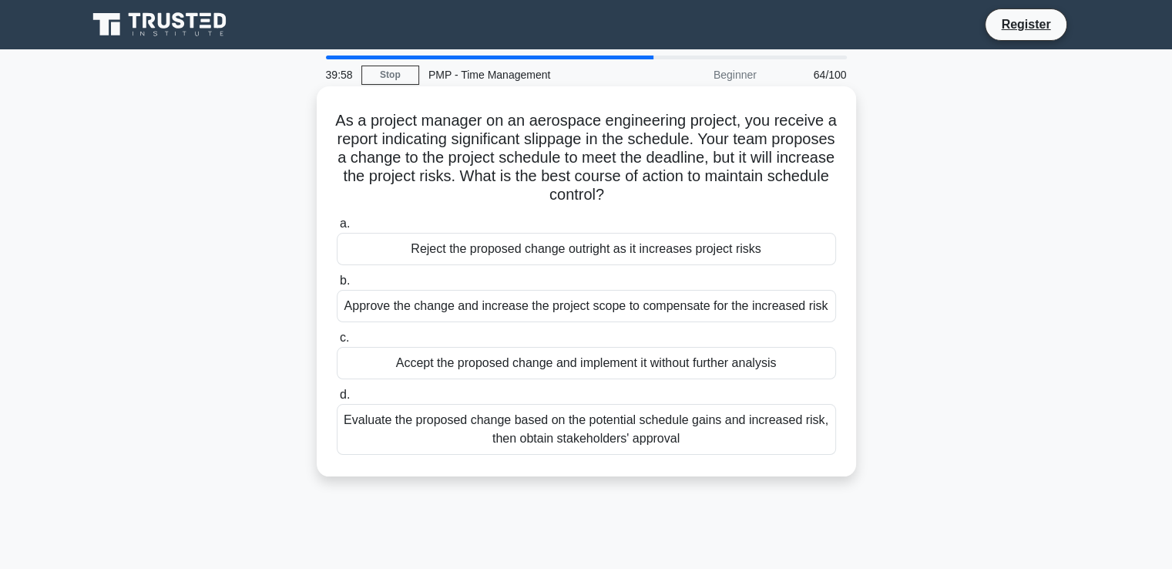
click at [586, 438] on div "Evaluate the proposed change based on the potential schedule gains and increase…" at bounding box center [586, 429] width 499 height 51
click at [337, 400] on input "d. Evaluate the proposed change based on the potential schedule gains and incre…" at bounding box center [337, 395] width 0 height 10
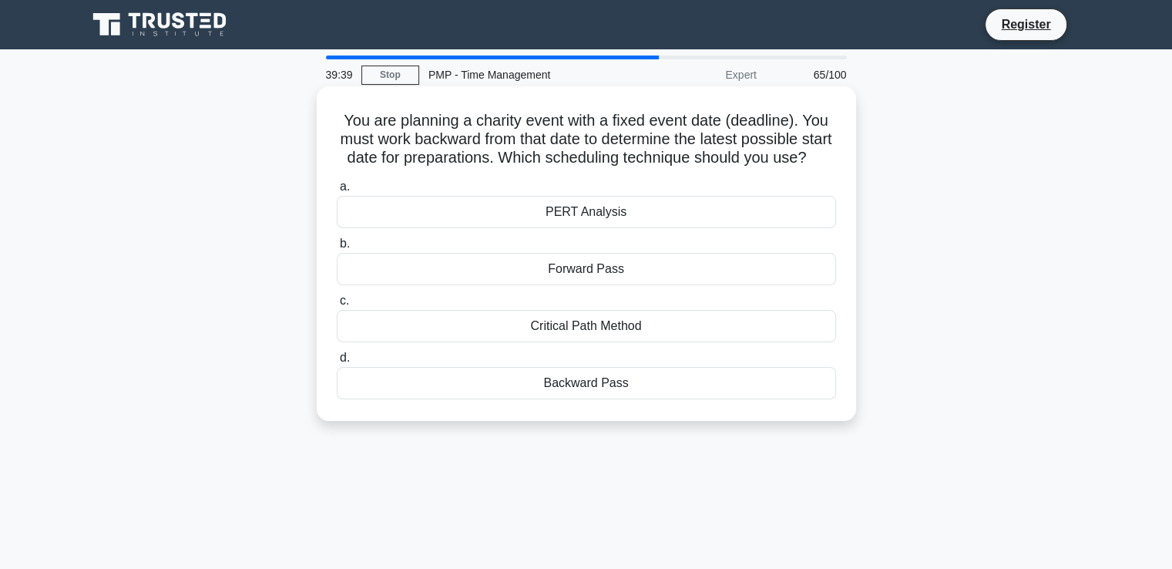
click at [605, 399] on div "Backward Pass" at bounding box center [586, 383] width 499 height 32
click at [337, 363] on input "d. Backward Pass" at bounding box center [337, 358] width 0 height 10
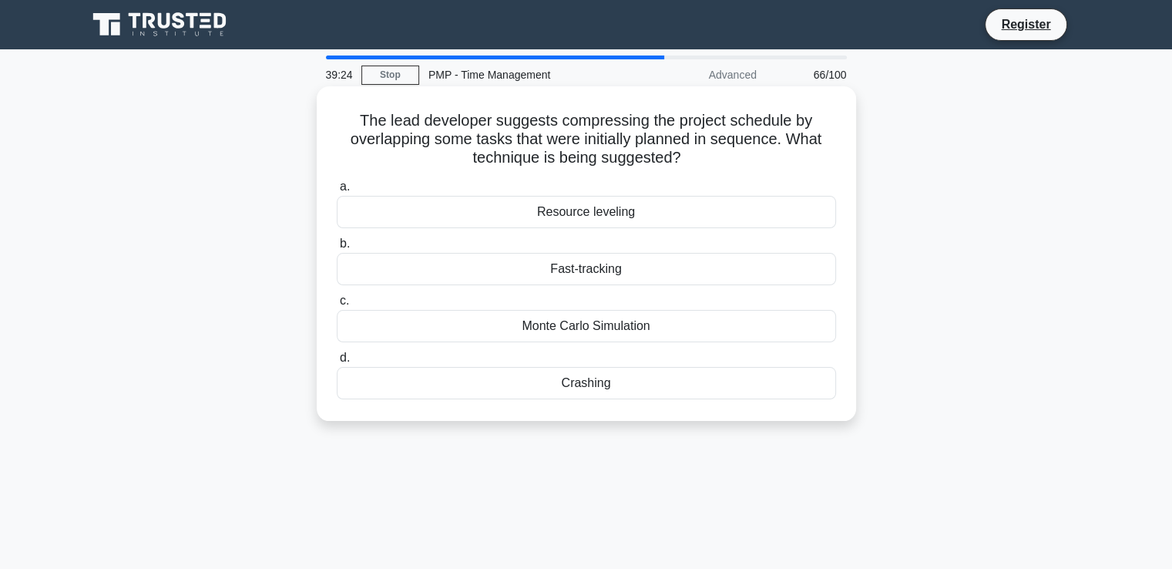
click at [636, 269] on div "Fast-tracking" at bounding box center [586, 269] width 499 height 32
click at [337, 249] on input "b. Fast-tracking" at bounding box center [337, 244] width 0 height 10
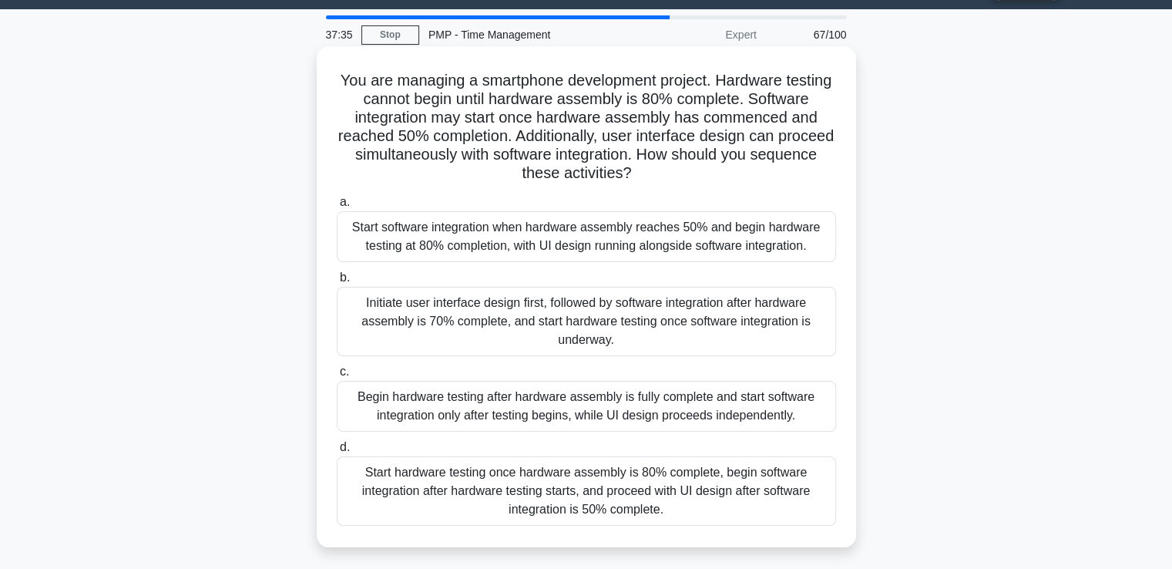
scroll to position [77, 0]
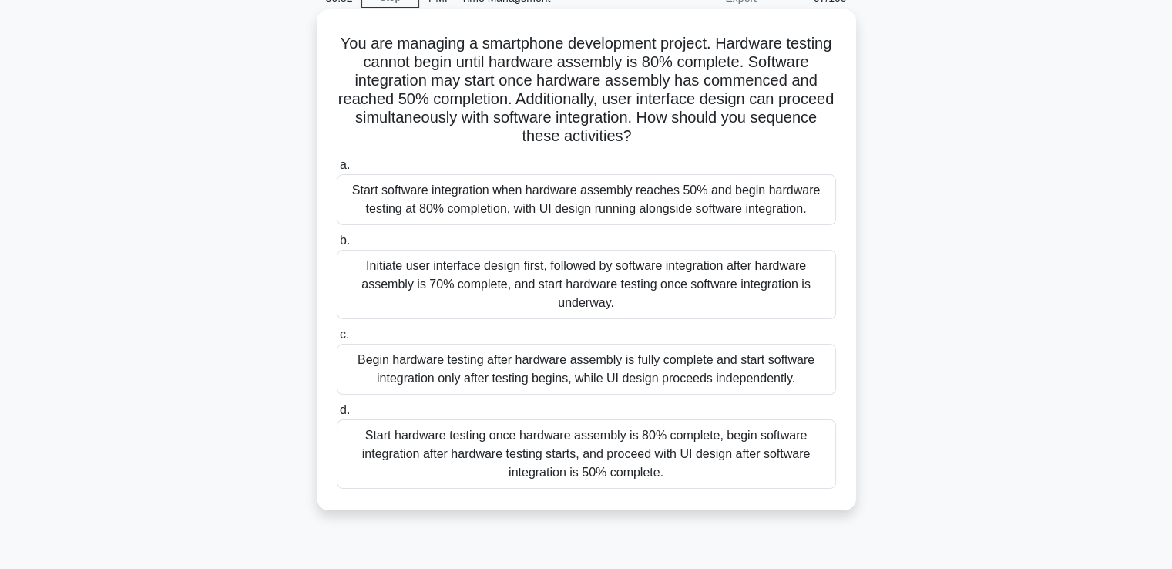
click at [508, 210] on div "Start software integration when hardware assembly reaches 50% and begin hardwar…" at bounding box center [586, 199] width 499 height 51
click at [337, 170] on input "a. Start software integration when hardware assembly reaches 50% and begin hard…" at bounding box center [337, 165] width 0 height 10
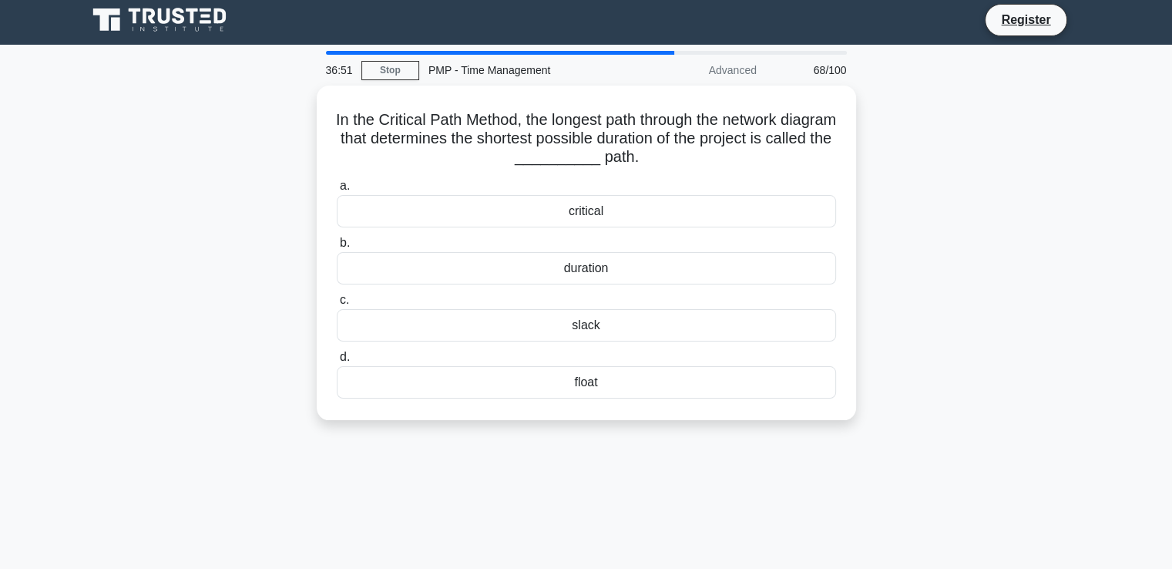
scroll to position [0, 0]
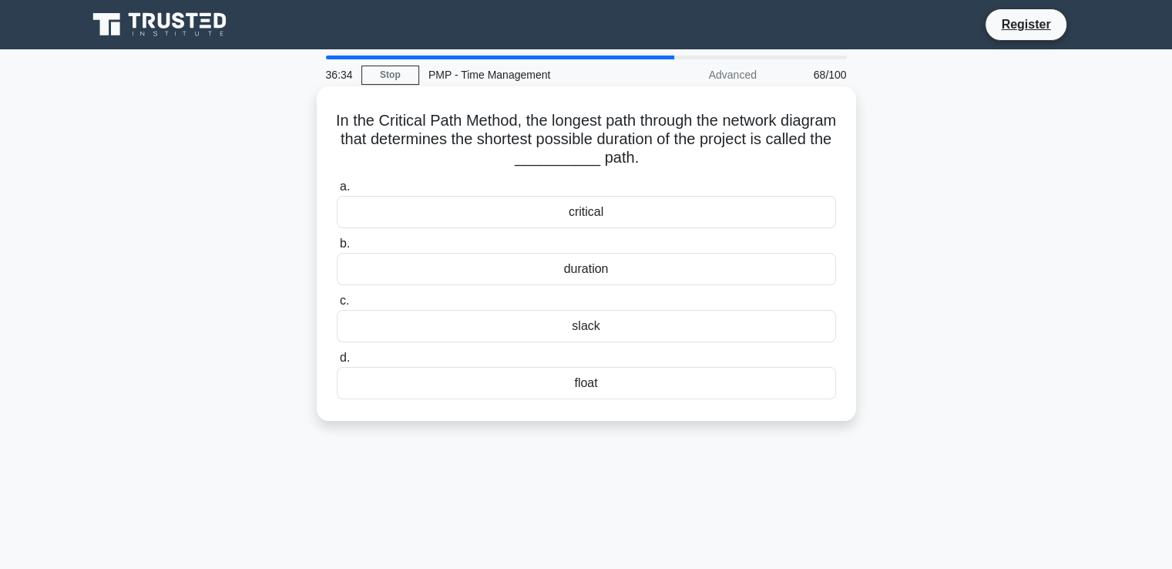
click at [610, 214] on div "critical" at bounding box center [586, 212] width 499 height 32
click at [337, 192] on input "a. critical" at bounding box center [337, 187] width 0 height 10
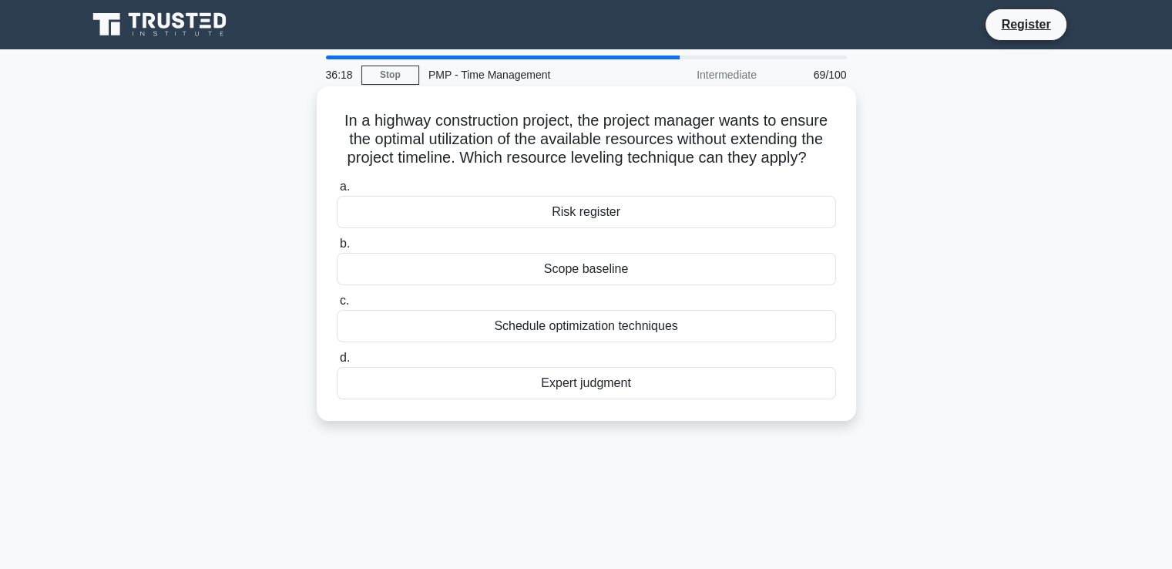
click at [598, 327] on div "Schedule optimization techniques" at bounding box center [586, 326] width 499 height 32
click at [337, 306] on input "c. Schedule optimization techniques" at bounding box center [337, 301] width 0 height 10
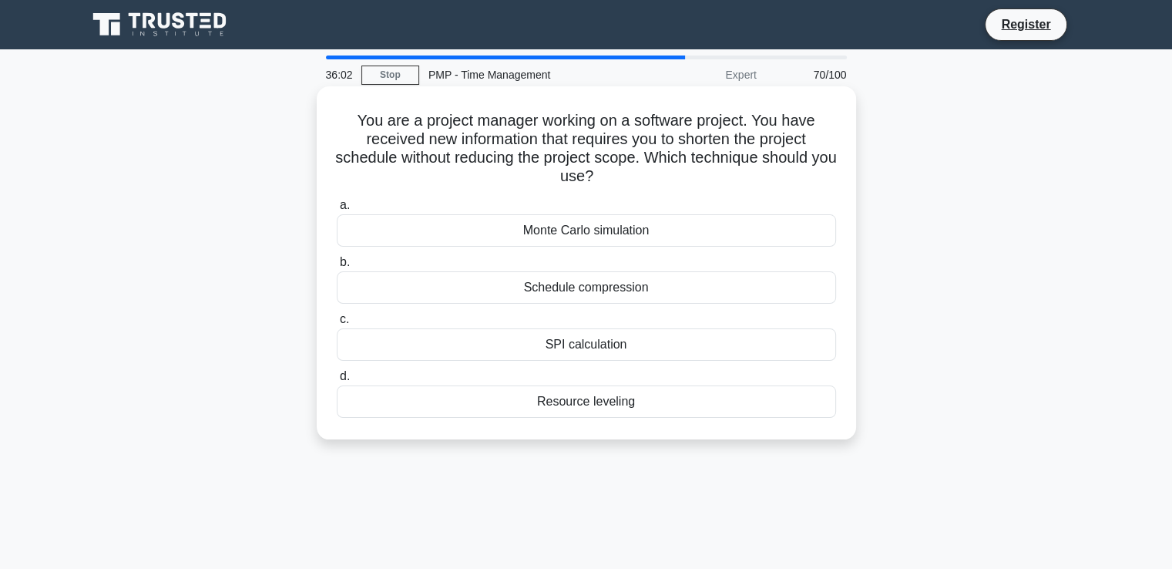
click at [610, 285] on div "Schedule compression" at bounding box center [586, 287] width 499 height 32
click at [337, 267] on input "b. Schedule compression" at bounding box center [337, 262] width 0 height 10
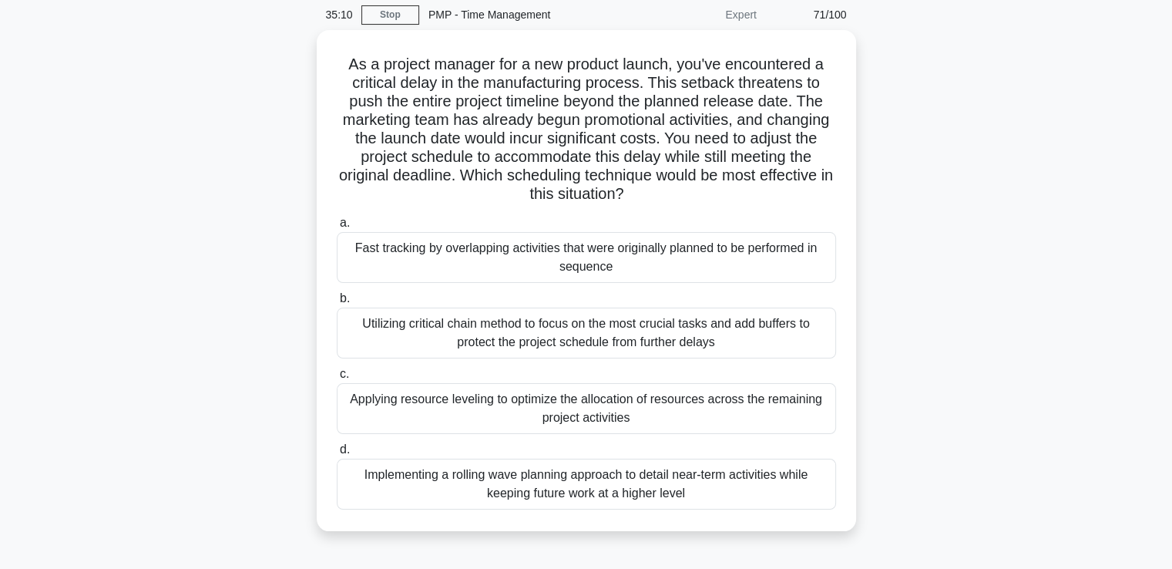
scroll to position [154, 0]
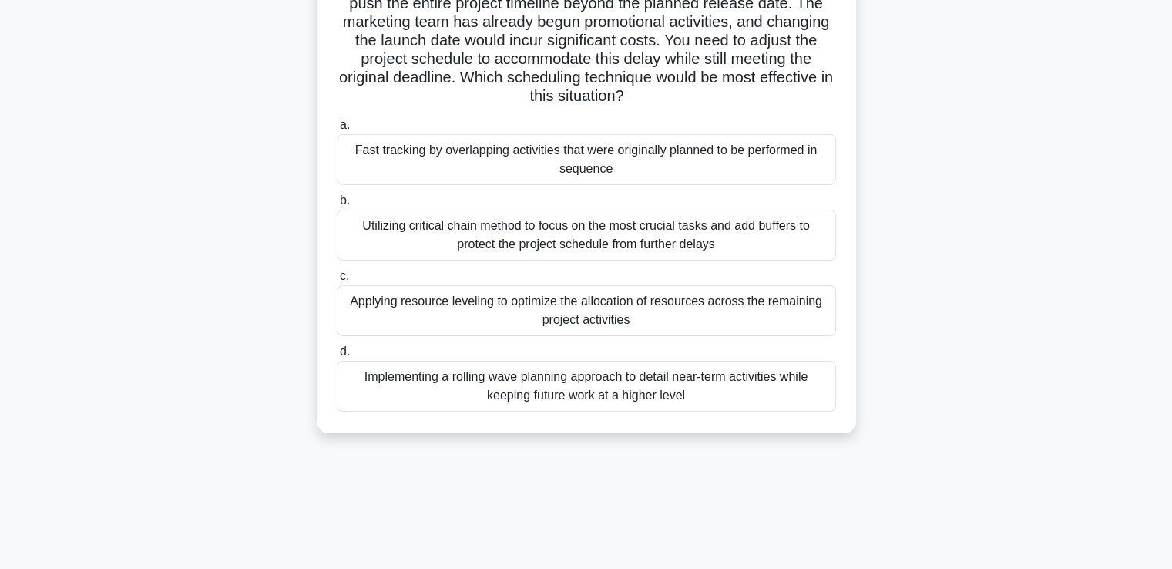
click at [600, 180] on div "Fast tracking by overlapping activities that were originally planned to be perf…" at bounding box center [586, 159] width 499 height 51
click at [337, 130] on input "a. Fast tracking by overlapping activities that were originally planned to be p…" at bounding box center [337, 125] width 0 height 10
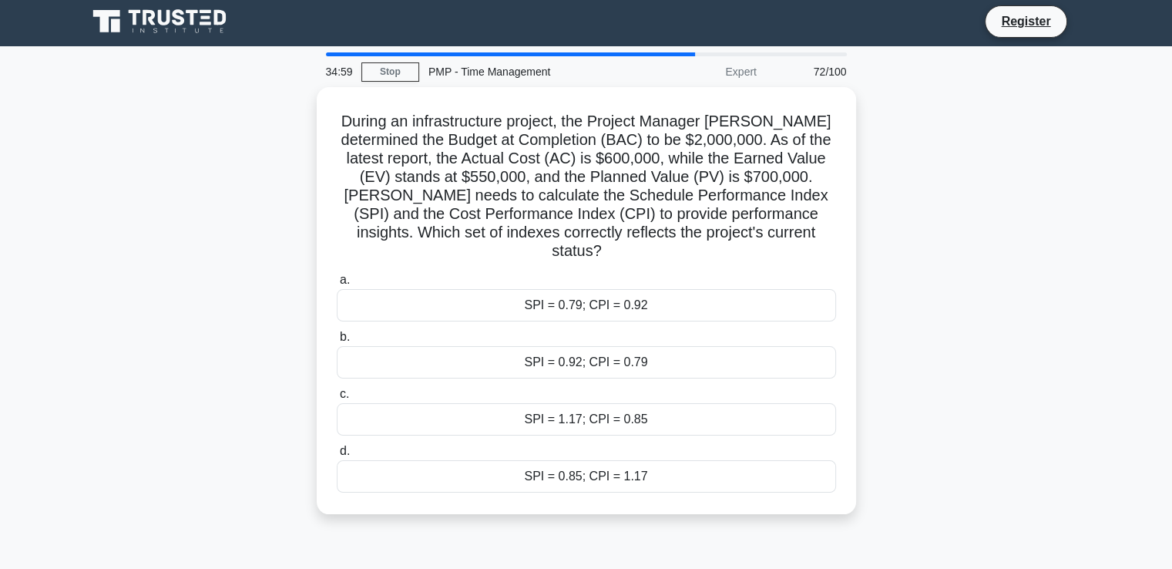
scroll to position [0, 0]
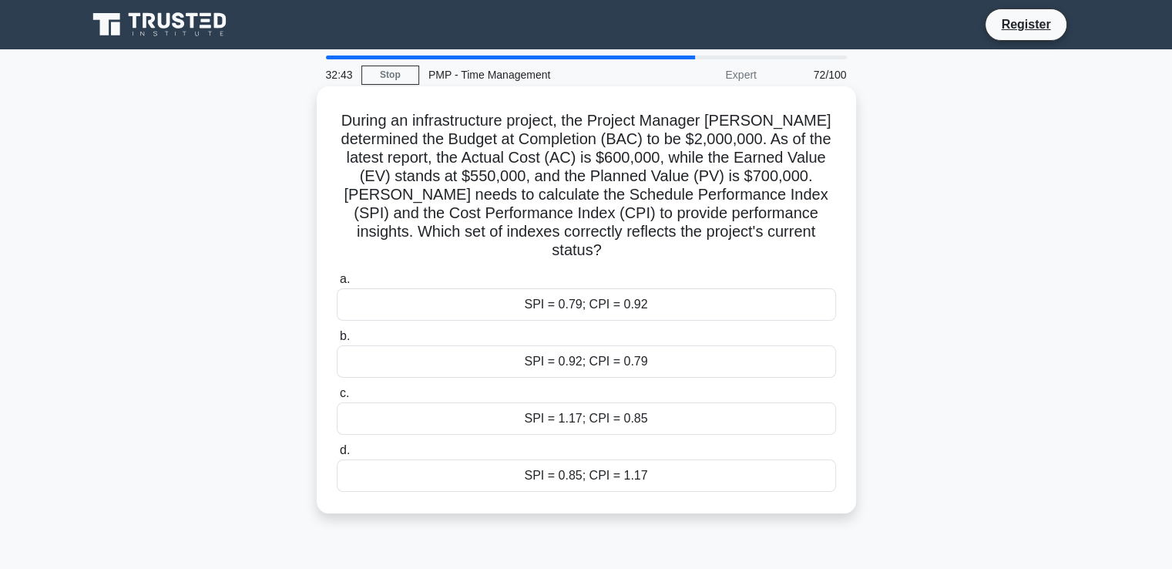
click at [529, 292] on div "SPI = 0.79; CPI = 0.92" at bounding box center [586, 304] width 499 height 32
click at [337, 284] on input "a. SPI = 0.79; CPI = 0.92" at bounding box center [337, 279] width 0 height 10
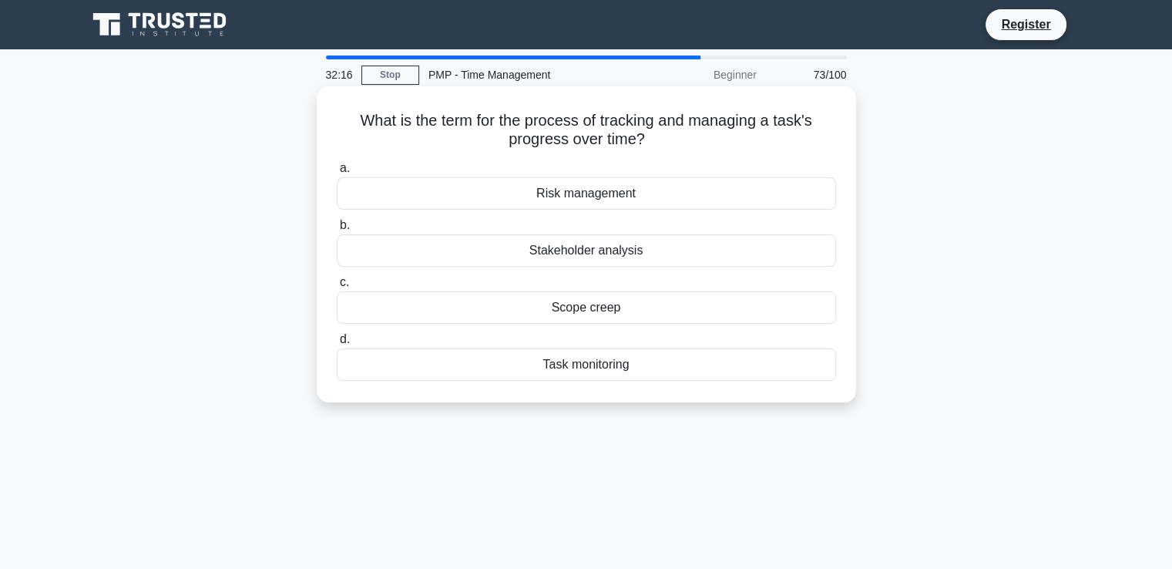
click at [610, 364] on div "Task monitoring" at bounding box center [586, 364] width 499 height 32
click at [337, 344] on input "d. Task monitoring" at bounding box center [337, 339] width 0 height 10
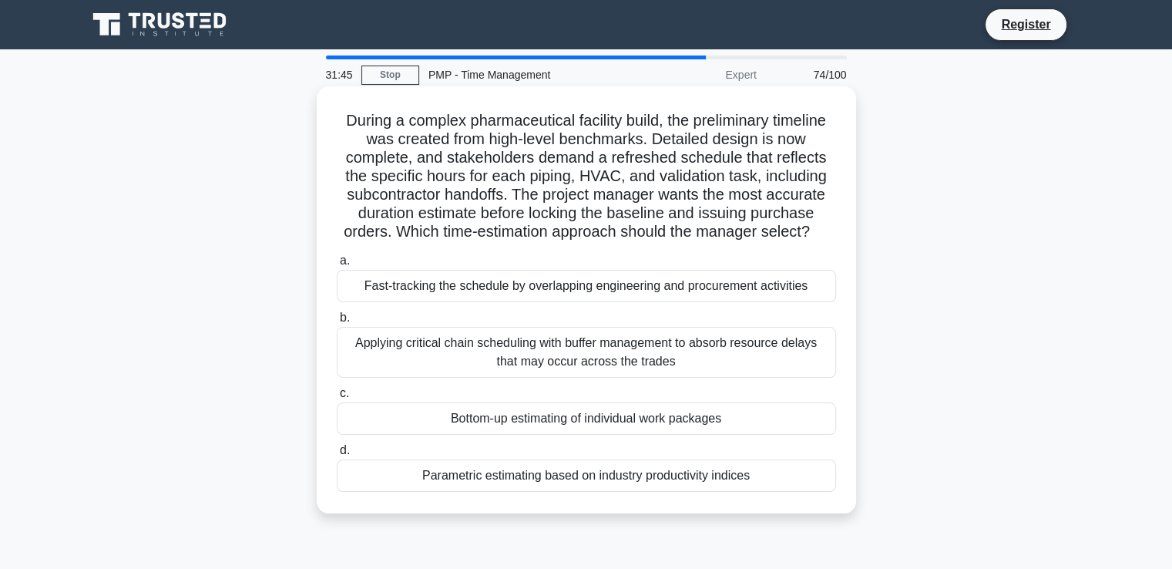
click at [616, 423] on div "Bottom-up estimating of individual work packages" at bounding box center [586, 418] width 499 height 32
click at [337, 398] on input "c. Bottom-up estimating of individual work packages" at bounding box center [337, 393] width 0 height 10
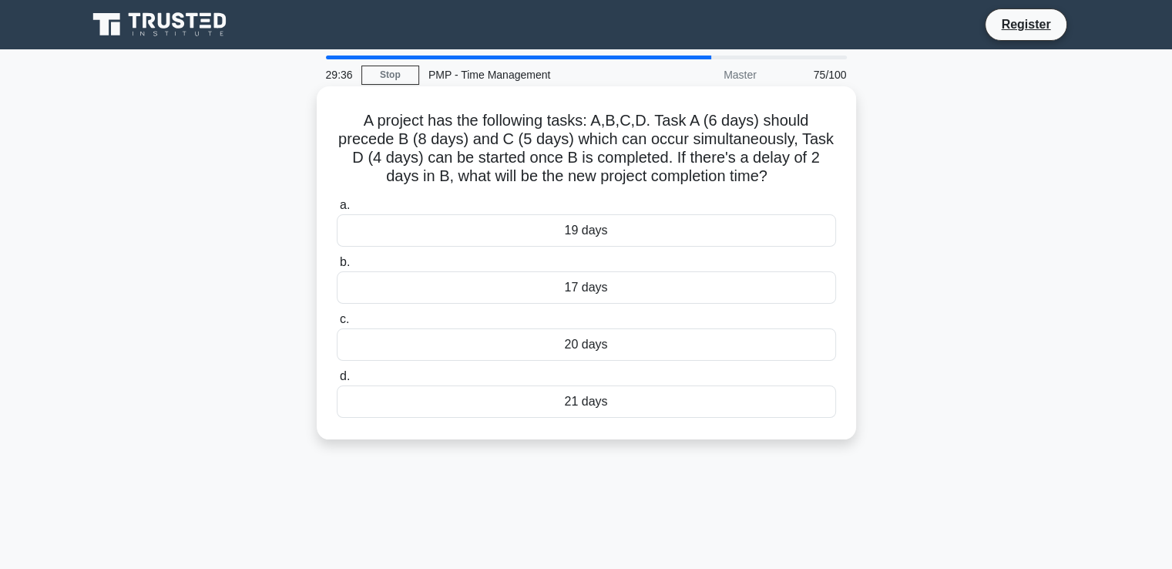
click at [612, 407] on div "21 days" at bounding box center [586, 401] width 499 height 32
click at [337, 381] on input "d. 21 days" at bounding box center [337, 376] width 0 height 10
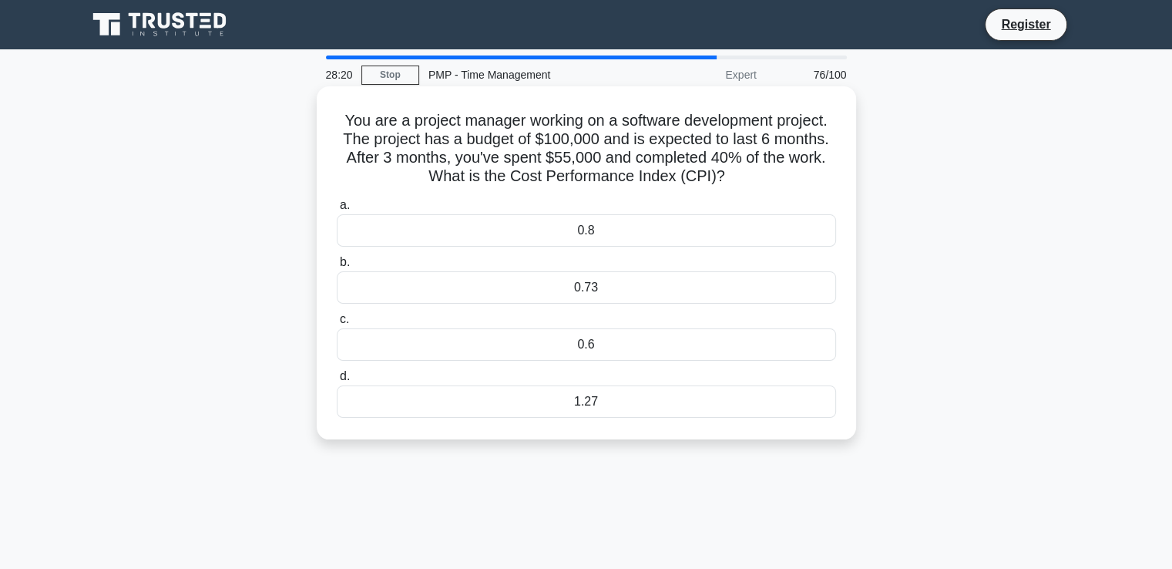
click at [602, 232] on div "0.8" at bounding box center [586, 230] width 499 height 32
click at [337, 210] on input "a. 0.8" at bounding box center [337, 205] width 0 height 10
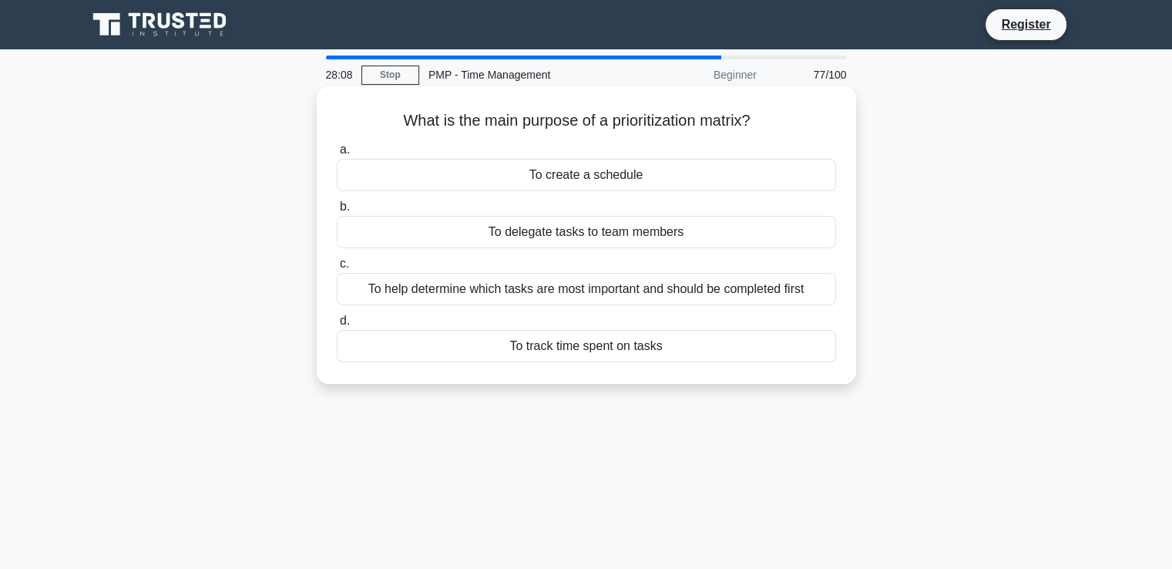
click at [670, 288] on div "To help determine which tasks are most important and should be completed first" at bounding box center [586, 289] width 499 height 32
click at [337, 269] on input "c. To help determine which tasks are most important and should be completed fir…" at bounding box center [337, 264] width 0 height 10
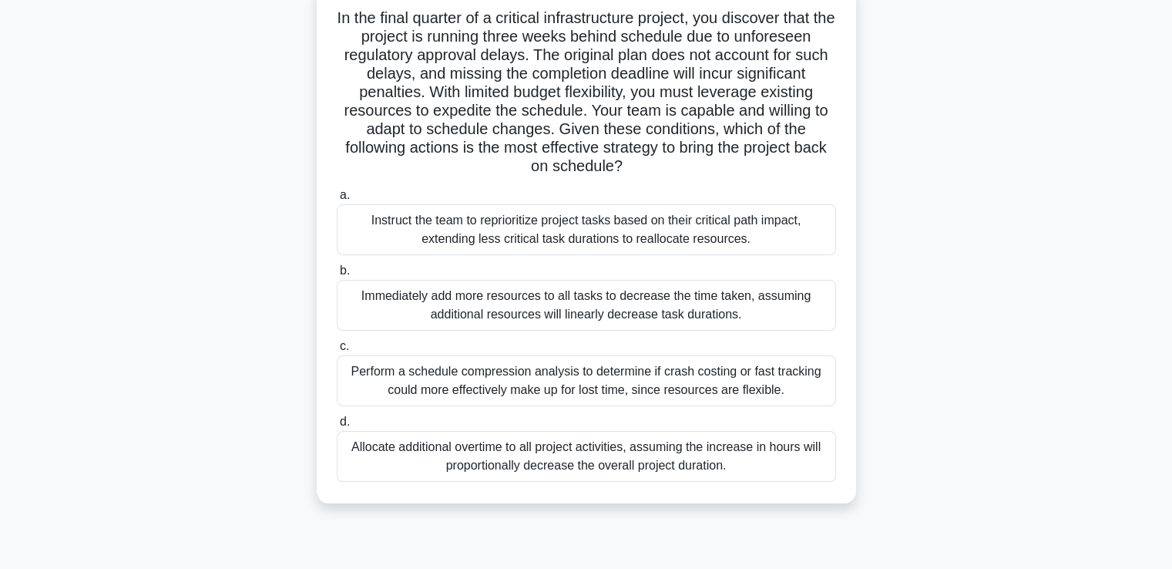
scroll to position [77, 0]
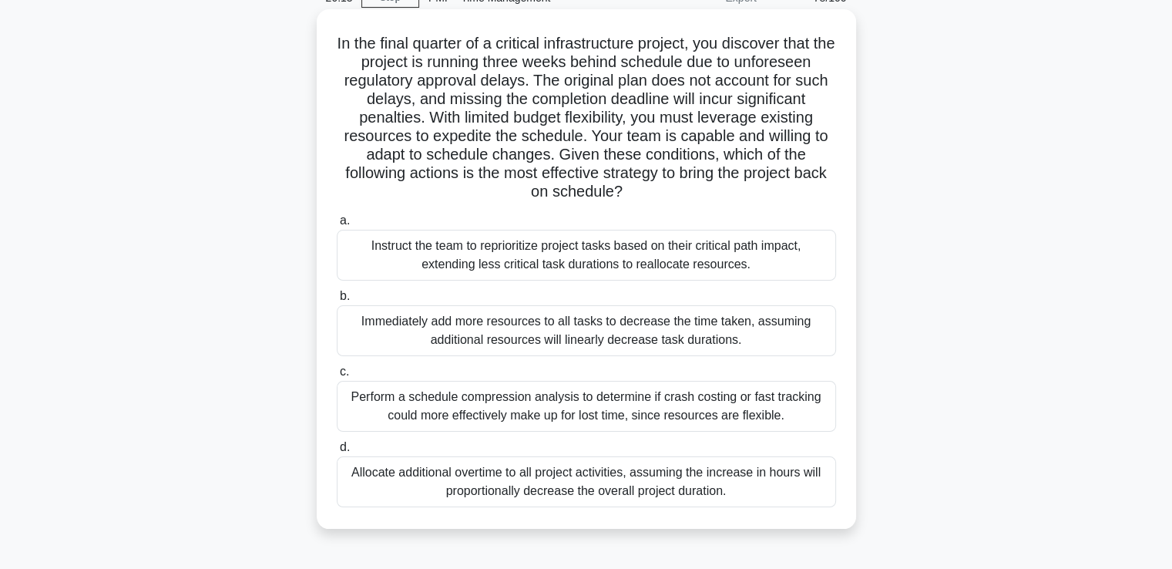
click at [520, 413] on div "Perform a schedule compression analysis to determine if crash costing or fast t…" at bounding box center [586, 406] width 499 height 51
click at [337, 377] on input "c. Perform a schedule compression analysis to determine if crash costing or fas…" at bounding box center [337, 372] width 0 height 10
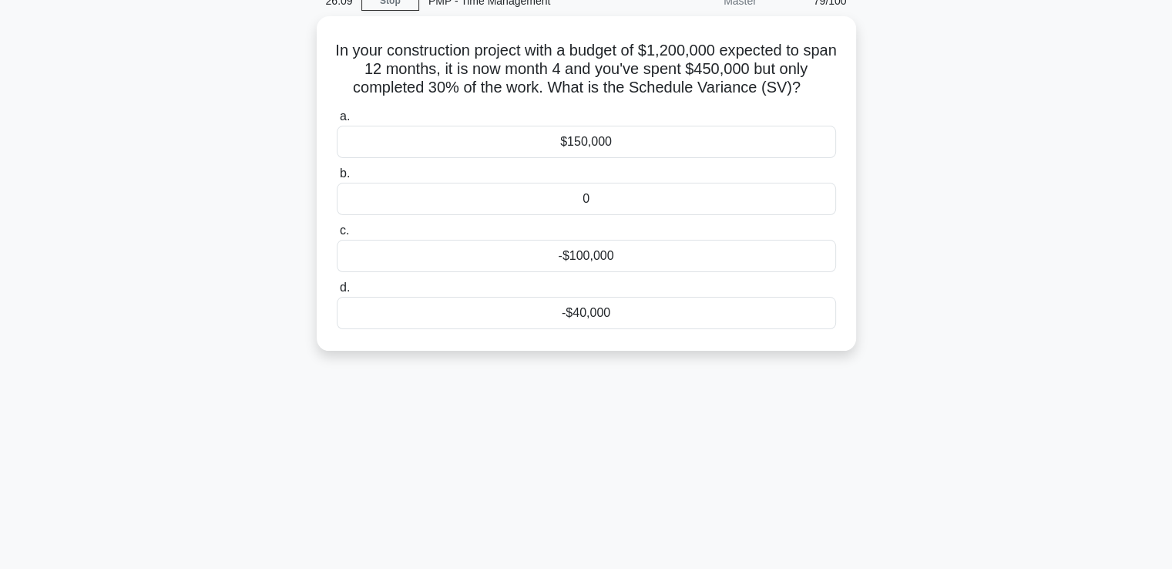
scroll to position [0, 0]
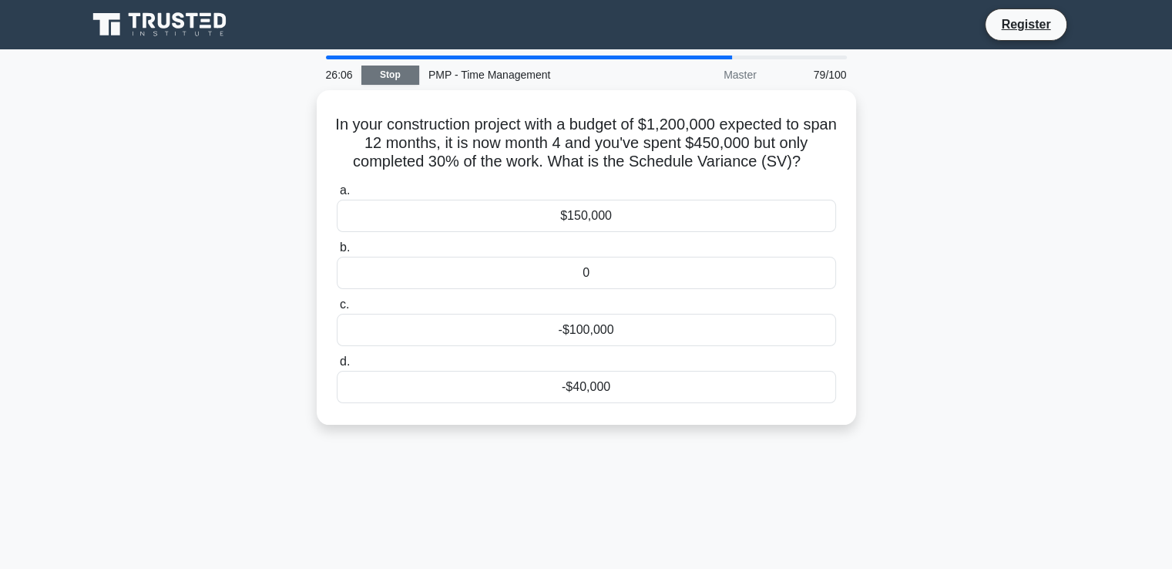
click at [388, 69] on link "Stop" at bounding box center [390, 74] width 58 height 19
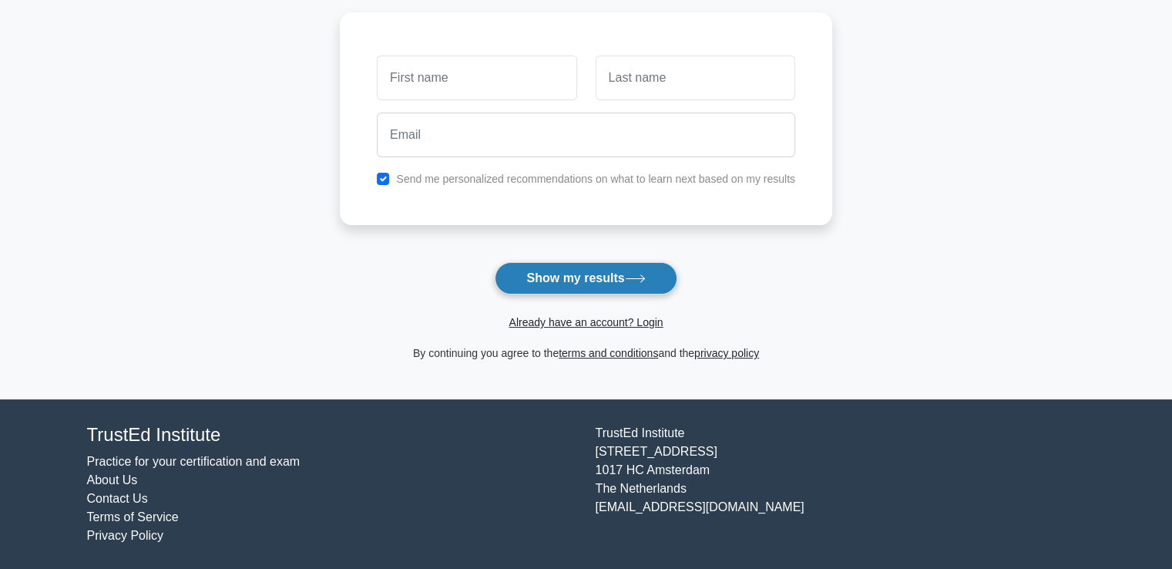
click at [558, 275] on button "Show my results" at bounding box center [586, 278] width 182 height 32
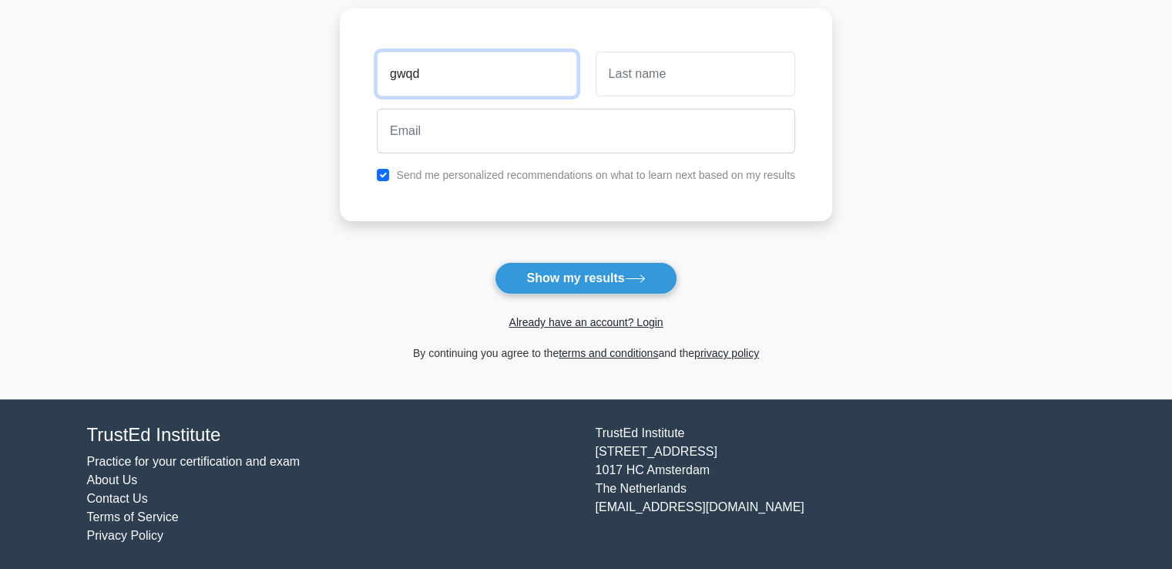
type input "gwqd"
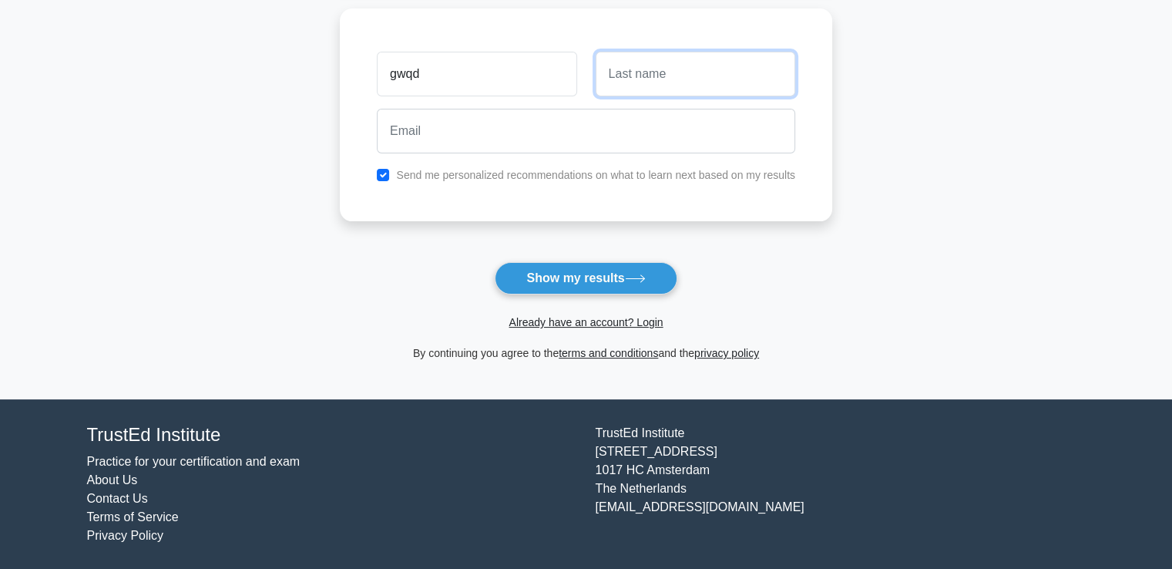
click at [694, 78] on input "text" at bounding box center [696, 74] width 200 height 45
type input "errr"
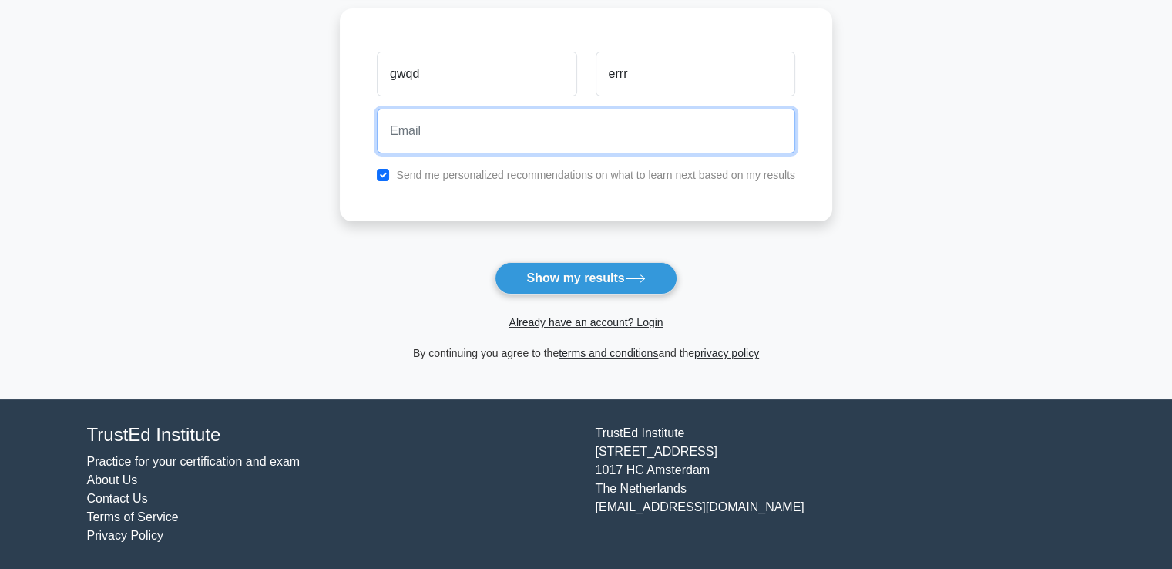
click at [431, 141] on input "email" at bounding box center [586, 131] width 418 height 45
type input "kinbdhhf@yahoo.com"
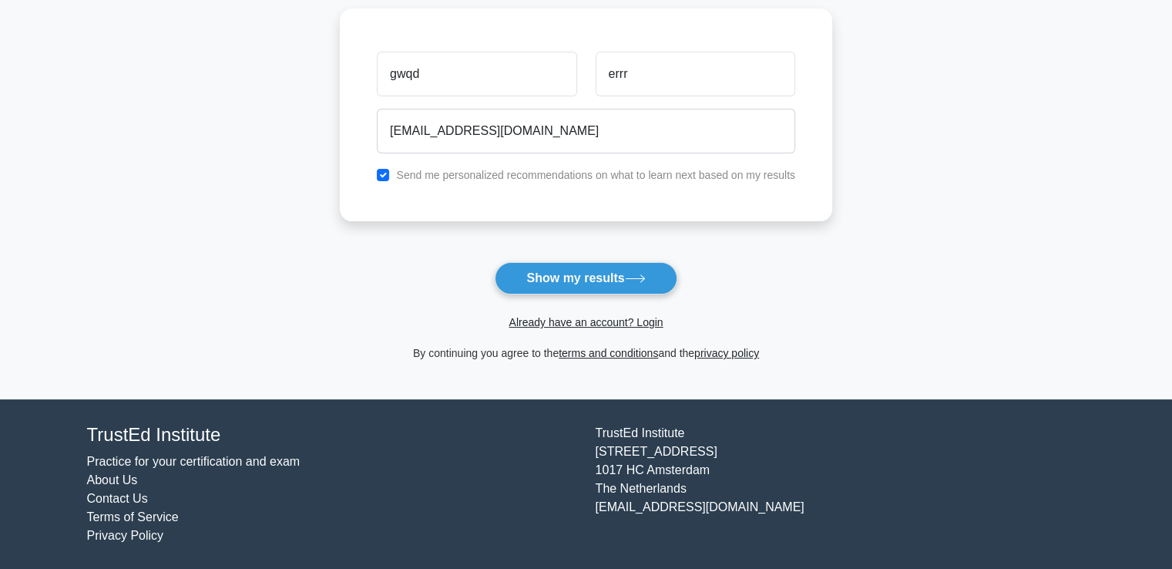
click at [384, 180] on div "Send me personalized recommendations on what to learn next based on my results" at bounding box center [585, 175] width 437 height 18
click at [382, 173] on input "checkbox" at bounding box center [383, 175] width 12 height 12
checkbox input "false"
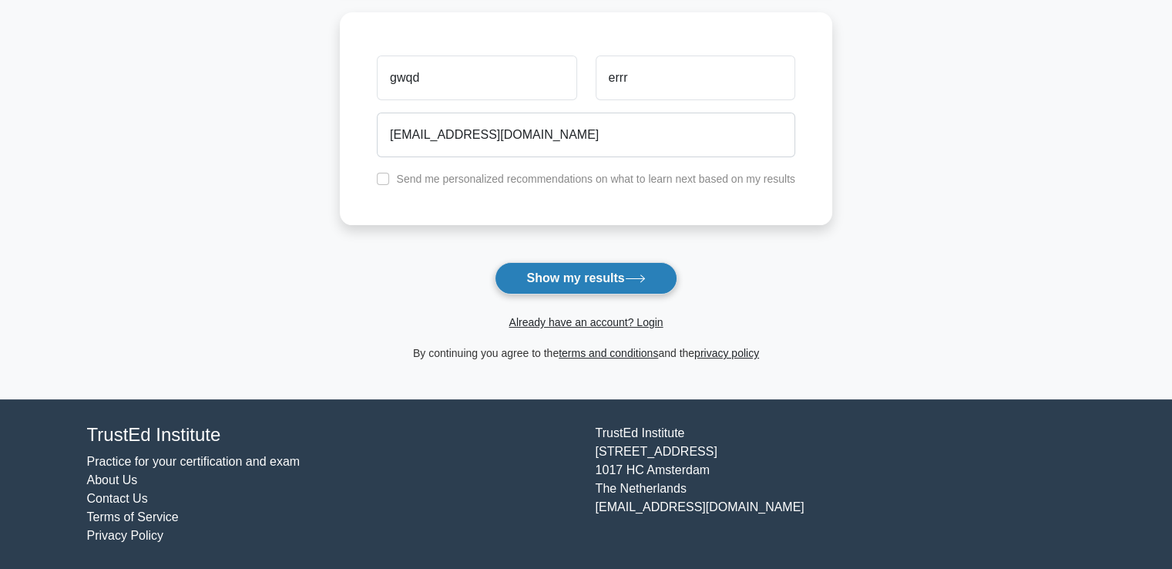
click at [601, 288] on button "Show my results" at bounding box center [586, 278] width 182 height 32
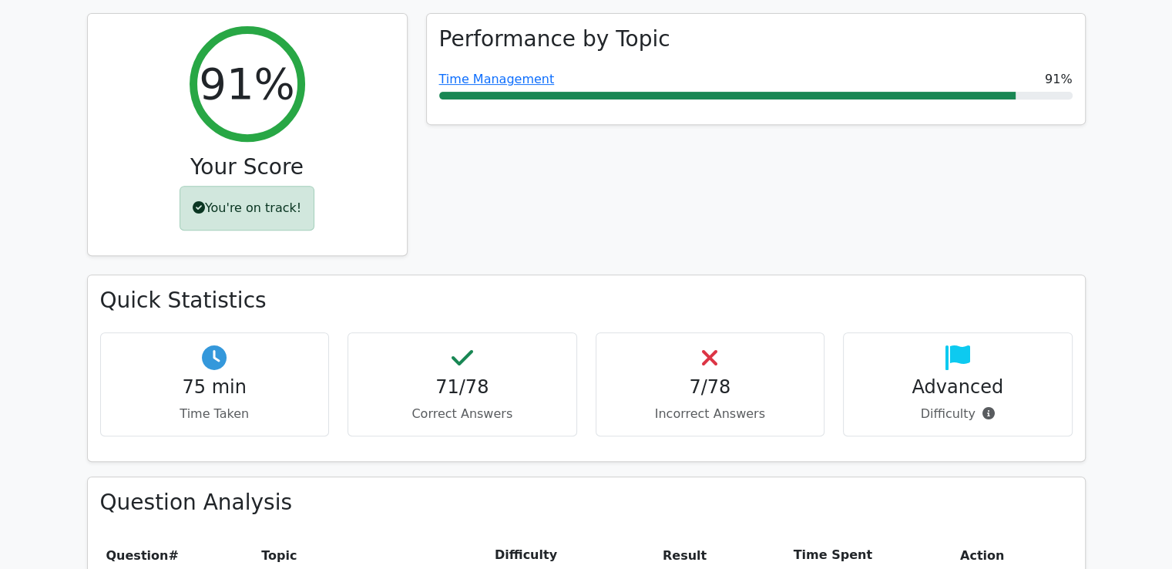
scroll to position [462, 0]
